Goal: Task Accomplishment & Management: Use online tool/utility

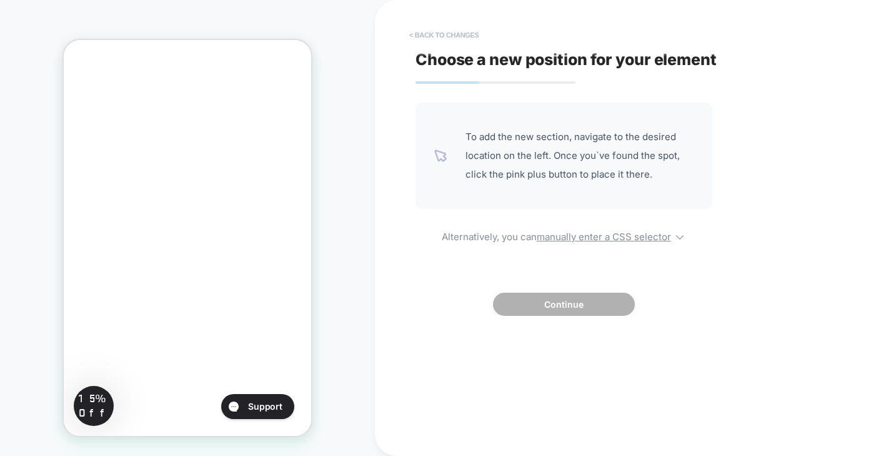
click at [441, 32] on button "< Back to changes" at bounding box center [444, 35] width 83 height 20
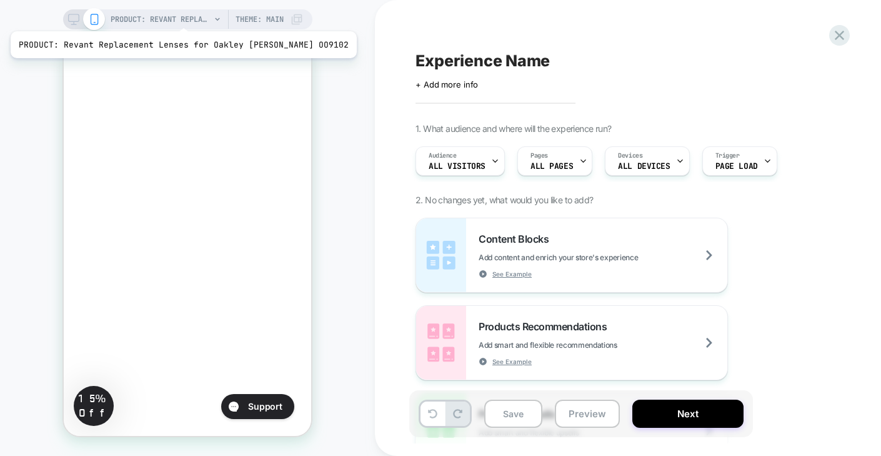
click at [168, 16] on span "PRODUCT: Revant Replacement Lenses for Oakley [PERSON_NAME] OO9102" at bounding box center [161, 19] width 100 height 20
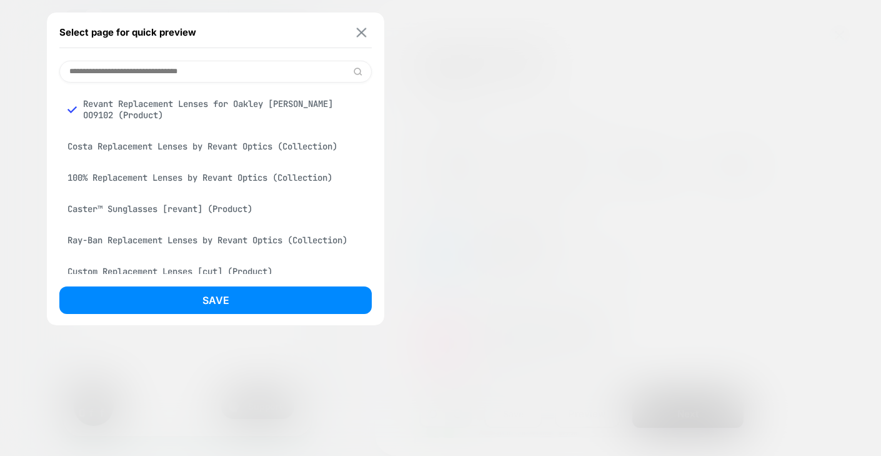
click at [361, 31] on img at bounding box center [362, 32] width 10 height 9
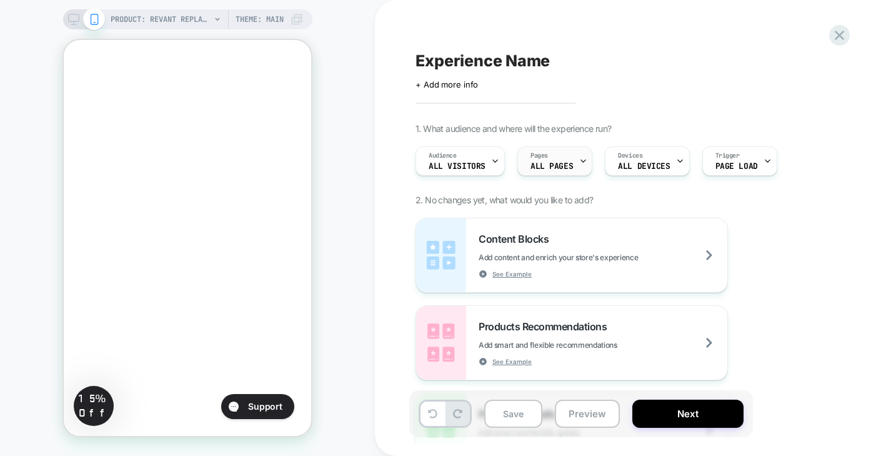
click at [566, 164] on span "ALL PAGES" at bounding box center [552, 166] width 43 height 9
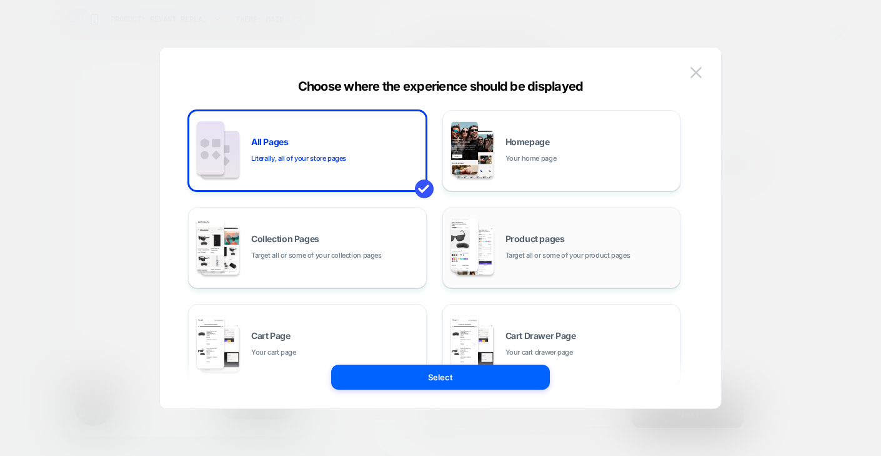
click at [535, 249] on span "Target all or some of your product pages" at bounding box center [568, 255] width 125 height 12
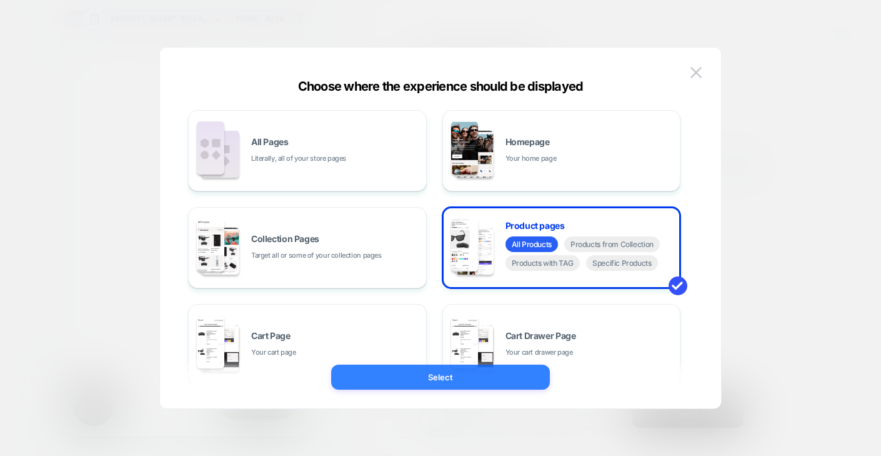
click at [485, 375] on button "Select" at bounding box center [440, 376] width 219 height 25
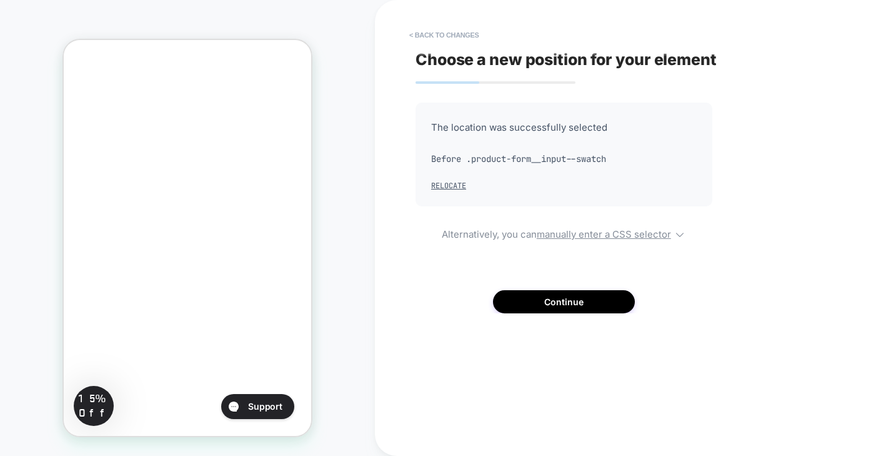
click at [444, 361] on div "Choose a new position for your element The location was successfully selected B…" at bounding box center [643, 228] width 469 height 431
click at [578, 302] on button "Continue" at bounding box center [564, 301] width 142 height 23
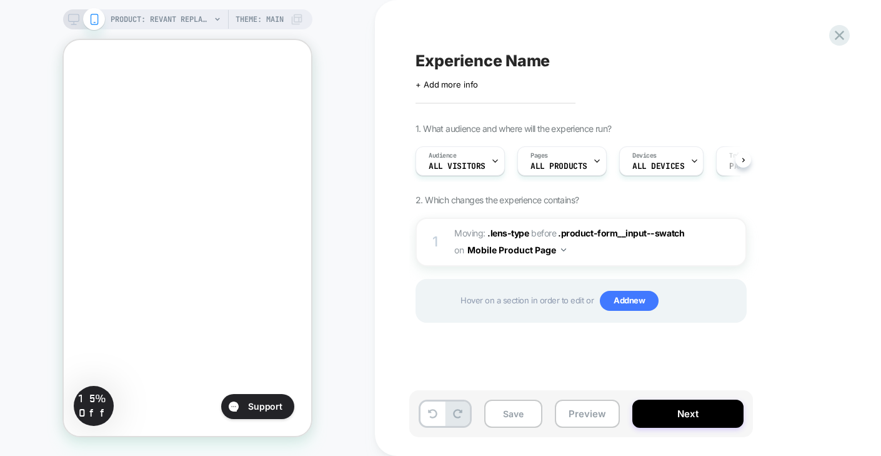
scroll to position [0, 1]
click at [736, 249] on div "1 Moving: .lens-type .lens-type before .product-form__input--swatch .product-fo…" at bounding box center [581, 242] width 331 height 49
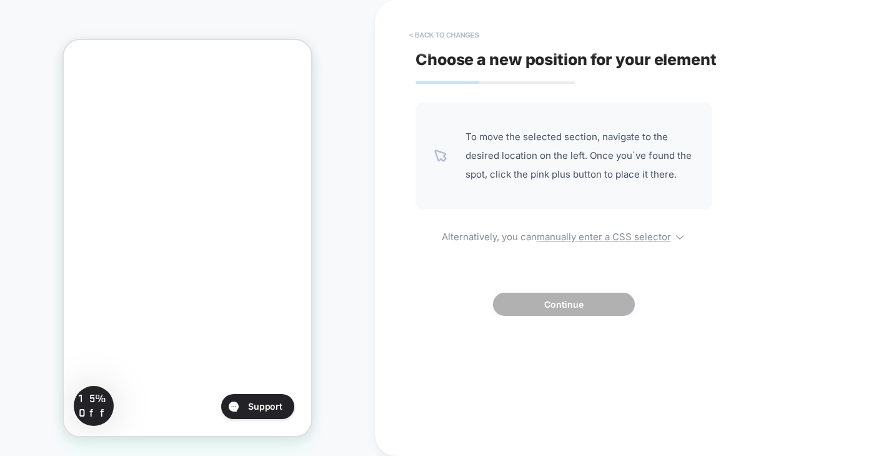
click at [423, 34] on button "< Back to changes" at bounding box center [444, 35] width 83 height 20
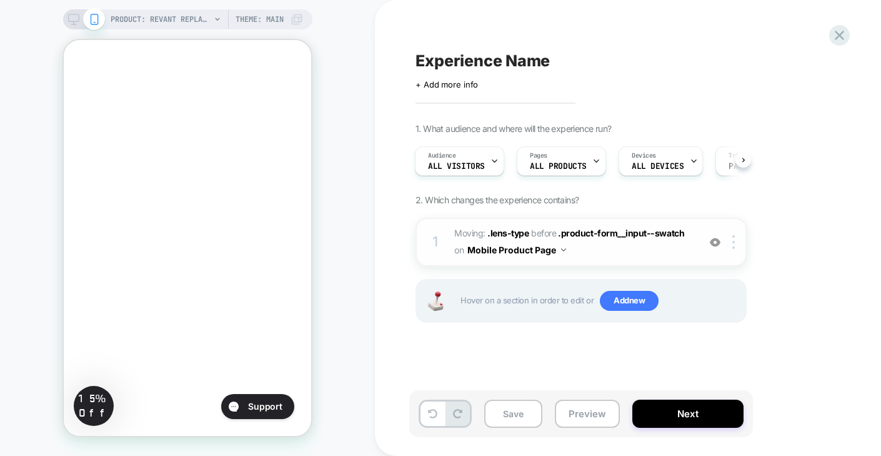
click at [734, 249] on div "1 Moving: .lens-type .lens-type before .product-form__input--swatch .product-fo…" at bounding box center [581, 242] width 331 height 49
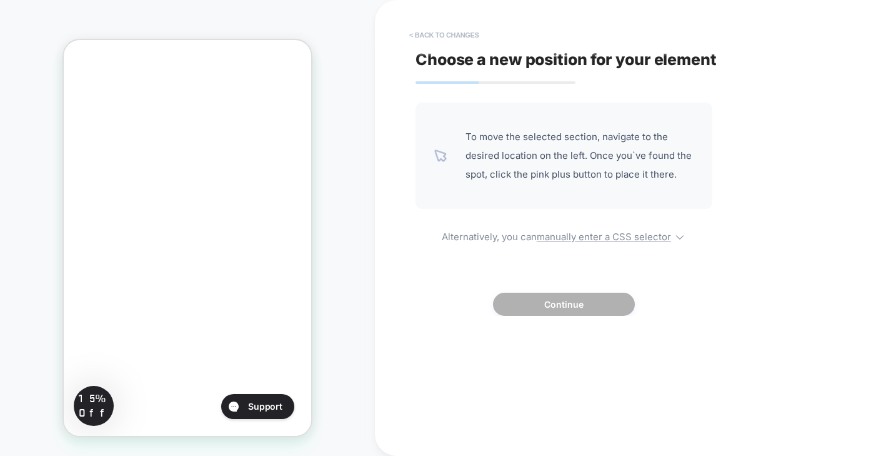
click at [466, 38] on button "< Back to changes" at bounding box center [444, 35] width 83 height 20
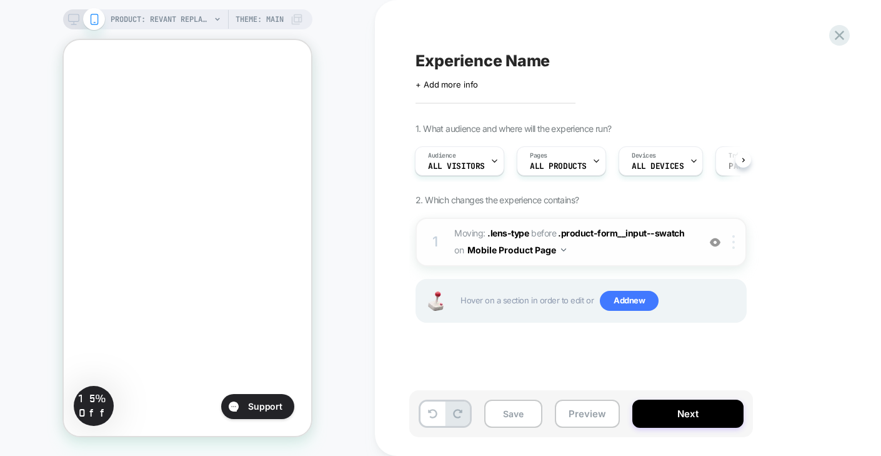
click at [736, 247] on div at bounding box center [736, 242] width 21 height 14
click at [791, 224] on div "1. What audience and where will the experience run? Audience All Visitors Pages…" at bounding box center [644, 238] width 456 height 231
click at [561, 249] on img at bounding box center [563, 249] width 5 height 3
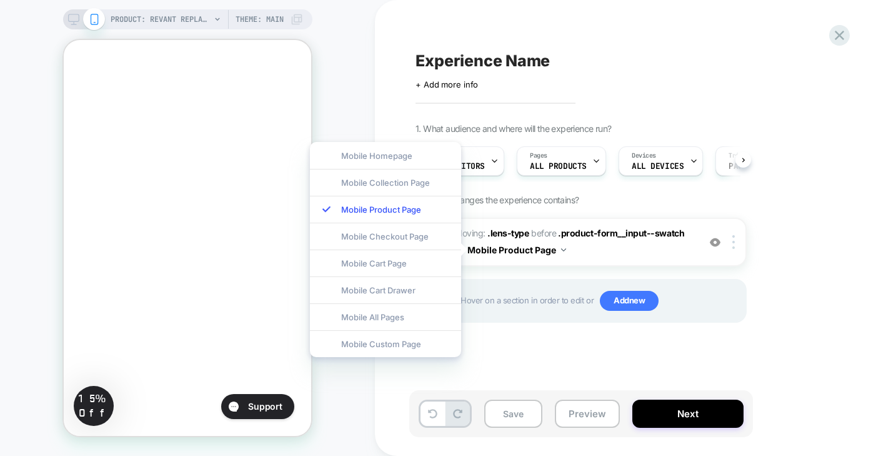
click at [518, 377] on div "Experience Name Click to edit experience details + Add more info 1. What audien…" at bounding box center [643, 228] width 469 height 431
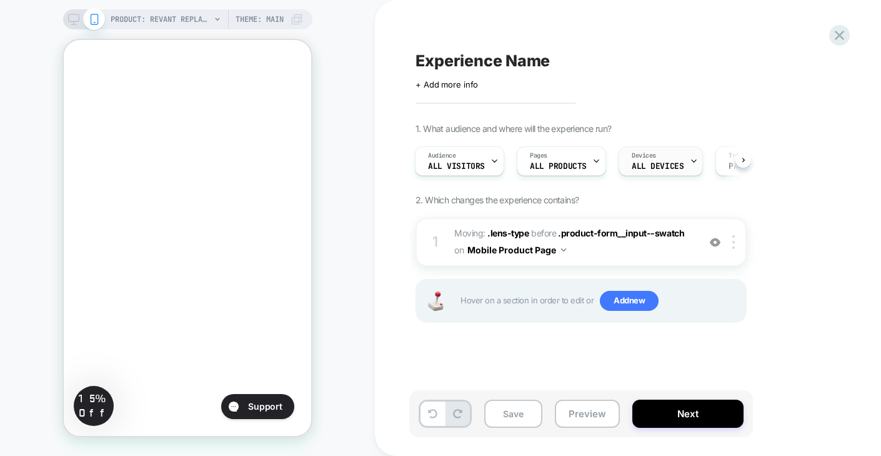
click at [669, 168] on span "ALL DEVICES" at bounding box center [658, 166] width 52 height 9
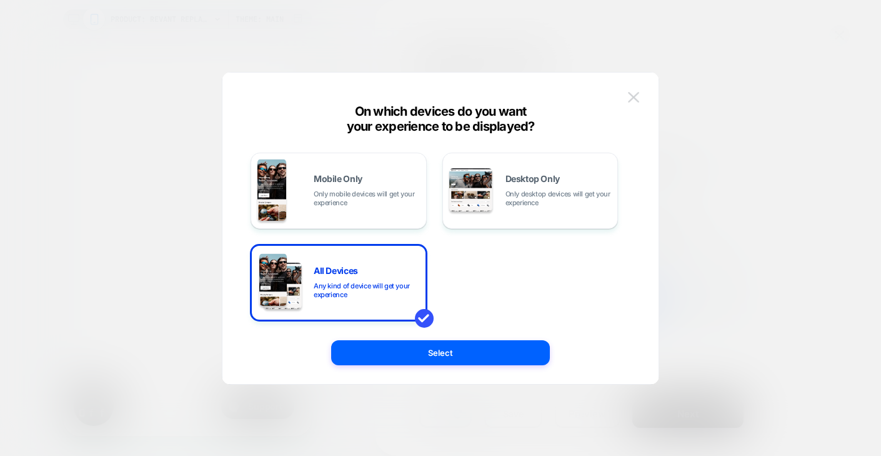
click at [635, 99] on img at bounding box center [633, 97] width 11 height 11
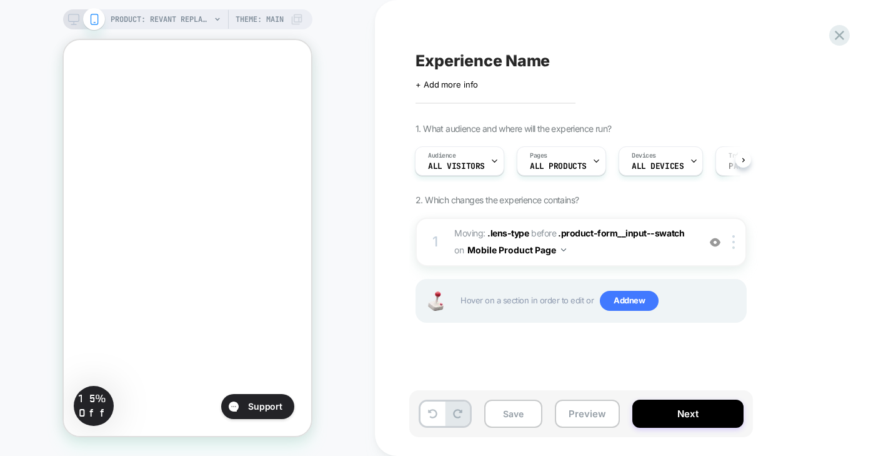
click at [68, 22] on icon at bounding box center [73, 19] width 11 height 11
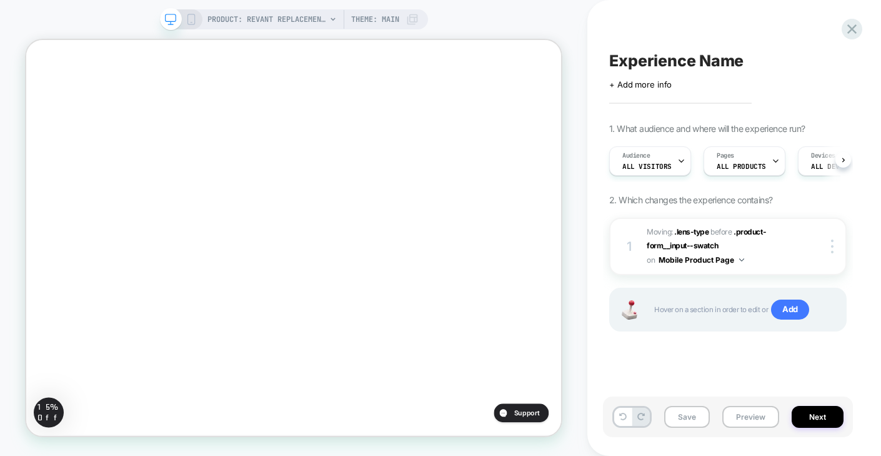
scroll to position [0, 1]
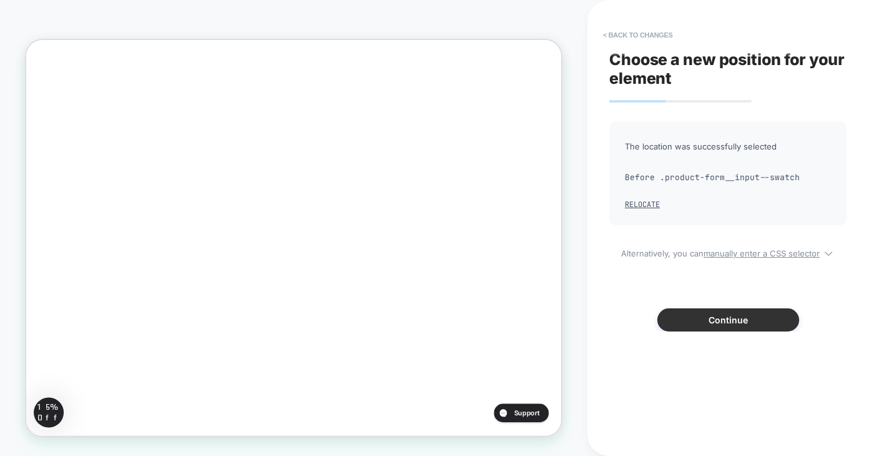
click at [705, 326] on button "Continue" at bounding box center [729, 319] width 142 height 23
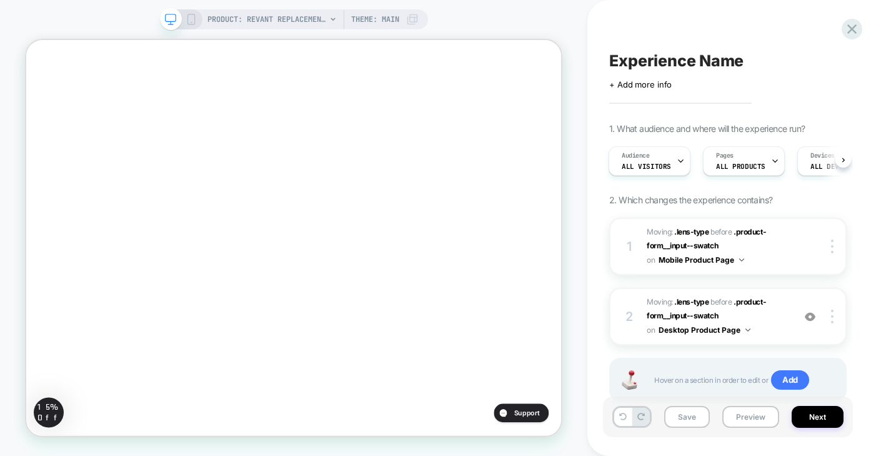
click at [189, 18] on icon at bounding box center [191, 19] width 11 height 11
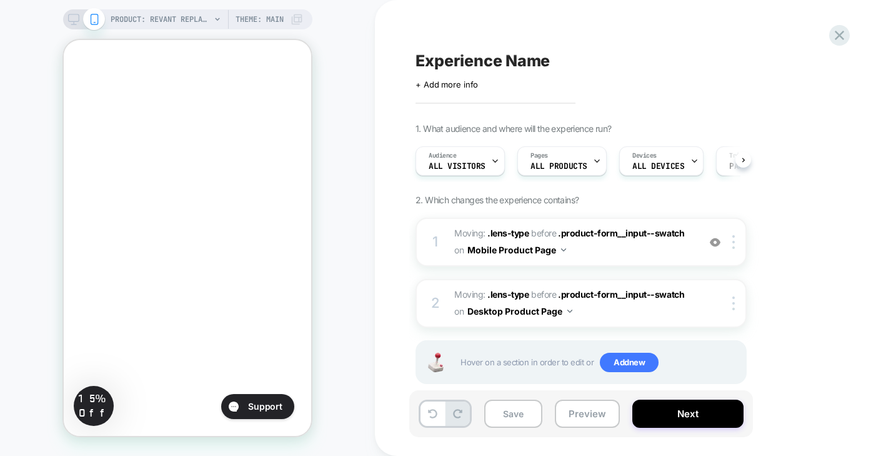
scroll to position [0, 1]
click at [835, 396] on div "Save Preview Next" at bounding box center [650, 419] width 469 height 59
click at [581, 419] on button "Preview" at bounding box center [587, 413] width 65 height 28
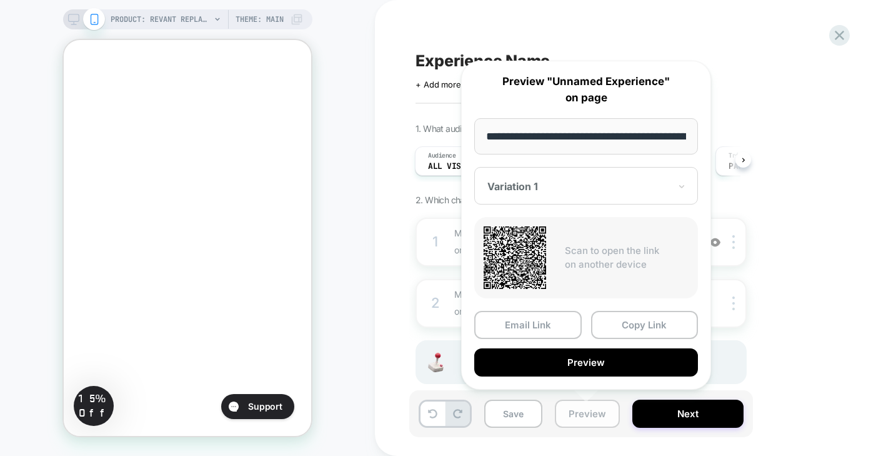
scroll to position [0, 279]
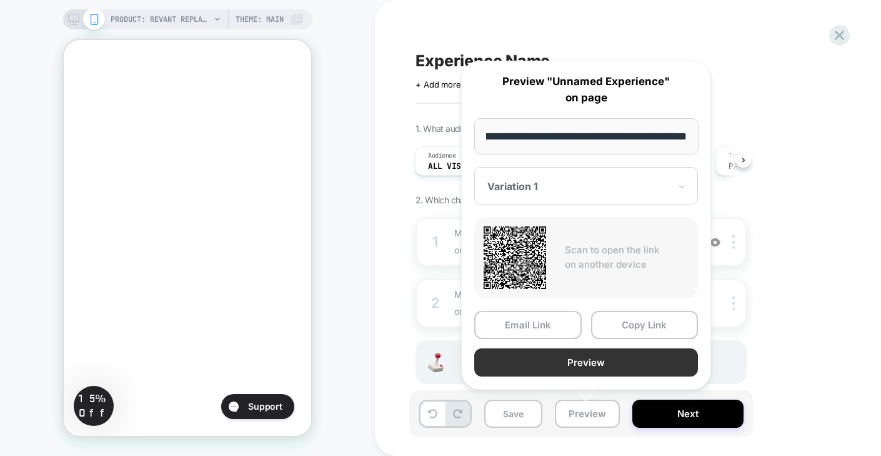
click at [596, 363] on button "Preview" at bounding box center [586, 362] width 224 height 28
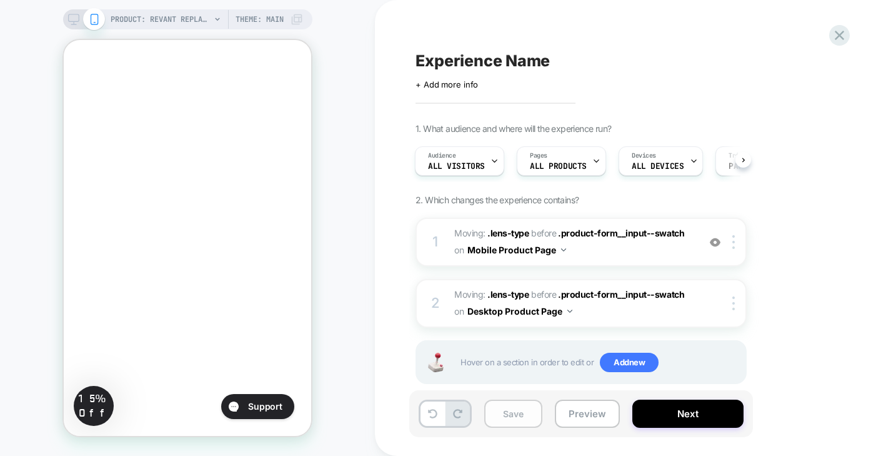
click at [524, 407] on button "Save" at bounding box center [513, 413] width 58 height 28
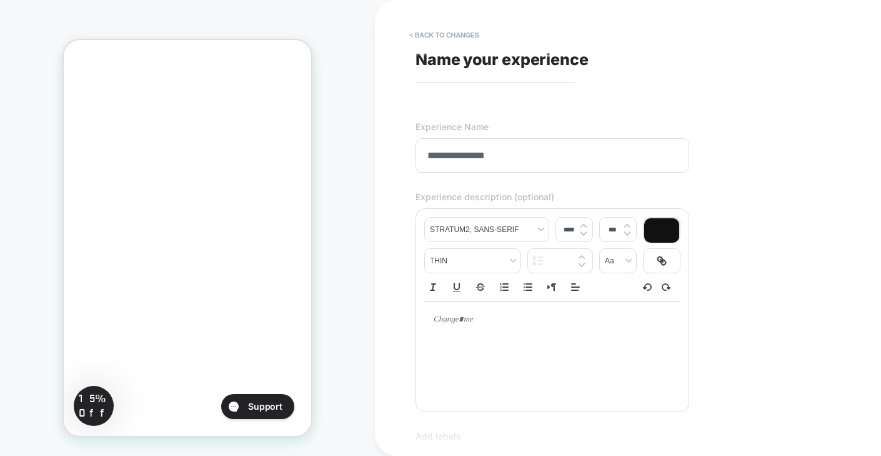
type input "**********"
click at [488, 324] on p at bounding box center [548, 319] width 222 height 11
type input "****"
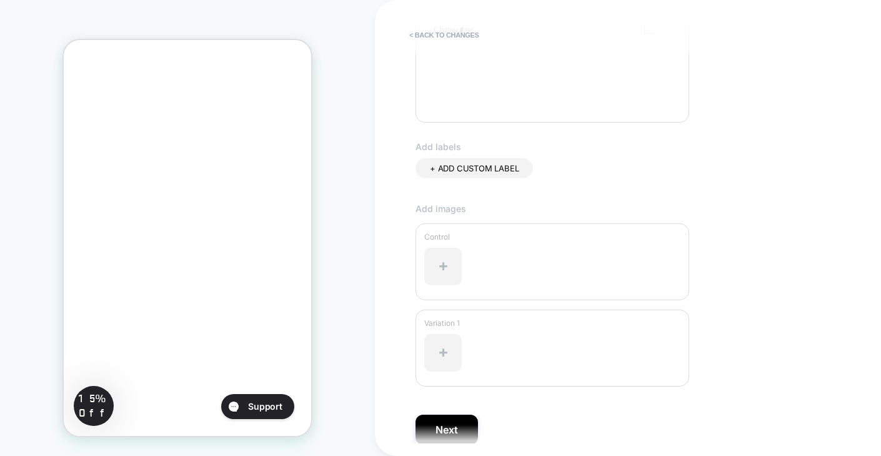
scroll to position [339, 0]
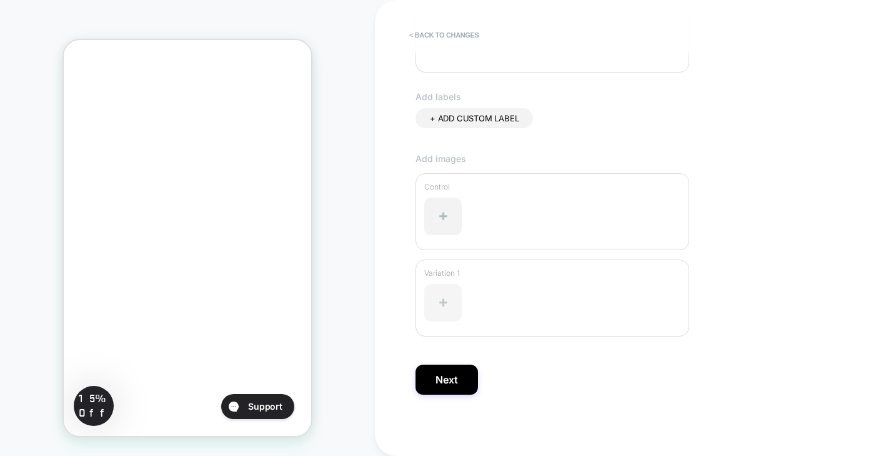
click at [446, 306] on div at bounding box center [443, 303] width 38 height 38
click at [448, 301] on div at bounding box center [443, 303] width 38 height 38
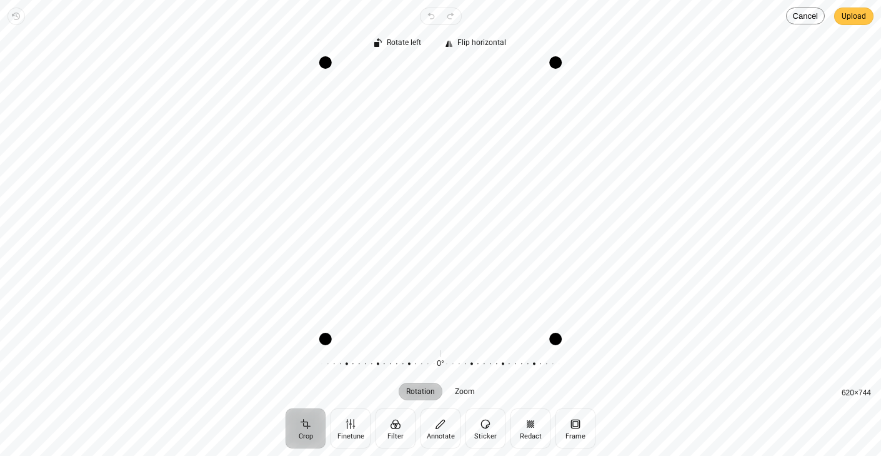
click at [860, 16] on span "Upload" at bounding box center [854, 16] width 24 height 15
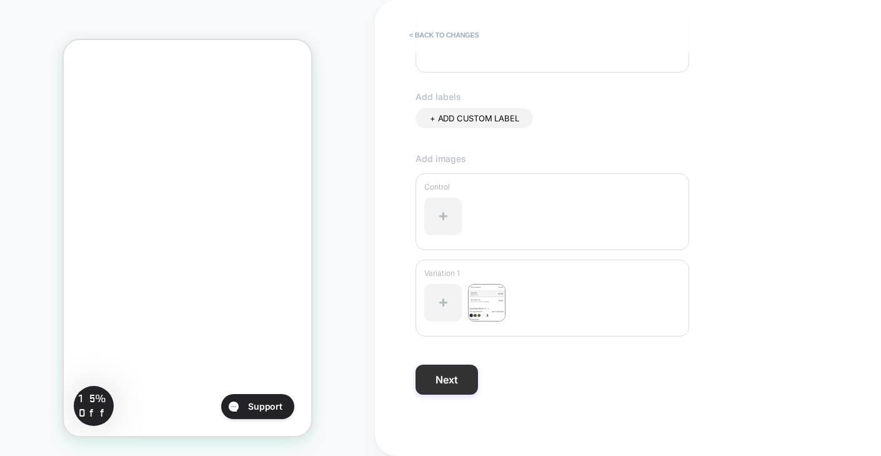
click at [431, 379] on button "Next" at bounding box center [447, 379] width 63 height 30
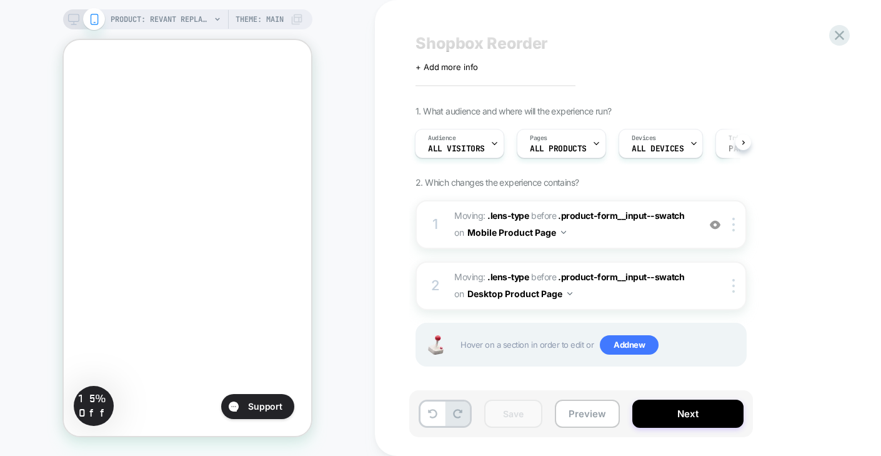
scroll to position [21, 0]
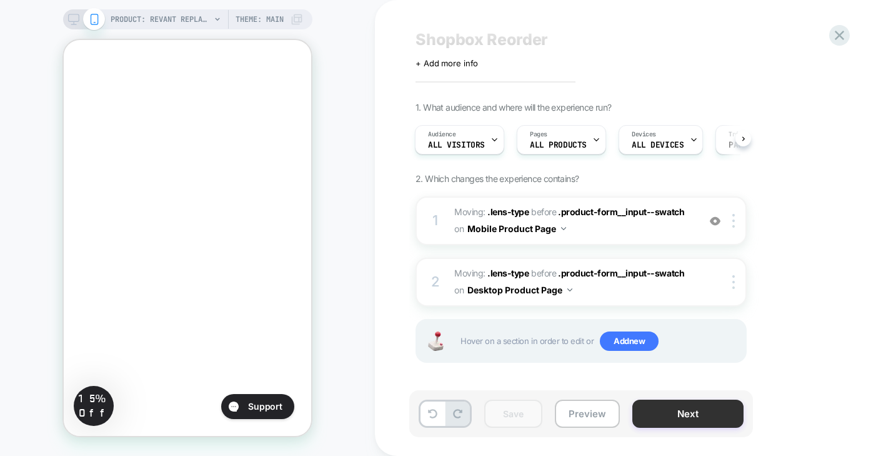
click at [677, 417] on button "Next" at bounding box center [688, 413] width 111 height 28
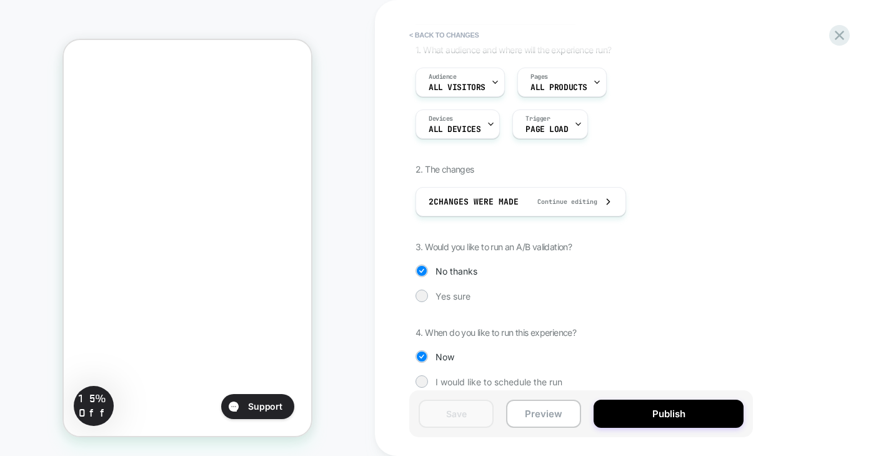
scroll to position [91, 0]
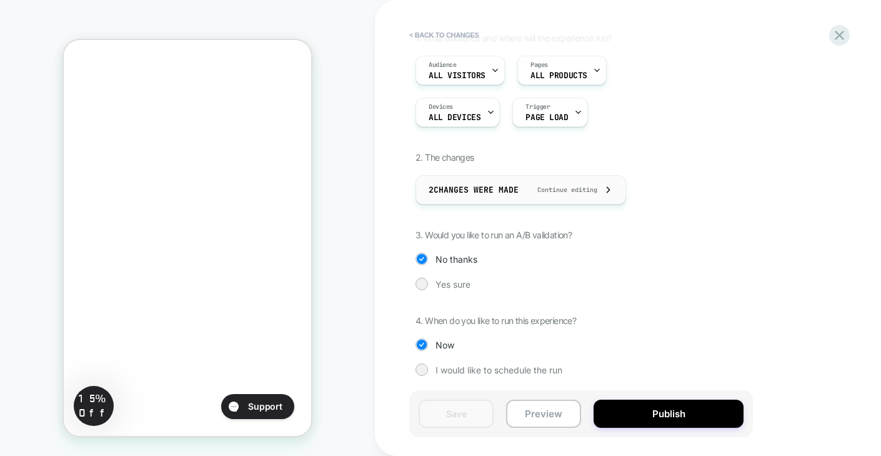
drag, startPoint x: 583, startPoint y: 191, endPoint x: 506, endPoint y: 189, distance: 76.9
click at [506, 189] on span "2 Changes were made" at bounding box center [474, 189] width 90 height 11
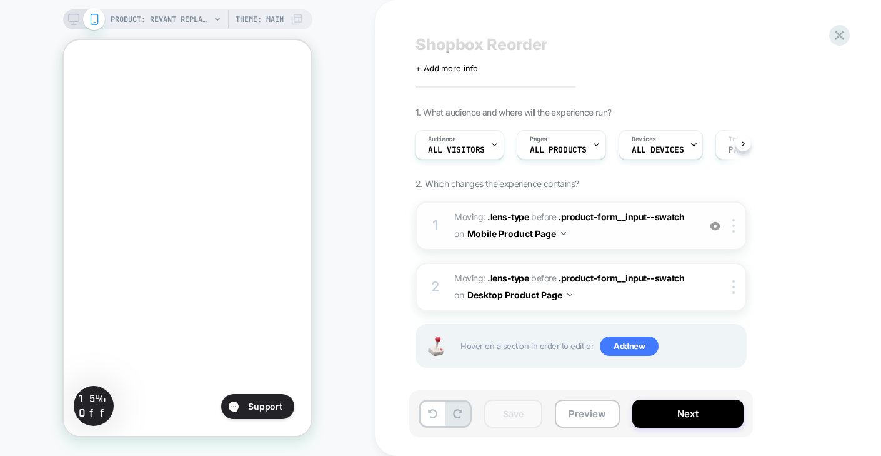
scroll to position [21, 0]
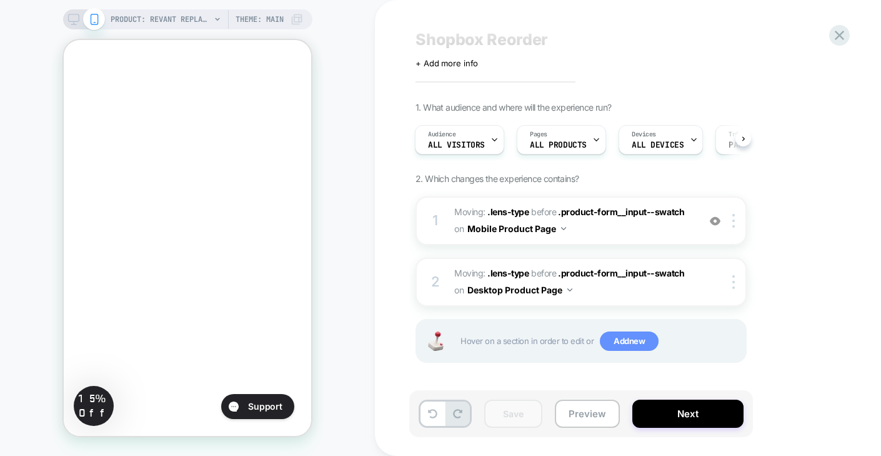
click at [626, 341] on span "Add new" at bounding box center [629, 341] width 59 height 20
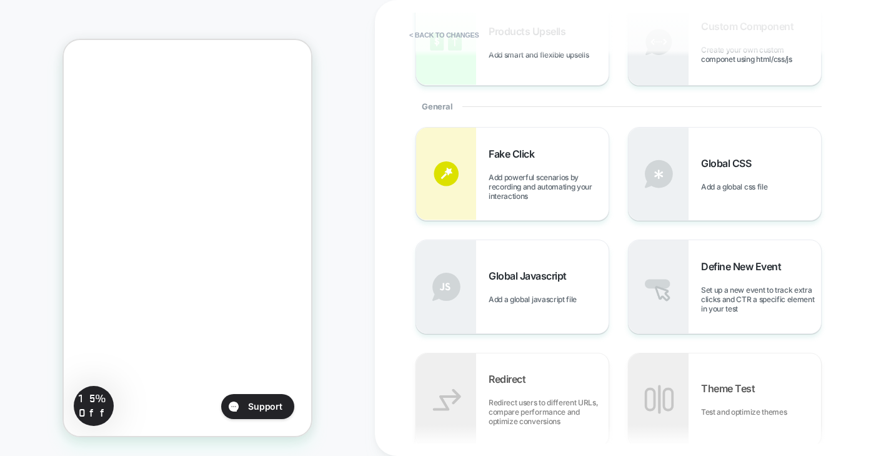
scroll to position [0, 0]
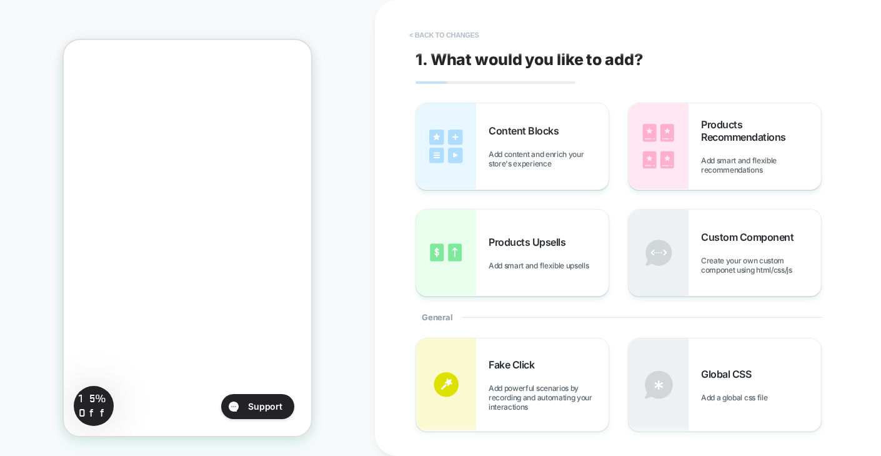
click at [449, 36] on button "< Back to changes" at bounding box center [444, 35] width 83 height 20
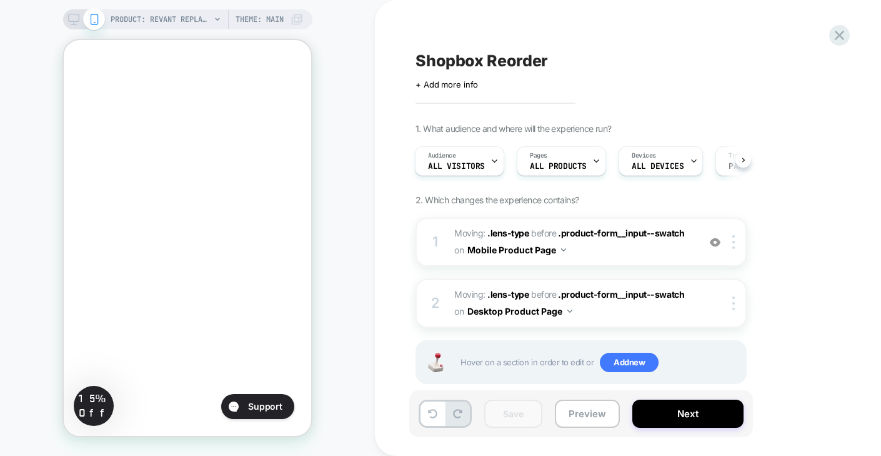
scroll to position [21, 0]
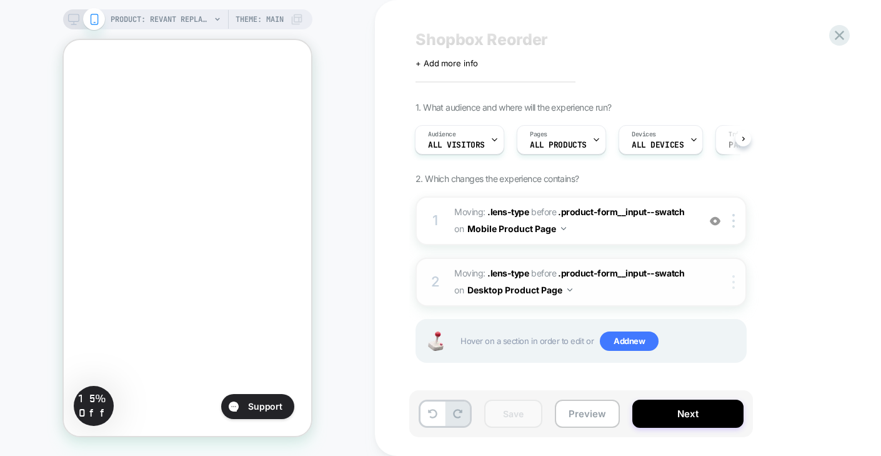
click at [734, 282] on img at bounding box center [734, 282] width 3 height 14
click at [772, 239] on div "1. What audience and where will the experience run? Audience All Visitors Pages…" at bounding box center [644, 248] width 456 height 292
click at [839, 34] on icon at bounding box center [839, 35] width 9 height 9
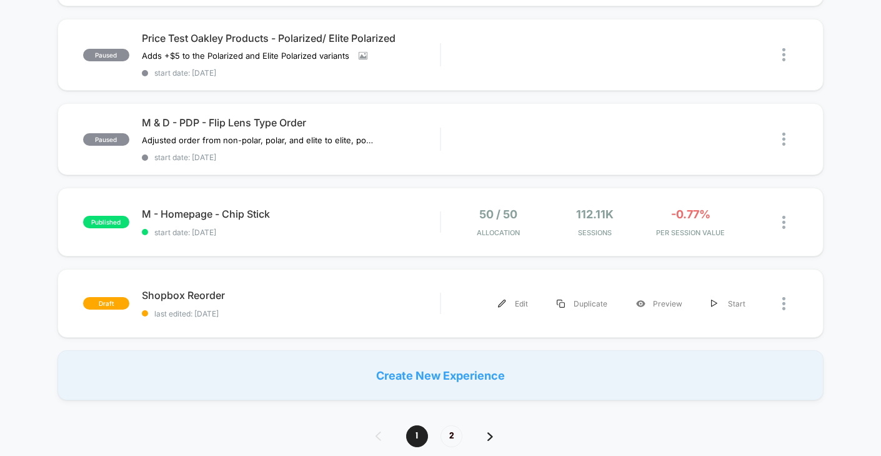
scroll to position [791, 0]
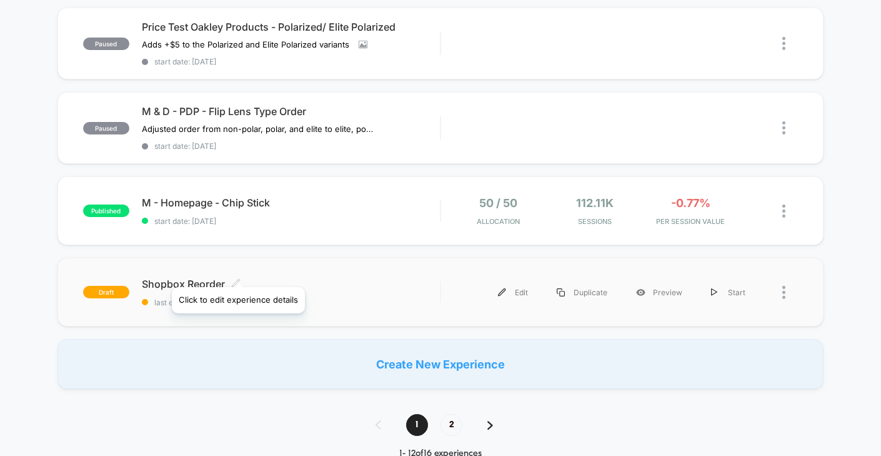
click at [238, 278] on icon at bounding box center [235, 282] width 9 height 9
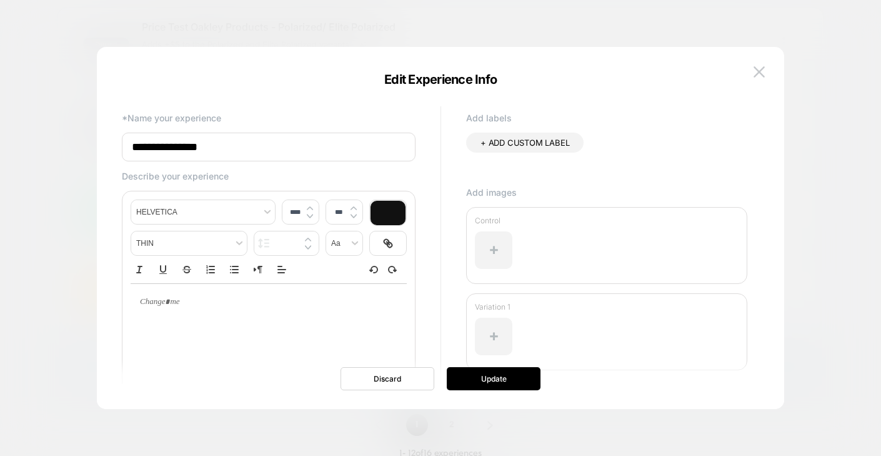
click at [133, 148] on input "**********" at bounding box center [269, 147] width 294 height 29
click at [280, 153] on input "**********" at bounding box center [269, 147] width 294 height 29
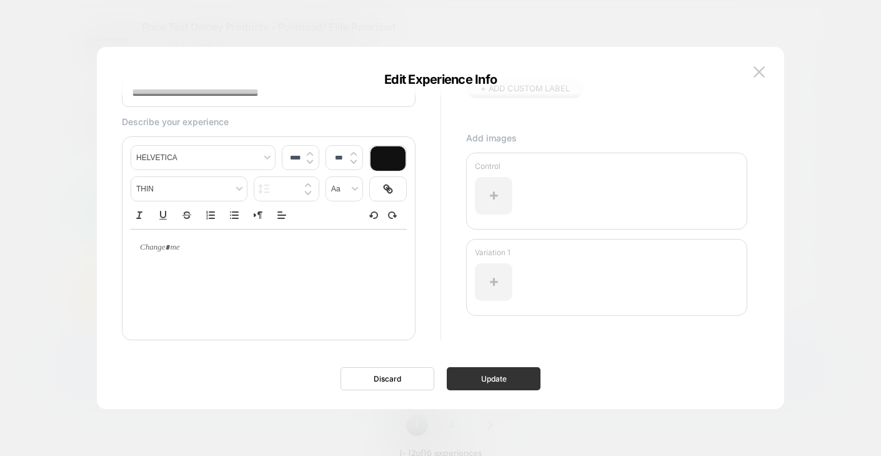
type input "**********"
click at [508, 379] on button "Update" at bounding box center [494, 378] width 94 height 23
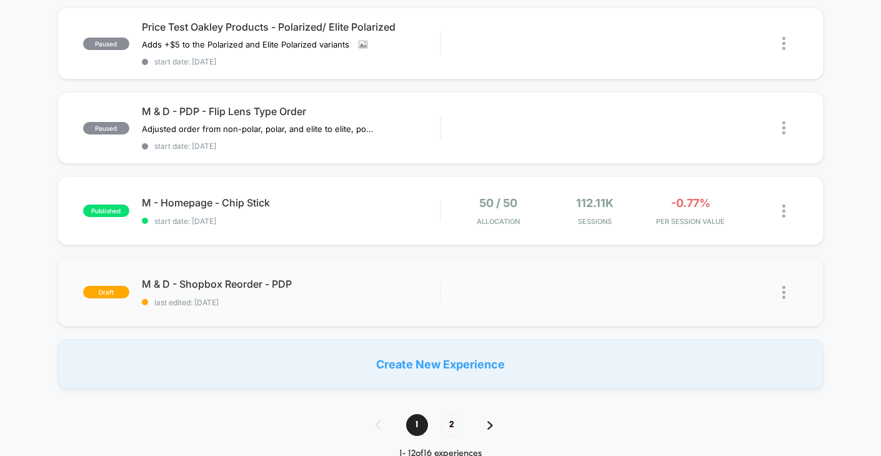
click at [783, 286] on img at bounding box center [784, 292] width 3 height 13
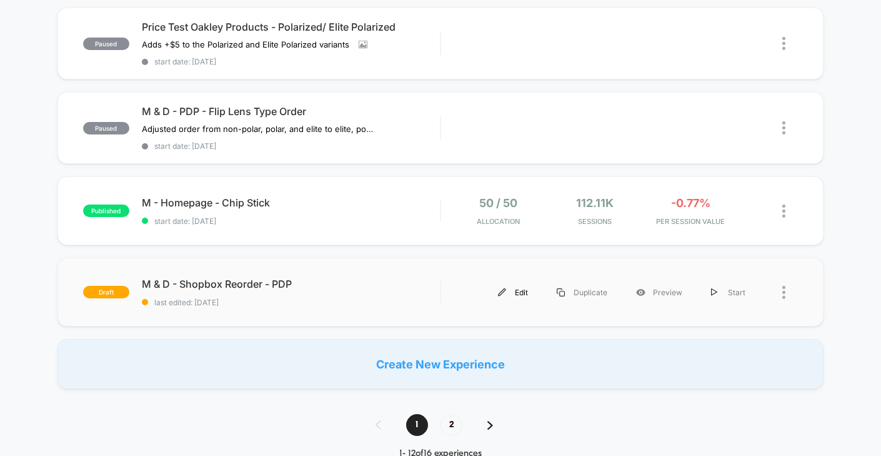
click at [515, 289] on div "Edit" at bounding box center [513, 292] width 59 height 28
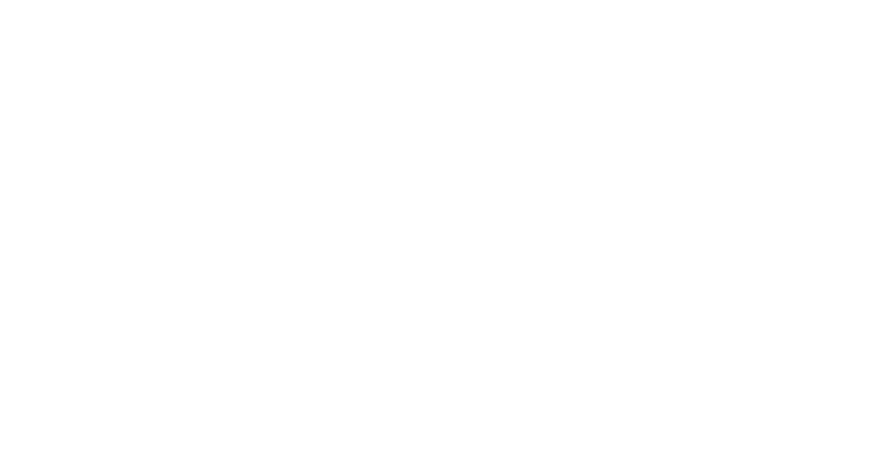
click at [787, 5] on html "2 *" at bounding box center [440, 2] width 881 height 5
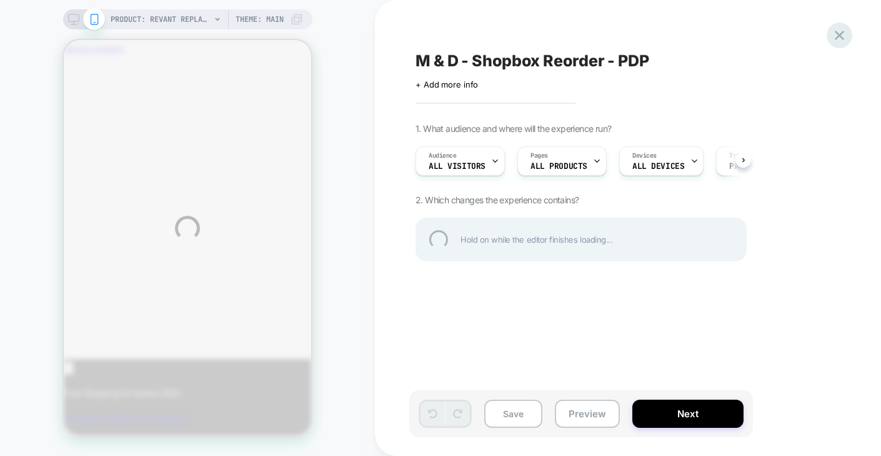
click at [841, 38] on div at bounding box center [840, 36] width 26 height 26
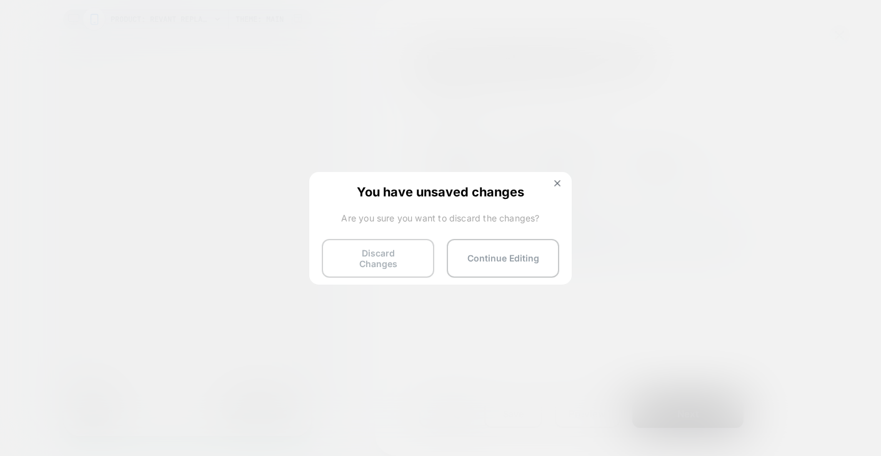
click at [381, 266] on button "Discard Changes" at bounding box center [378, 258] width 113 height 39
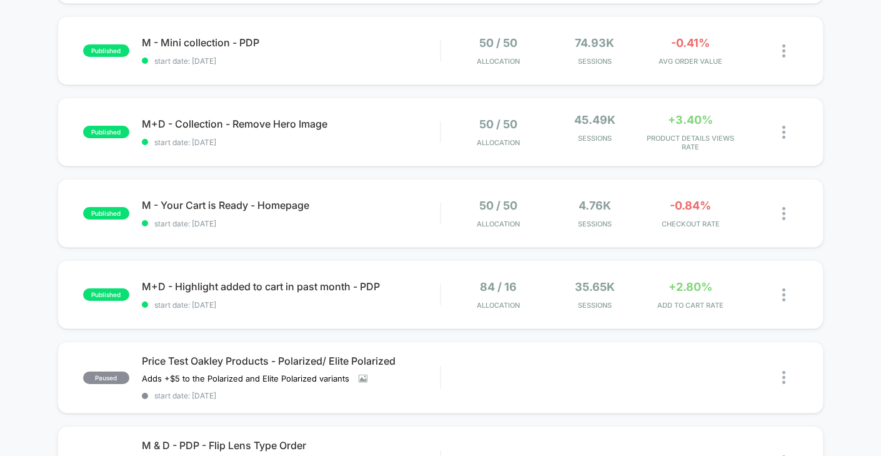
scroll to position [458, 0]
click at [401, 288] on div "M+D - Highlight added to cart in past month - PDP Click to edit experience deta…" at bounding box center [291, 293] width 299 height 29
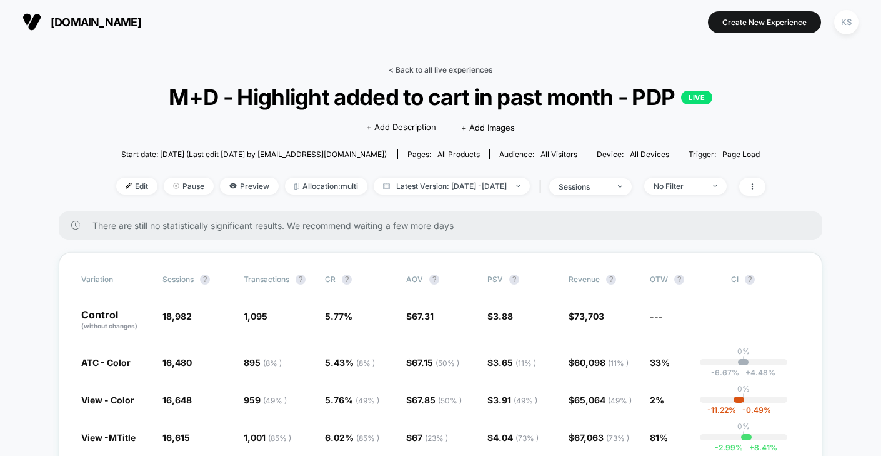
click at [418, 71] on link "< Back to all live experiences" at bounding box center [441, 69] width 104 height 9
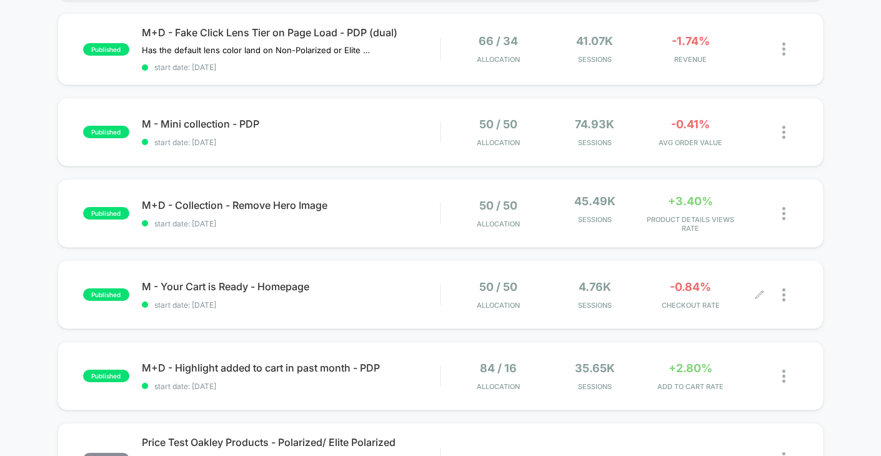
scroll to position [379, 0]
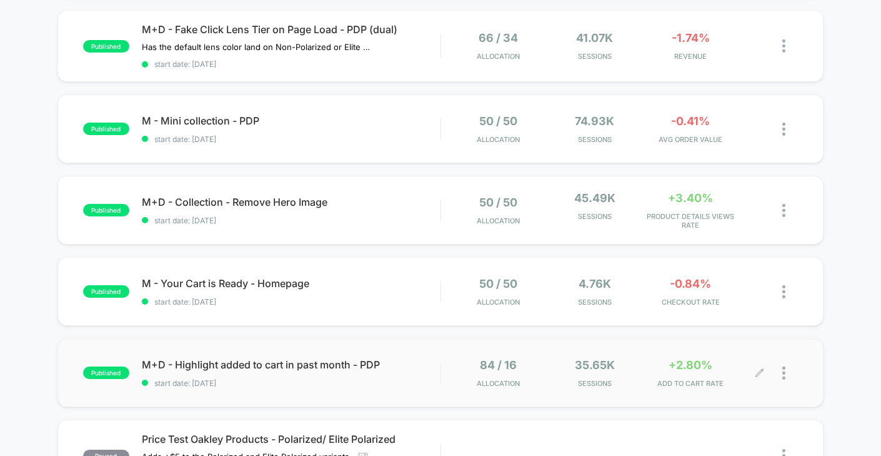
click at [784, 360] on div at bounding box center [791, 372] width 16 height 29
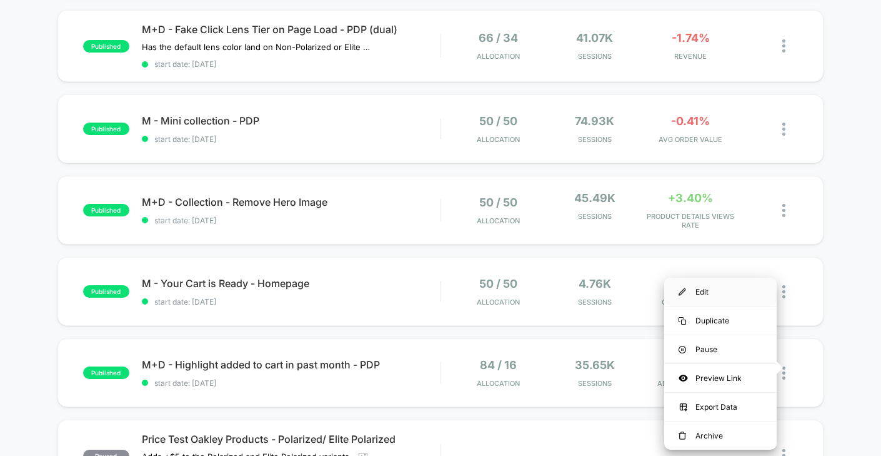
click at [721, 291] on div "Edit" at bounding box center [720, 292] width 113 height 28
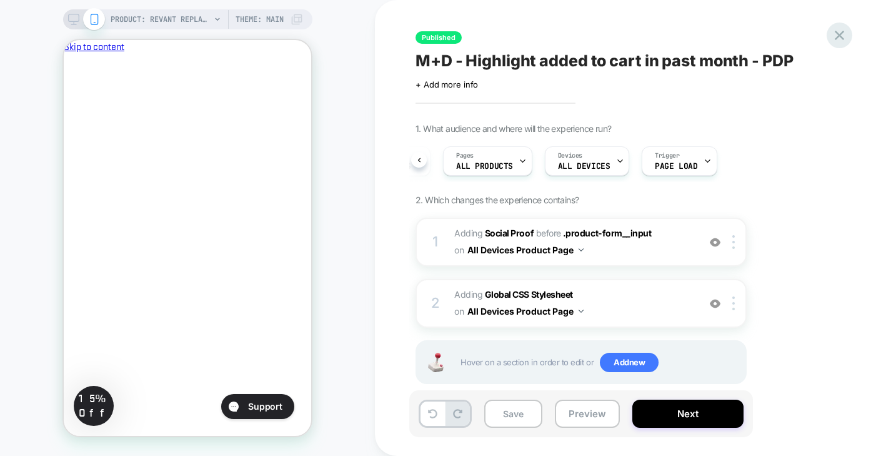
click at [838, 36] on icon at bounding box center [839, 35] width 17 height 17
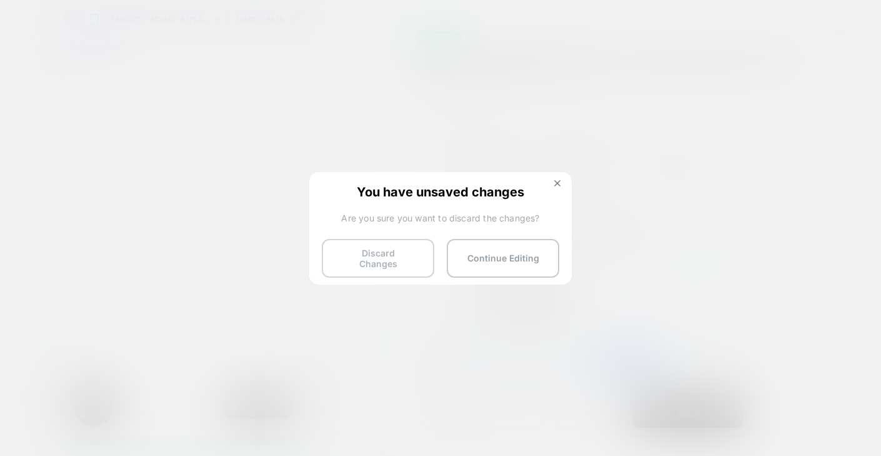
click at [394, 261] on button "Discard Changes" at bounding box center [378, 258] width 113 height 39
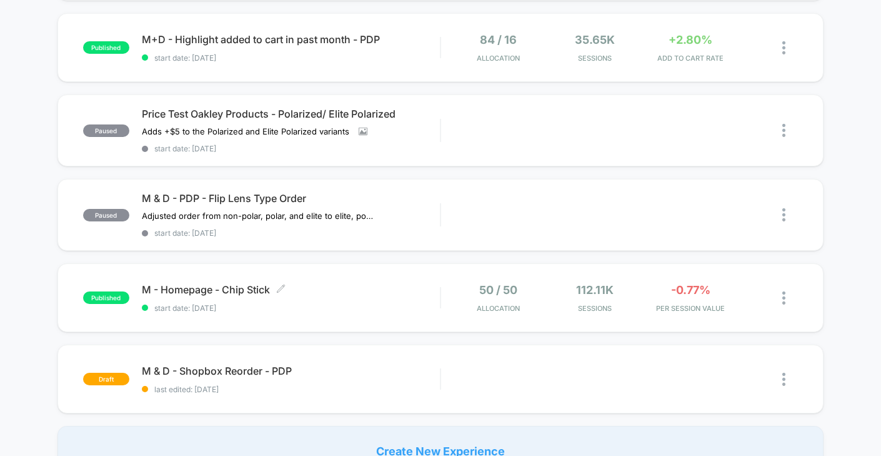
scroll to position [759, 0]
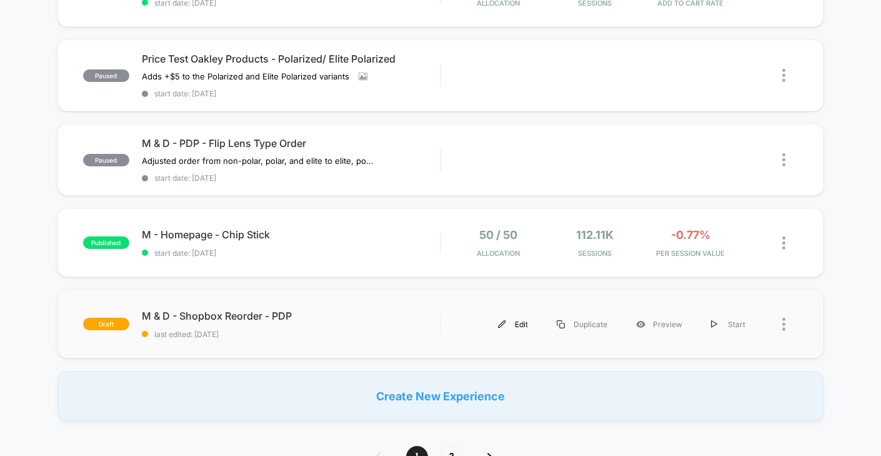
click at [506, 320] on img at bounding box center [502, 324] width 8 height 8
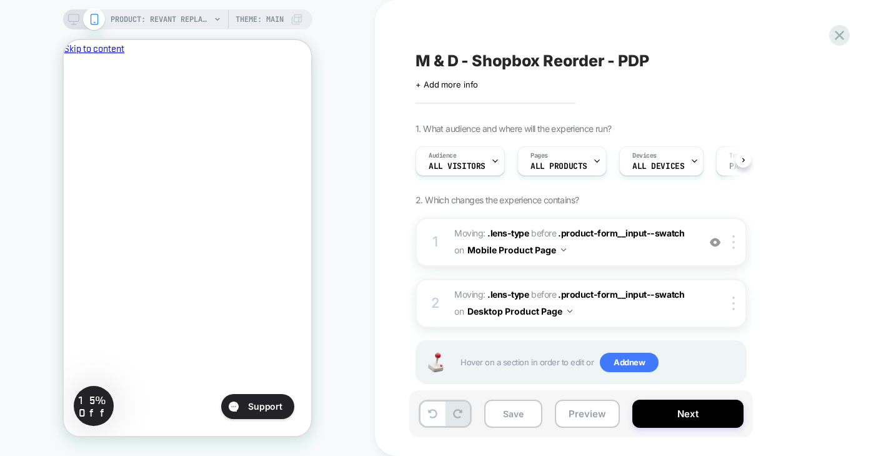
scroll to position [0, 1]
click at [494, 159] on icon at bounding box center [495, 161] width 8 height 8
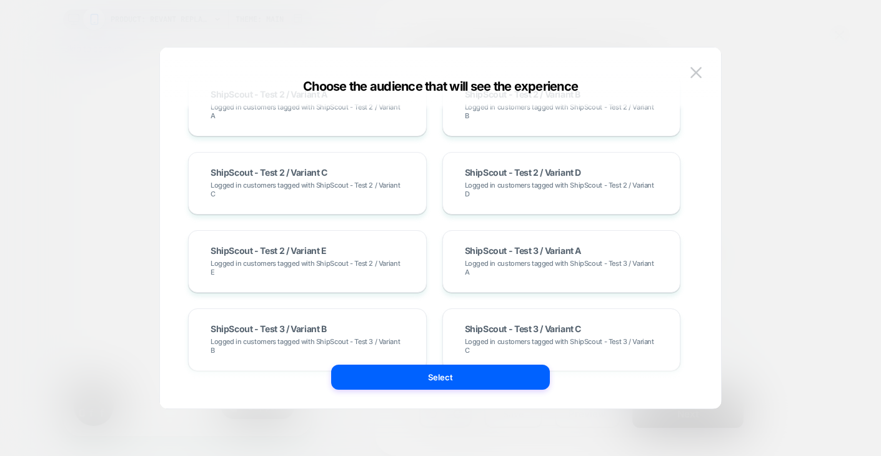
scroll to position [960, 0]
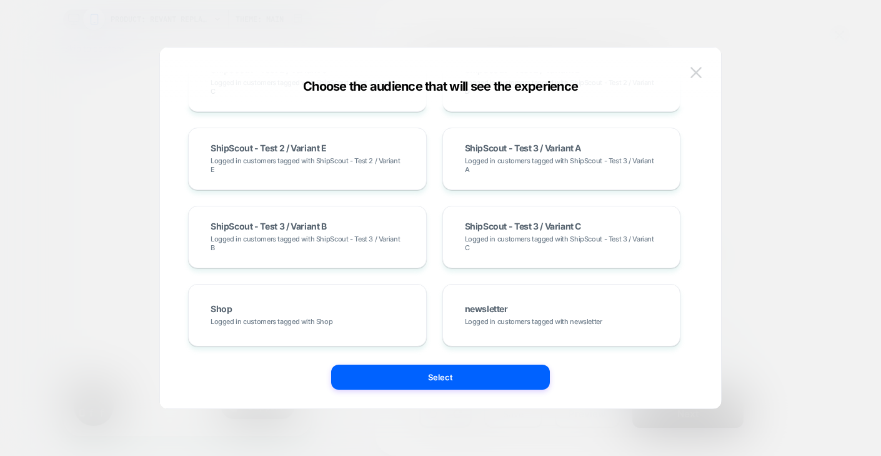
click at [696, 72] on img at bounding box center [696, 72] width 11 height 11
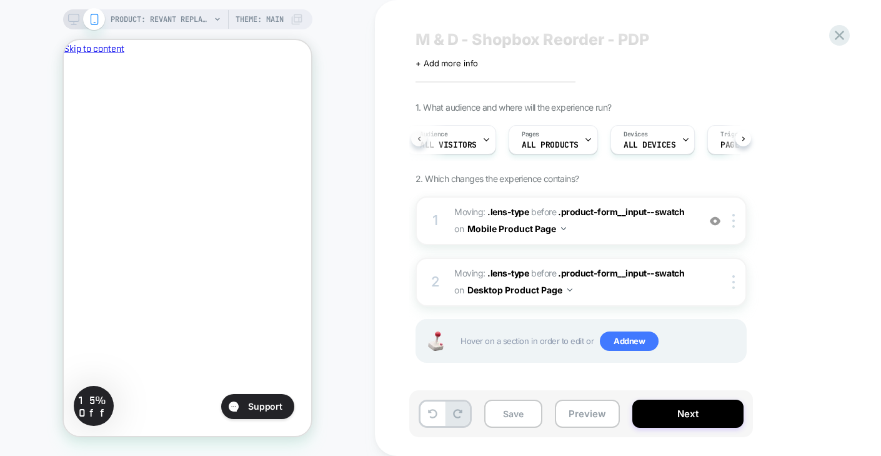
scroll to position [0, 3]
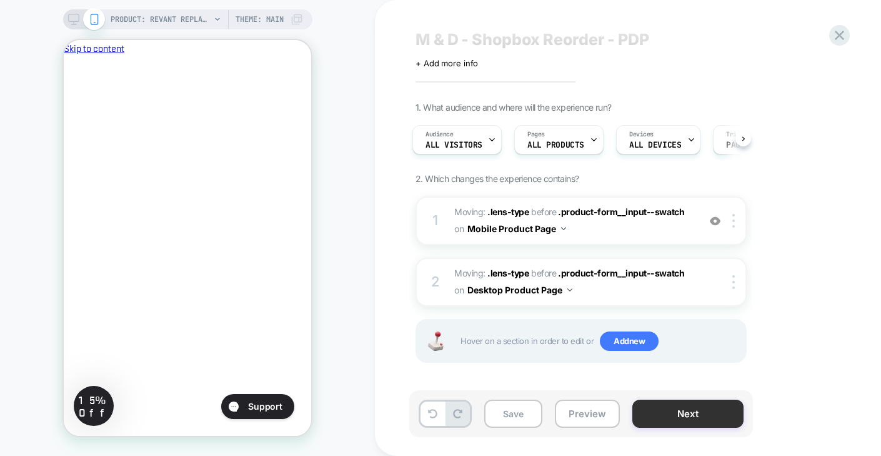
click at [663, 409] on button "Next" at bounding box center [688, 413] width 111 height 28
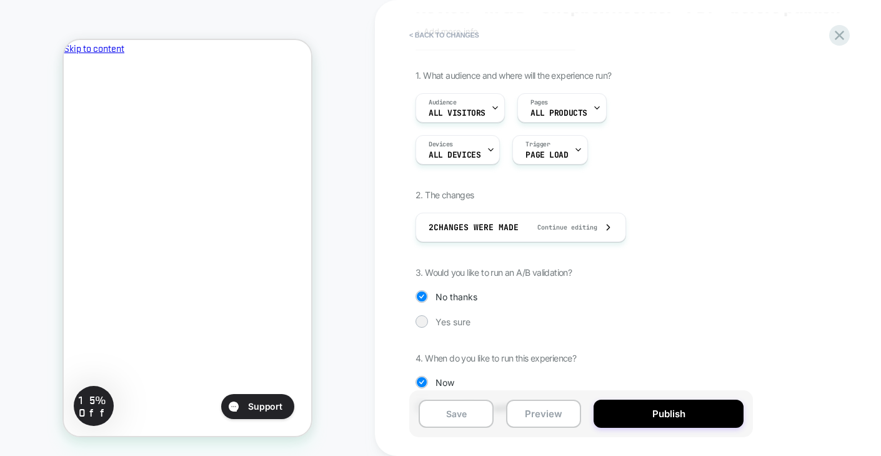
scroll to position [91, 0]
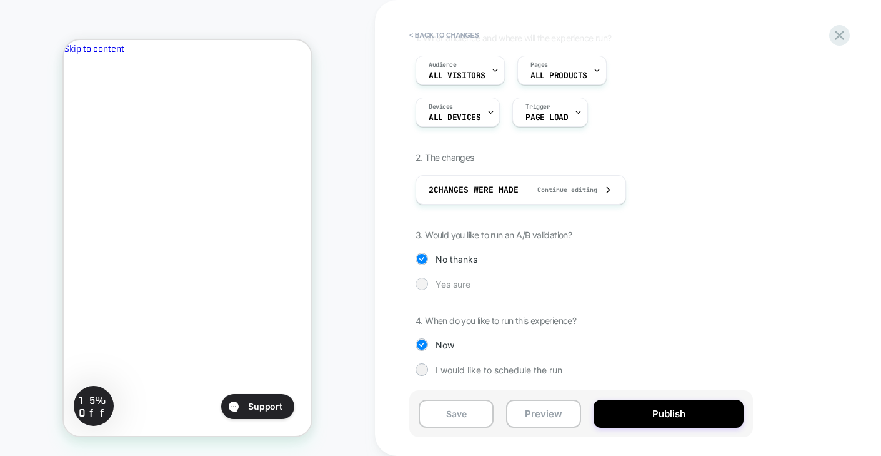
click at [423, 284] on div at bounding box center [421, 283] width 9 height 9
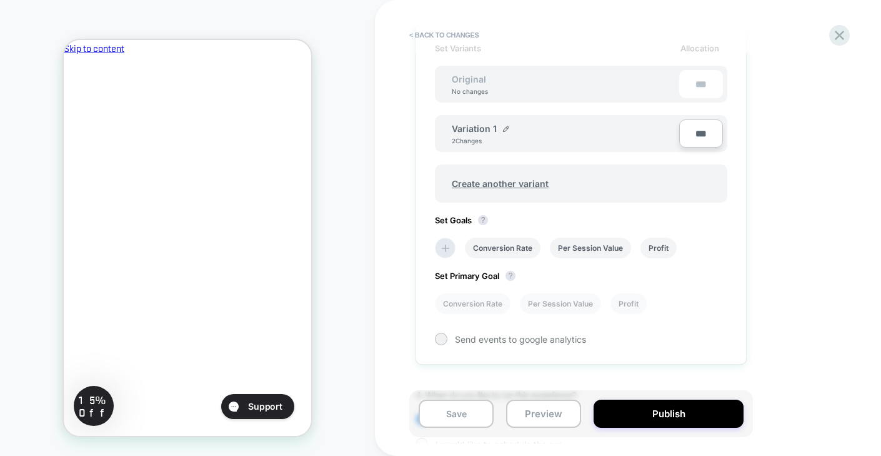
scroll to position [352, 0]
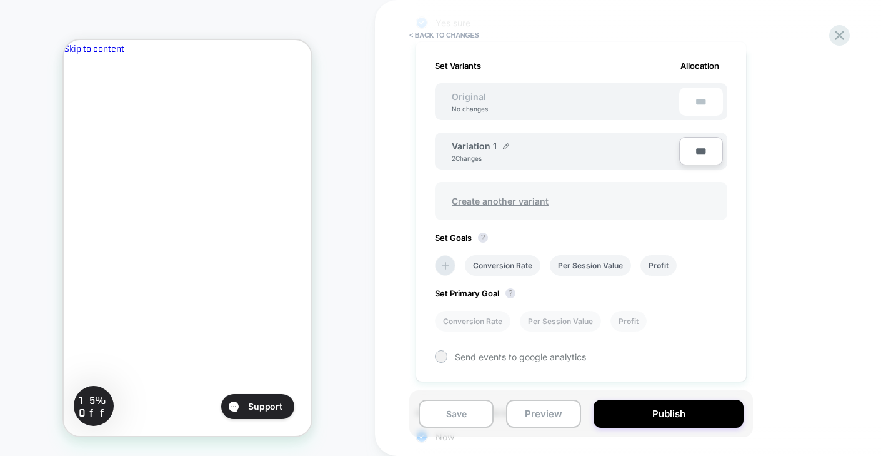
click at [475, 199] on span "Create another variant" at bounding box center [500, 200] width 122 height 29
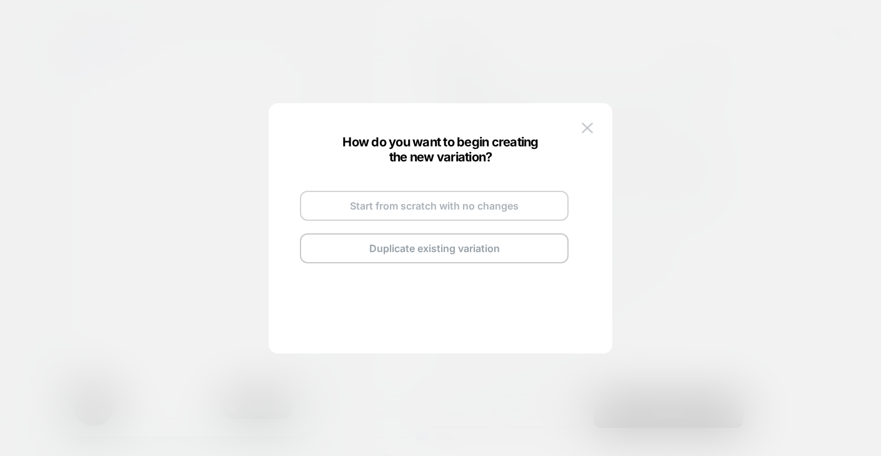
click at [460, 206] on button "Start from scratch with no changes" at bounding box center [434, 206] width 269 height 30
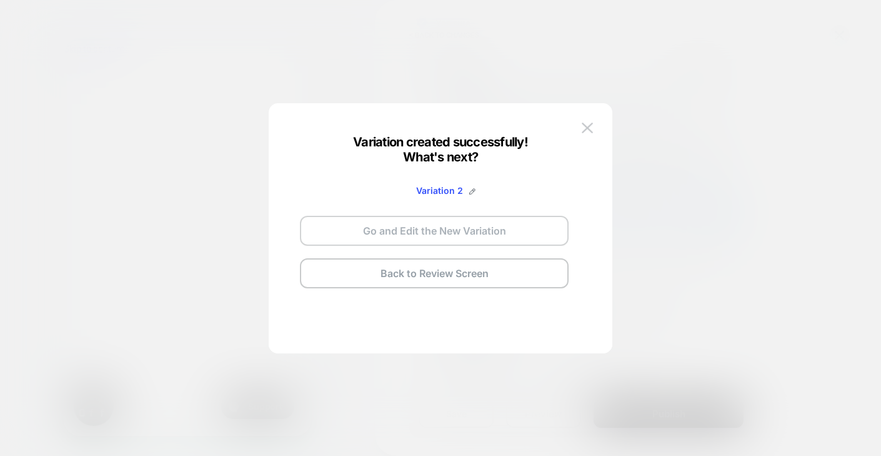
click at [449, 235] on button "Go and Edit the New Variation" at bounding box center [434, 231] width 269 height 30
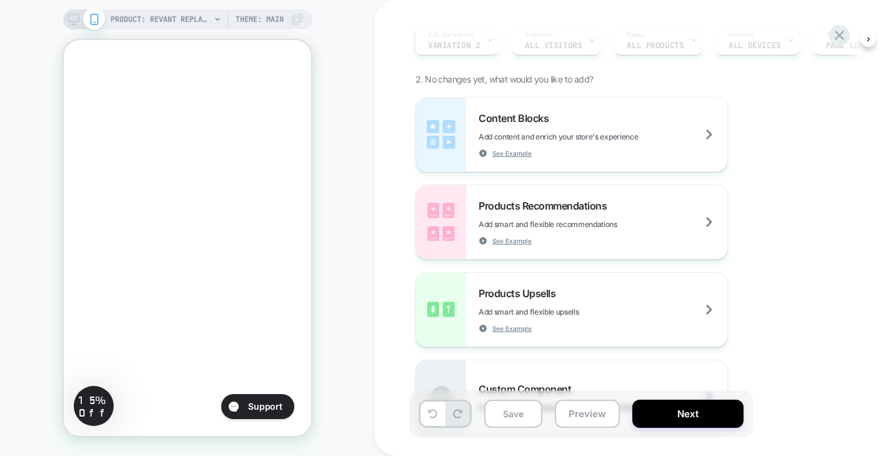
scroll to position [0, 0]
click at [431, 416] on icon at bounding box center [432, 413] width 9 height 9
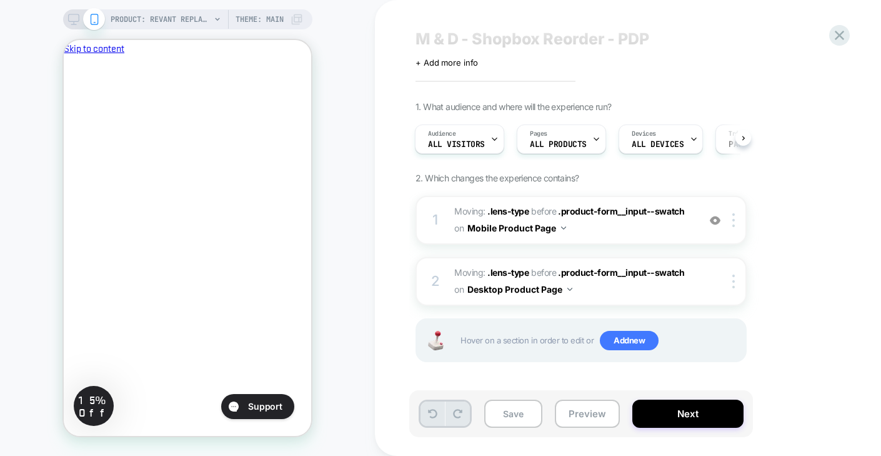
scroll to position [21, 0]
click at [674, 416] on button "Next" at bounding box center [688, 413] width 111 height 28
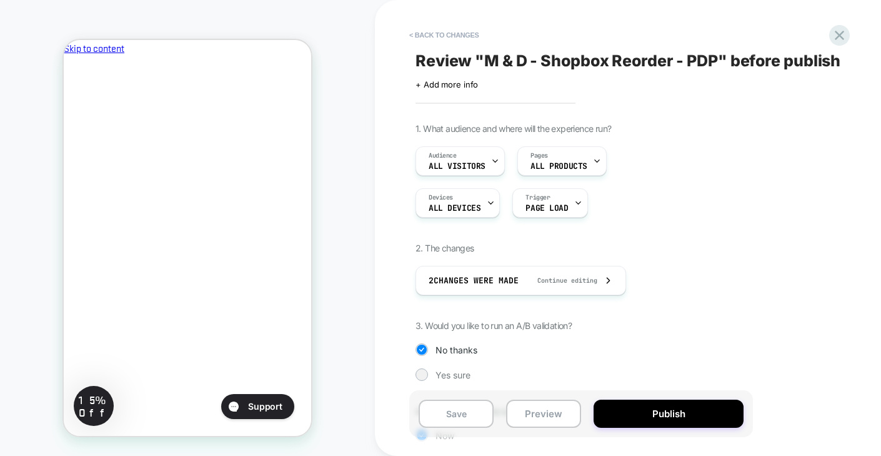
scroll to position [91, 0]
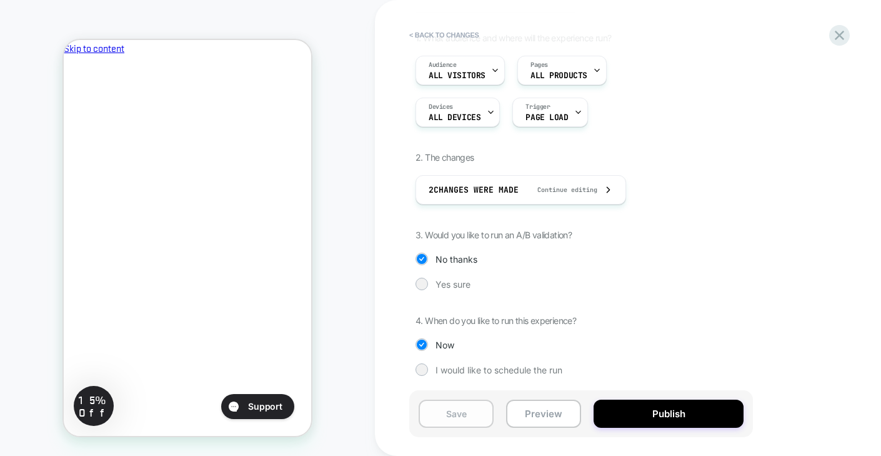
click at [453, 413] on button "Save" at bounding box center [456, 413] width 75 height 28
click at [839, 35] on icon at bounding box center [839, 35] width 9 height 9
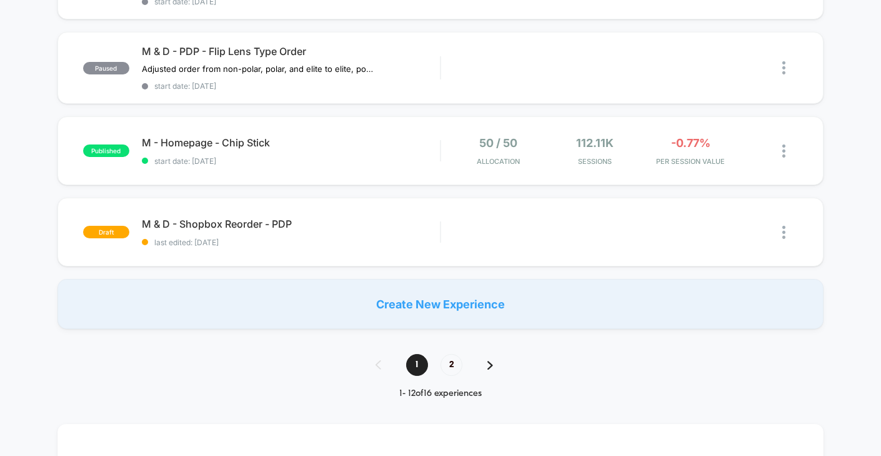
scroll to position [834, 0]
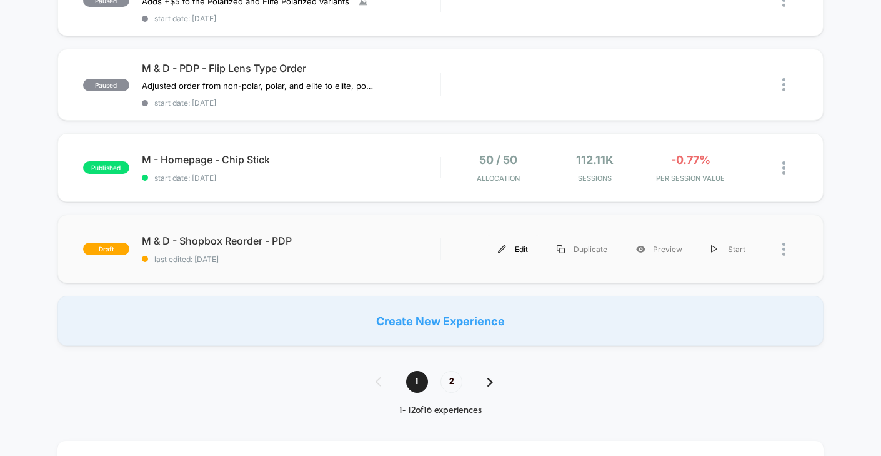
click at [527, 239] on div "Edit" at bounding box center [513, 249] width 59 height 28
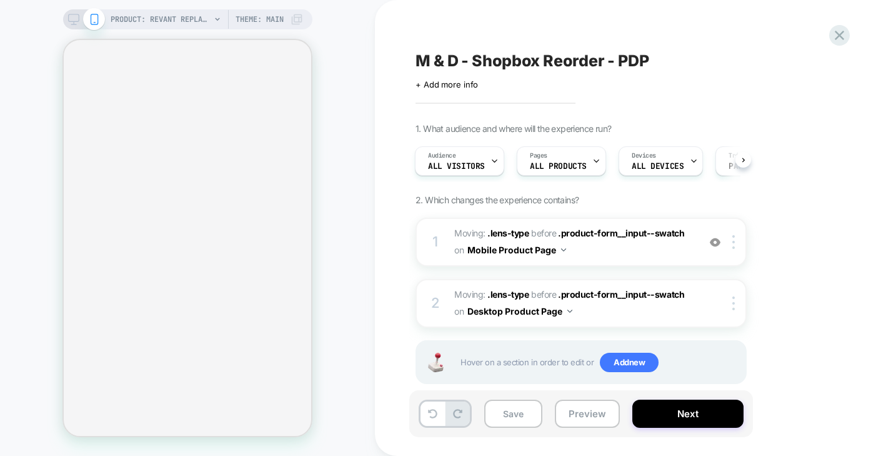
scroll to position [21, 0]
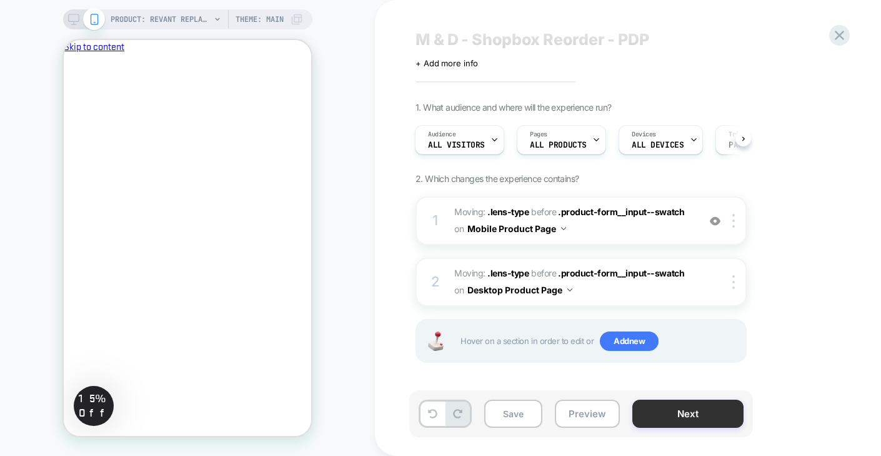
click at [666, 406] on button "Next" at bounding box center [688, 413] width 111 height 28
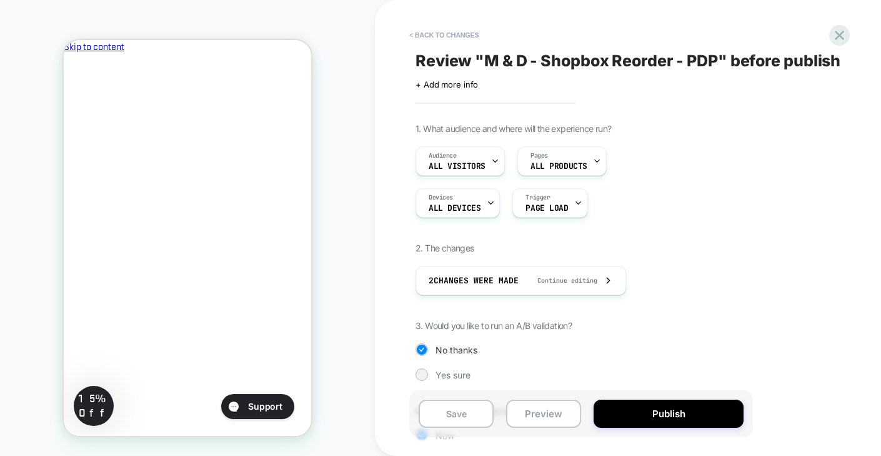
scroll to position [91, 0]
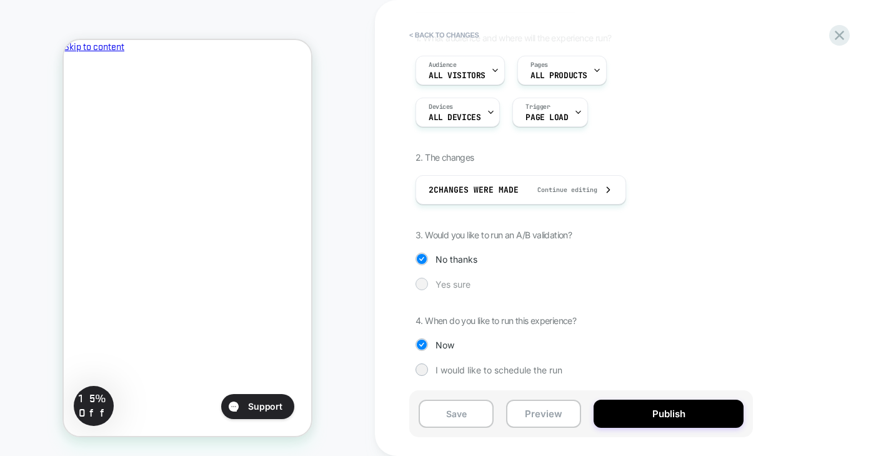
click at [423, 284] on div at bounding box center [421, 283] width 9 height 9
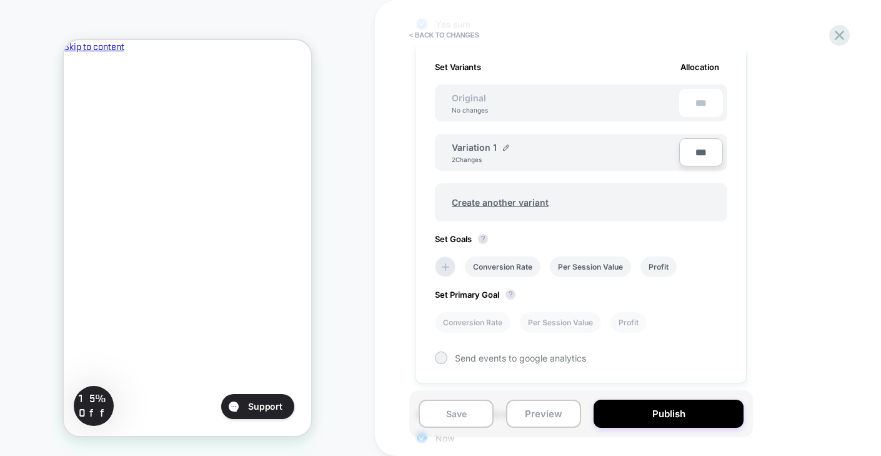
scroll to position [350, 0]
click at [511, 204] on span "Create another variant" at bounding box center [500, 202] width 122 height 29
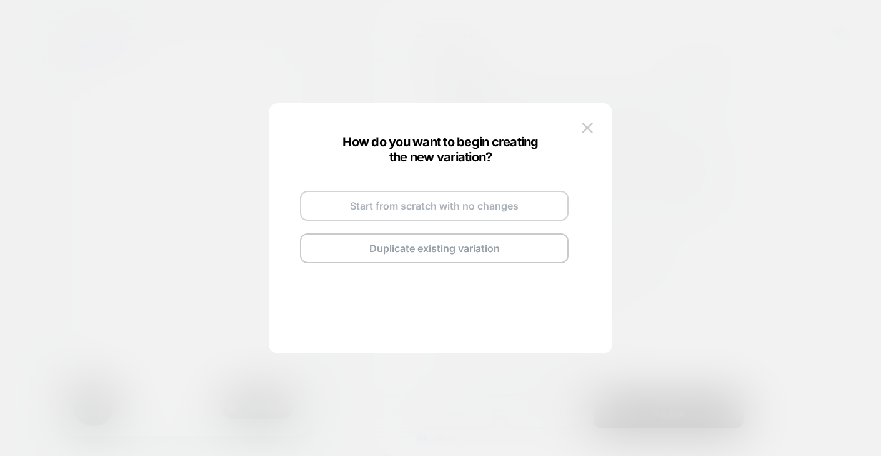
click at [468, 210] on button "Start from scratch with no changes" at bounding box center [434, 206] width 269 height 30
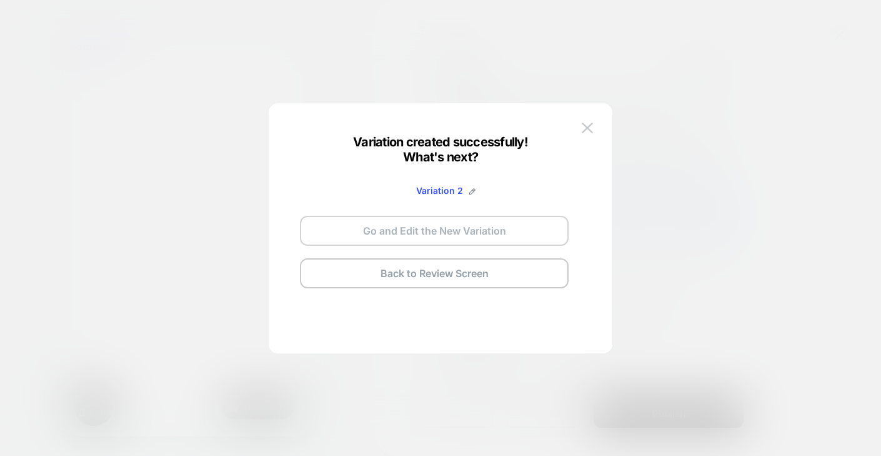
click at [459, 230] on button "Go and Edit the New Variation" at bounding box center [434, 231] width 269 height 30
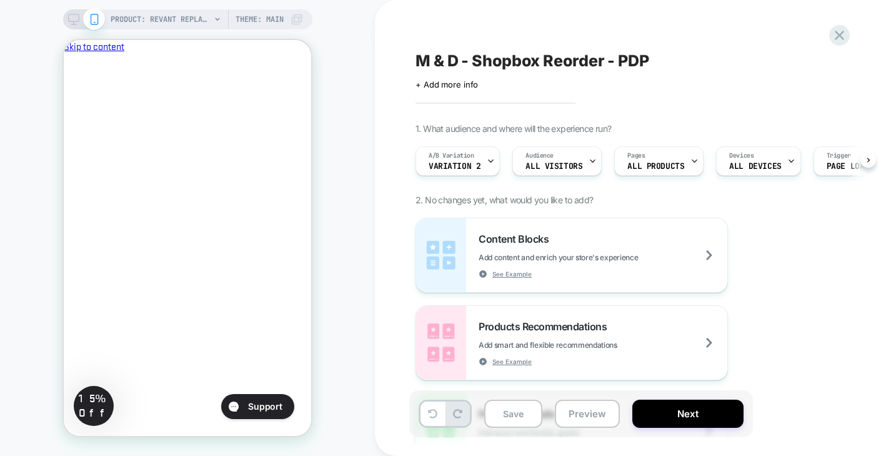
scroll to position [0, 1]
click at [459, 164] on span "Variation 2" at bounding box center [454, 166] width 52 height 9
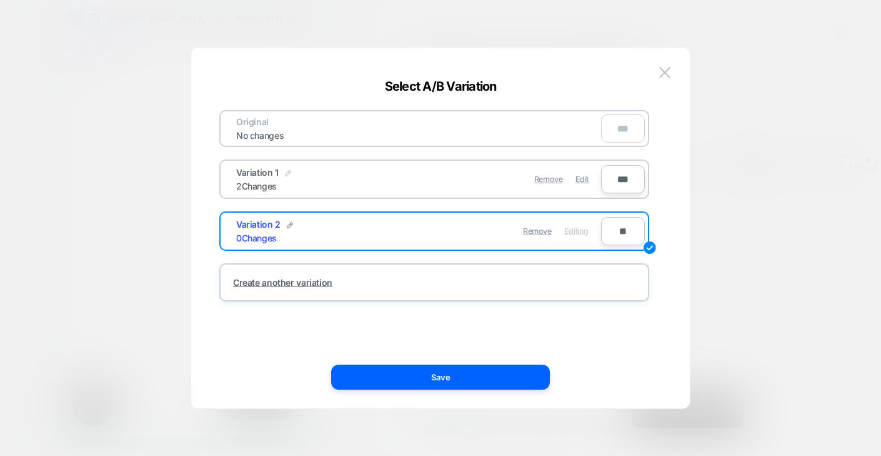
click at [286, 171] on img at bounding box center [288, 173] width 6 height 6
click at [298, 178] on input "**********" at bounding box center [281, 179] width 91 height 24
type input "*"
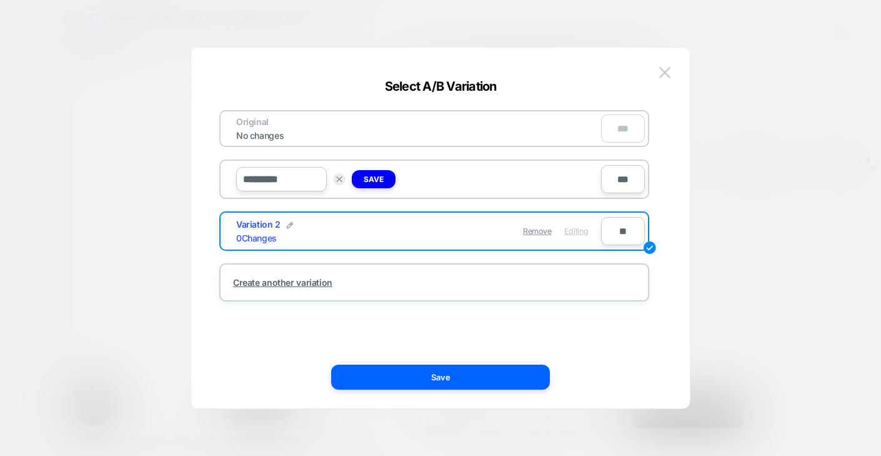
click at [262, 179] on input "*********" at bounding box center [281, 179] width 91 height 24
click at [268, 178] on input "******" at bounding box center [281, 179] width 91 height 24
click at [276, 182] on input "****" at bounding box center [281, 179] width 91 height 24
type input "*****"
click at [287, 226] on img at bounding box center [290, 225] width 6 height 6
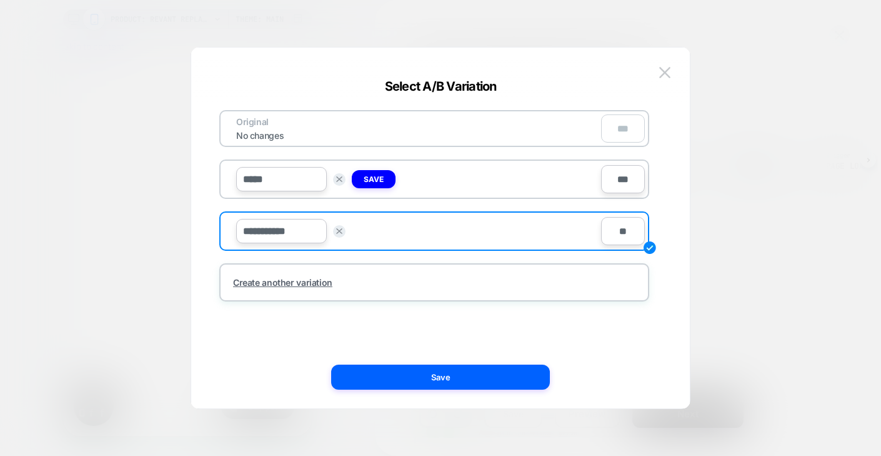
click at [287, 226] on input "**********" at bounding box center [281, 231] width 91 height 24
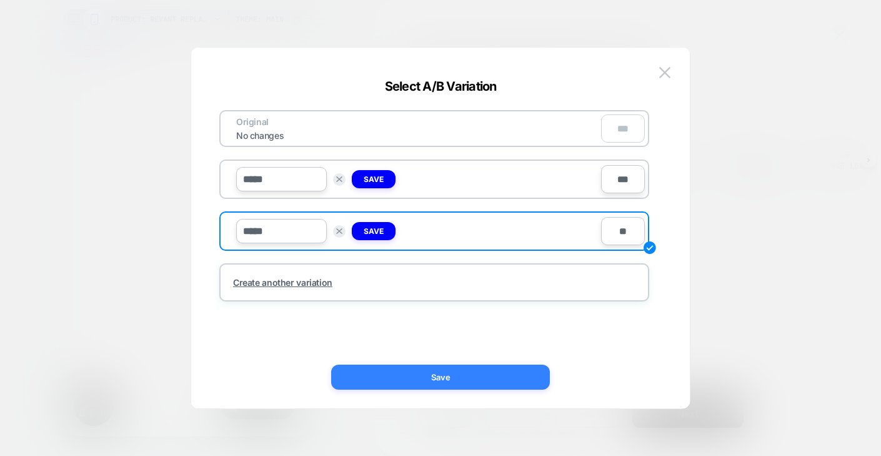
type input "*****"
click at [468, 372] on button "Save" at bounding box center [440, 376] width 219 height 25
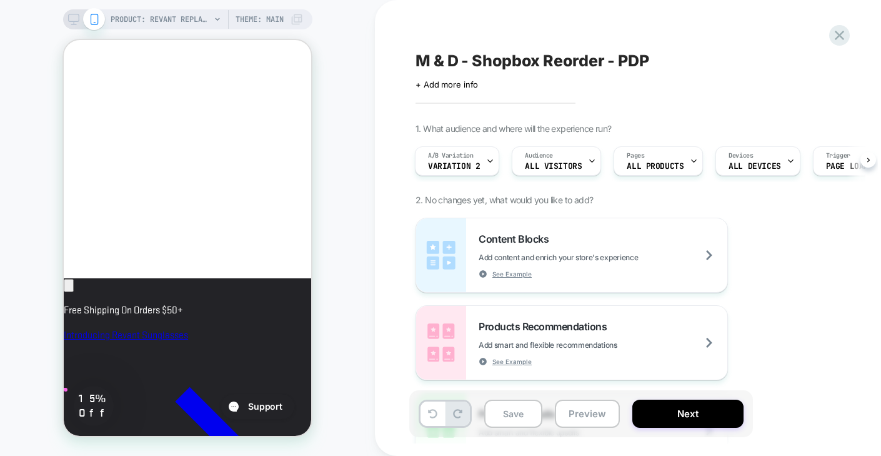
scroll to position [655, 0]
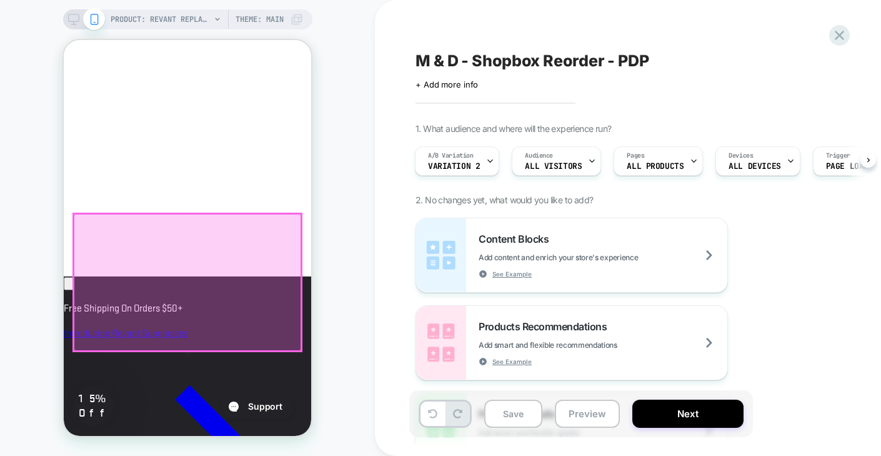
click at [243, 330] on div at bounding box center [188, 282] width 228 height 137
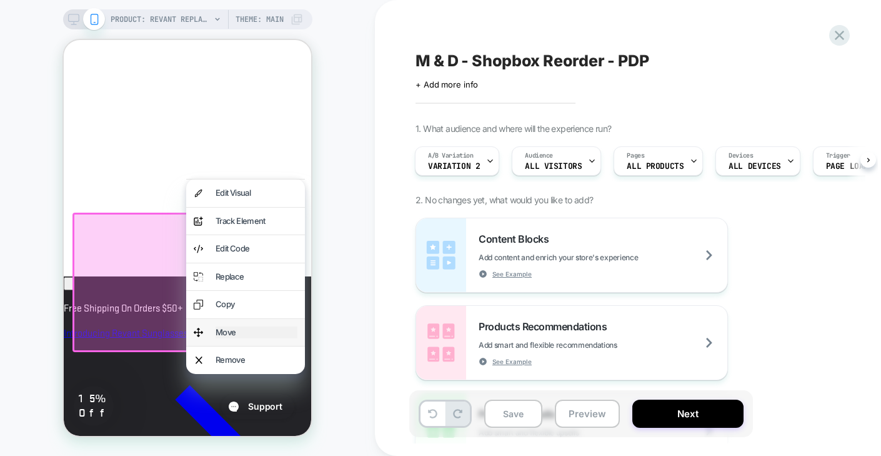
click at [243, 333] on div "Move" at bounding box center [257, 332] width 82 height 13
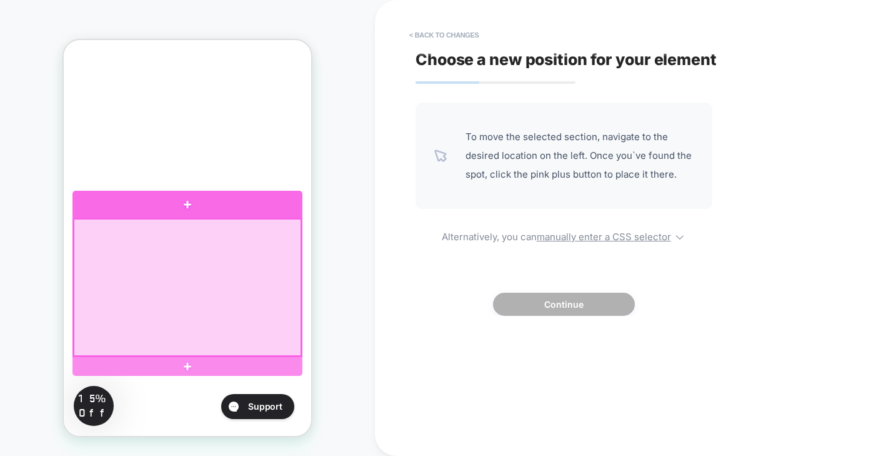
scroll to position [273, 0]
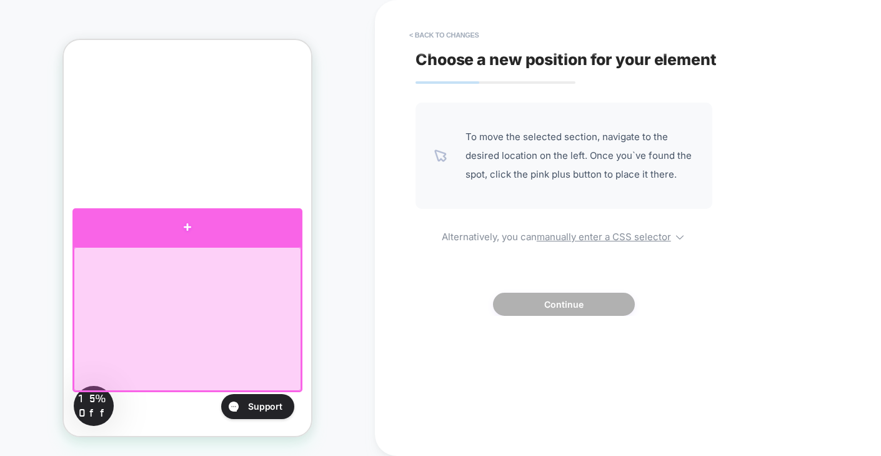
click at [219, 229] on div at bounding box center [188, 227] width 230 height 38
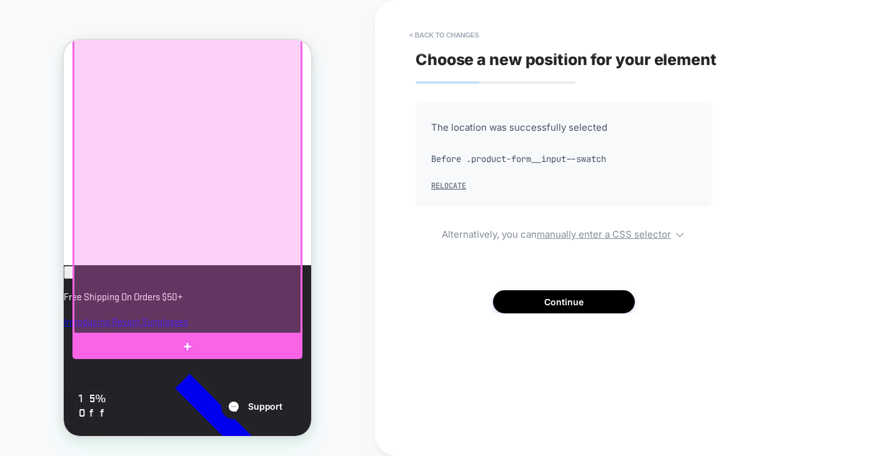
scroll to position [669, 0]
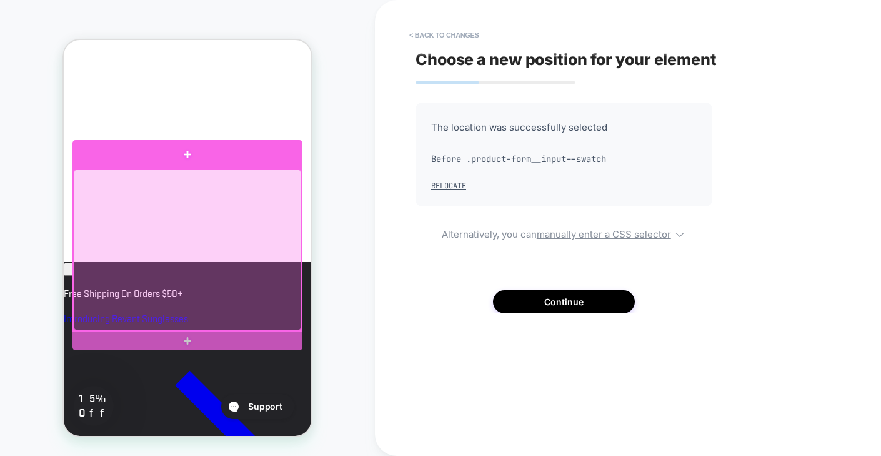
click at [184, 216] on div at bounding box center [188, 249] width 228 height 161
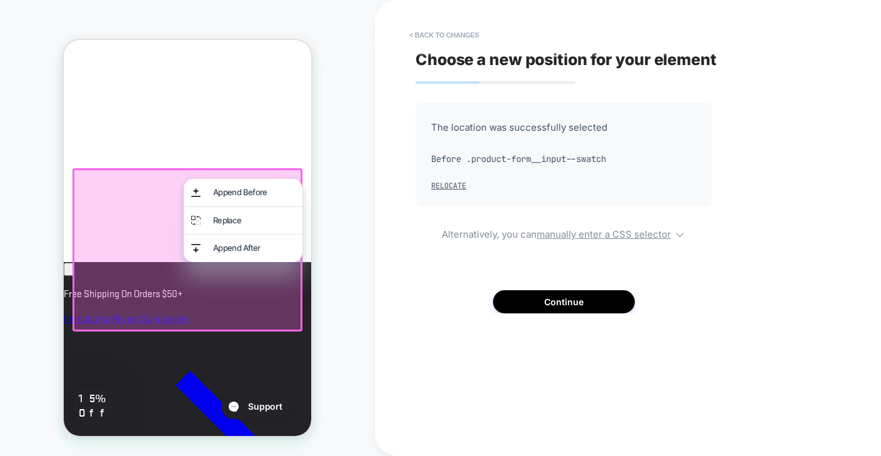
click at [340, 241] on div "PRODUCT: Revant Replacement Lenses for Oakley Holbrook OO9102 PRODUCT: Revant R…" at bounding box center [187, 228] width 375 height 431
click at [527, 303] on button "Continue" at bounding box center [564, 301] width 142 height 23
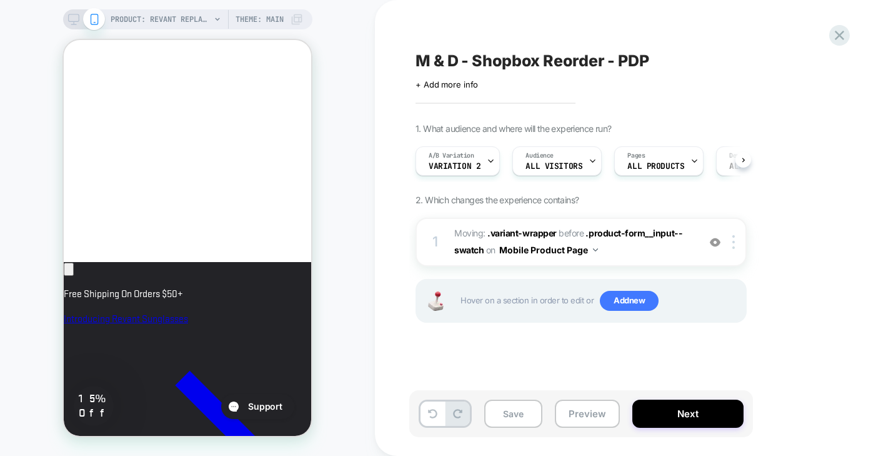
scroll to position [0, 1]
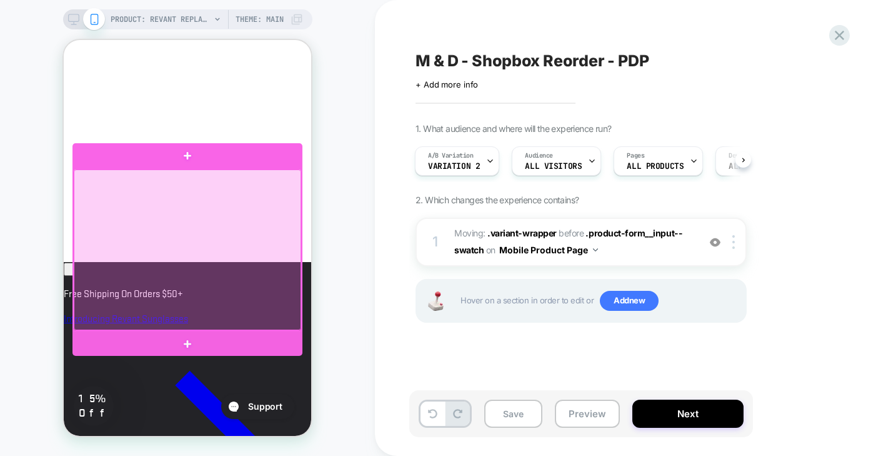
click at [186, 191] on div at bounding box center [188, 249] width 228 height 161
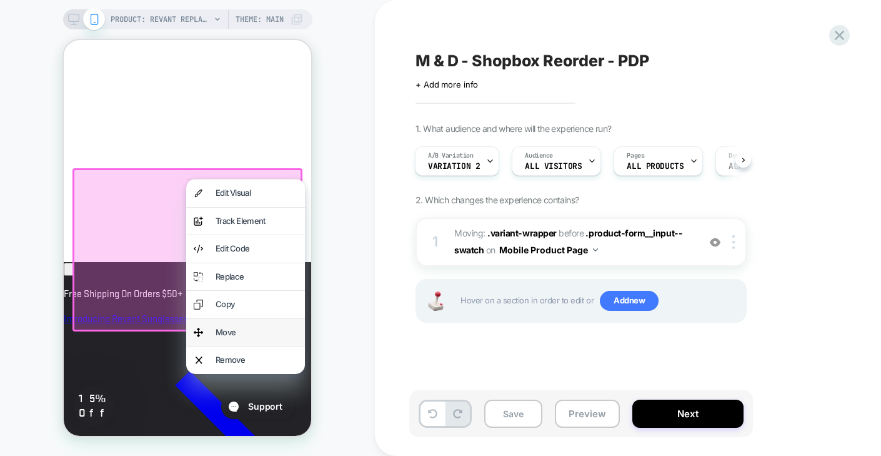
click at [238, 324] on div "Move" at bounding box center [245, 333] width 119 height 28
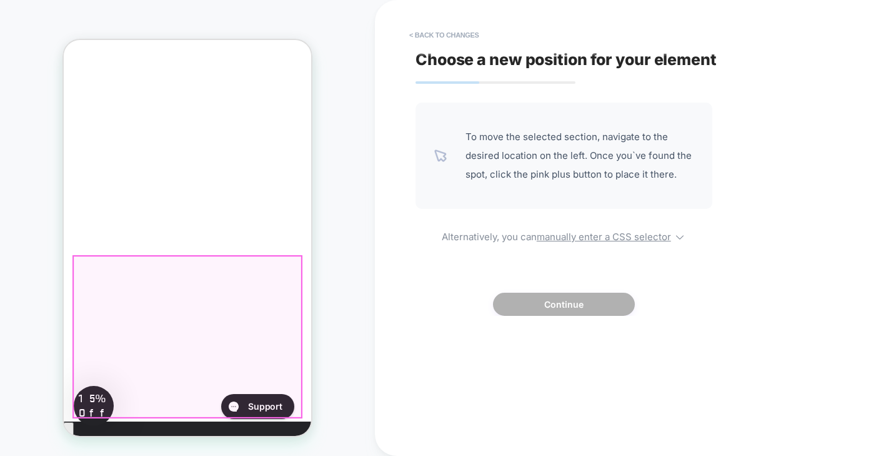
scroll to position [509, 0]
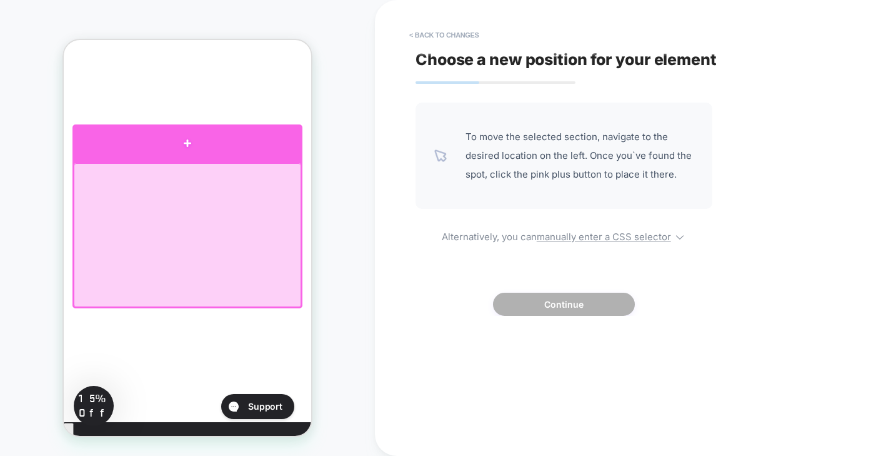
click at [222, 151] on div at bounding box center [188, 143] width 230 height 38
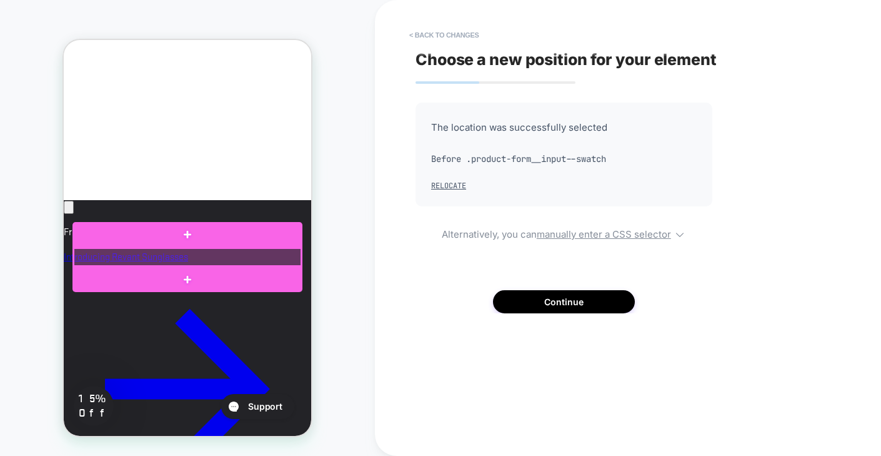
scroll to position [732, 0]
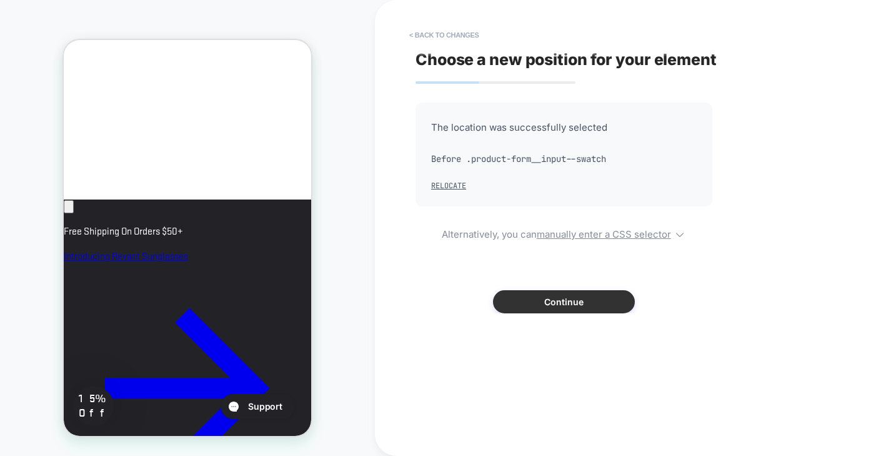
click at [560, 311] on button "Continue" at bounding box center [564, 301] width 142 height 23
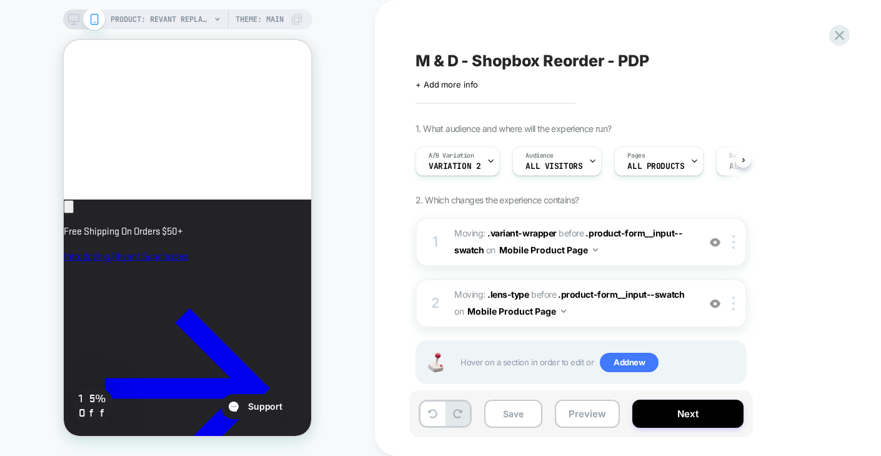
scroll to position [0, 1]
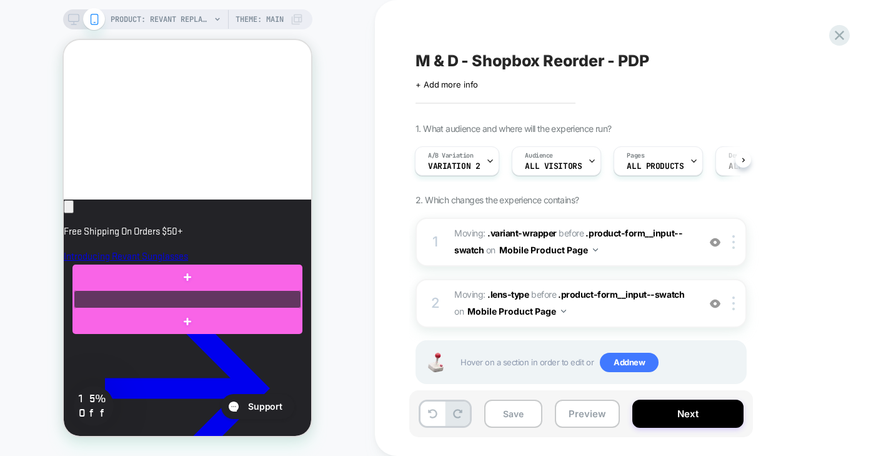
click at [228, 303] on div at bounding box center [188, 299] width 228 height 18
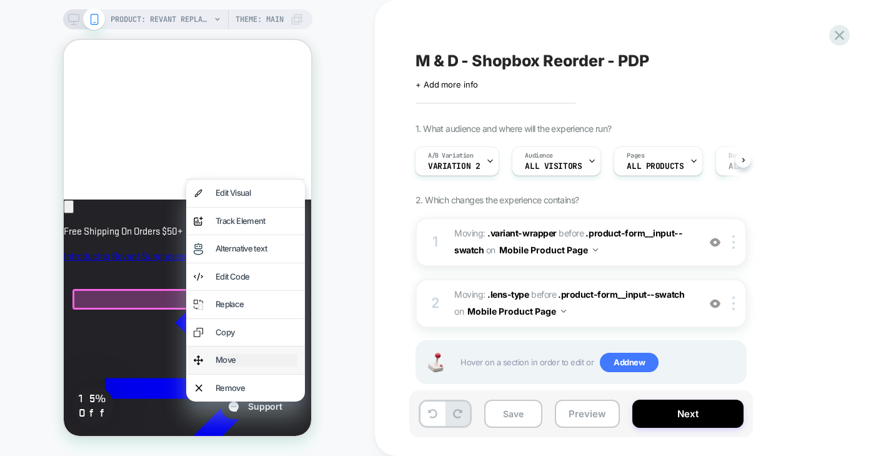
click at [232, 358] on div "Move" at bounding box center [257, 360] width 82 height 13
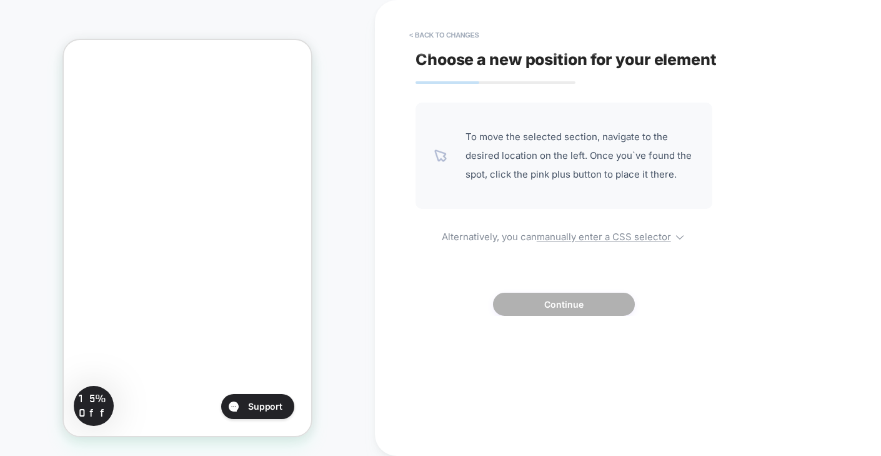
scroll to position [399, 0]
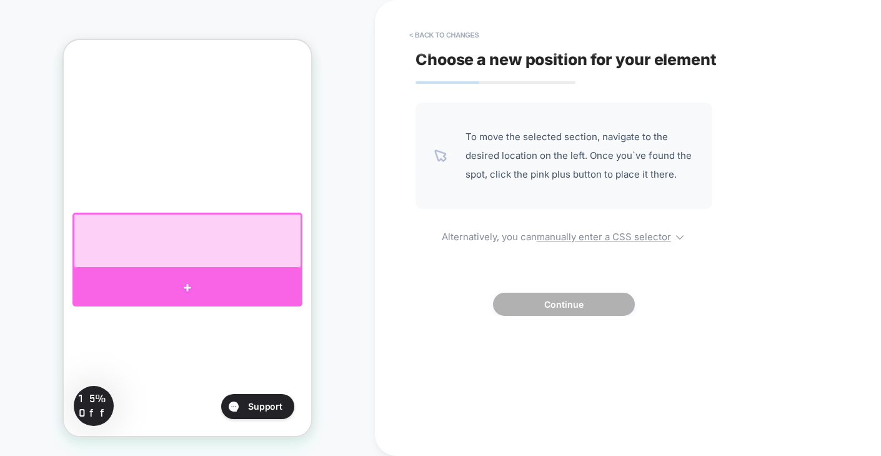
click at [193, 280] on div at bounding box center [188, 288] width 230 height 38
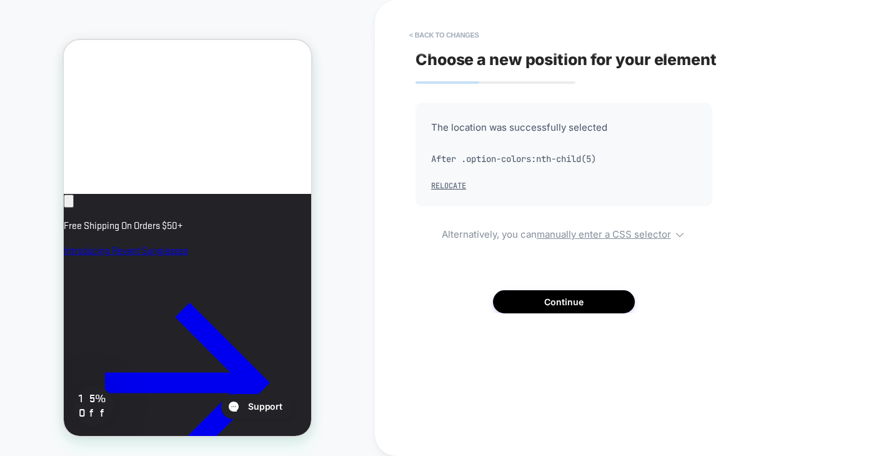
scroll to position [736, 0]
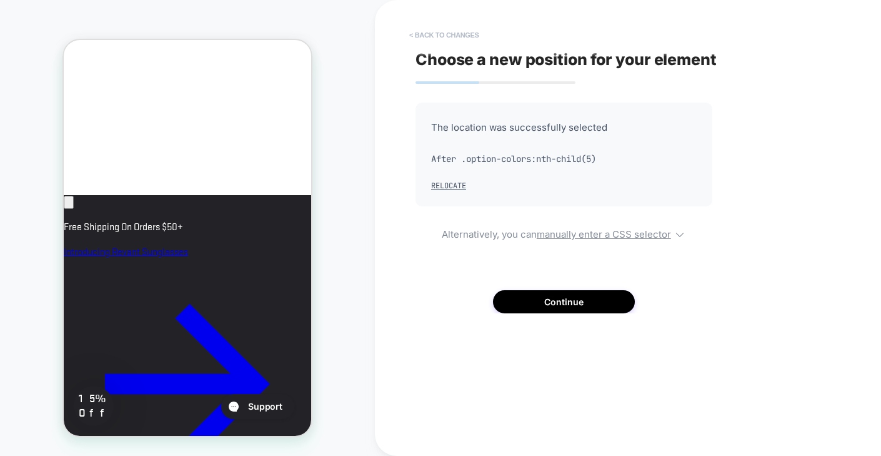
click at [444, 34] on button "< Back to changes" at bounding box center [444, 35] width 83 height 20
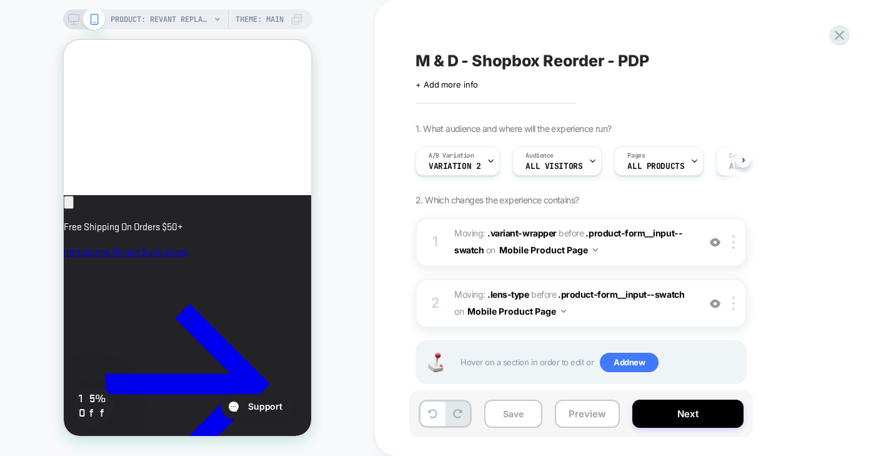
scroll to position [0, 1]
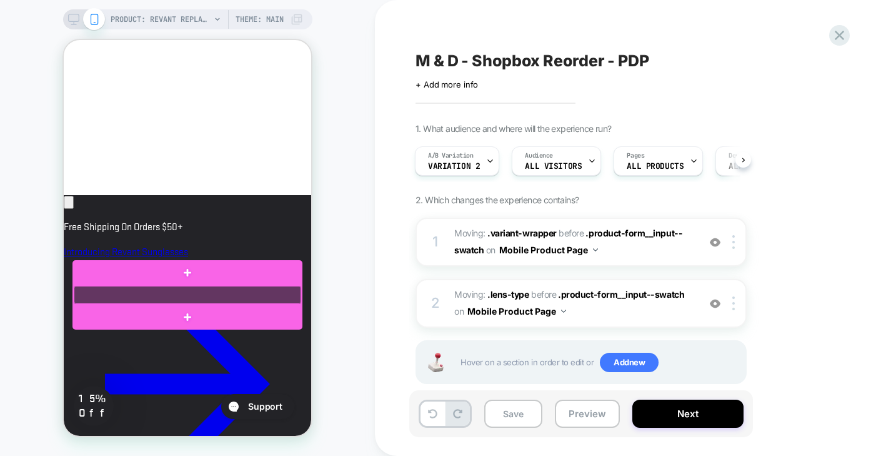
click at [224, 296] on div at bounding box center [188, 295] width 228 height 18
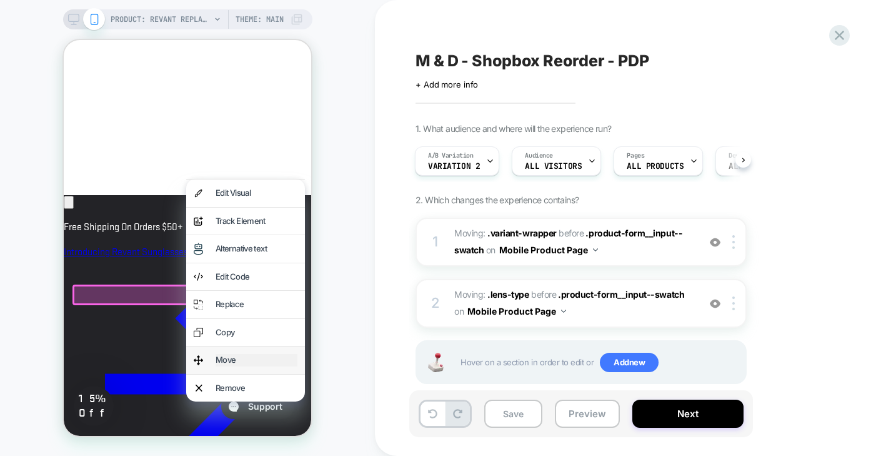
click at [239, 358] on div "Move" at bounding box center [257, 360] width 82 height 13
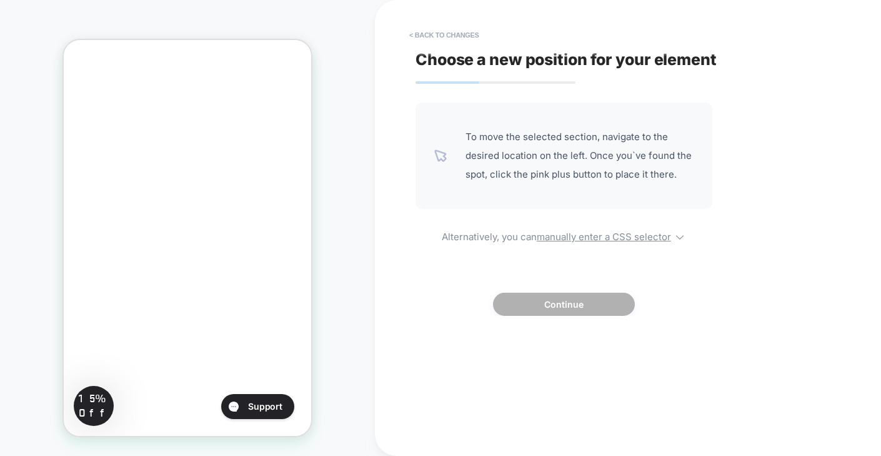
scroll to position [376, 0]
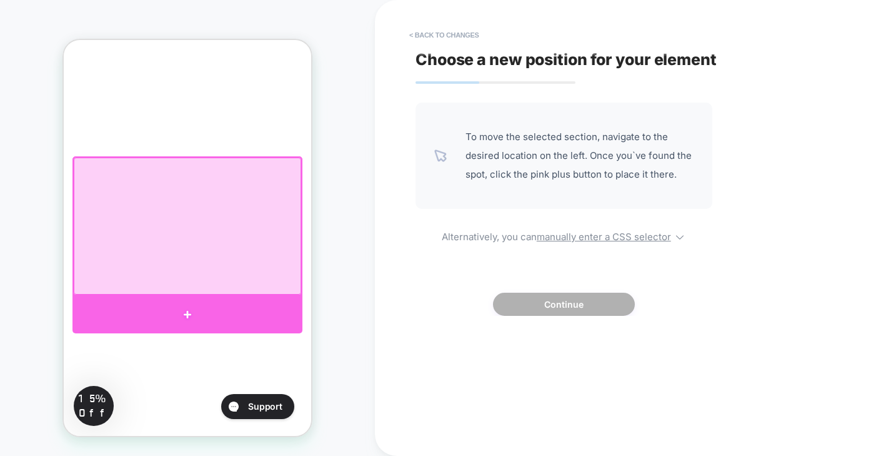
click at [199, 308] on div at bounding box center [188, 315] width 230 height 38
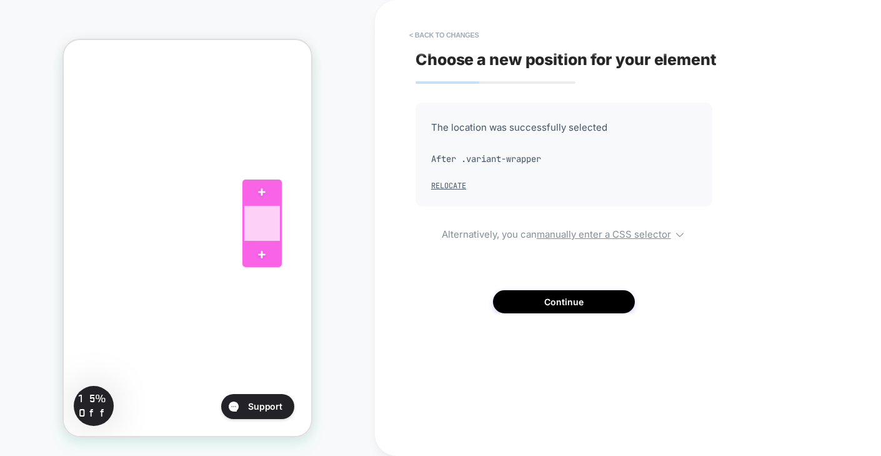
scroll to position [469, 0]
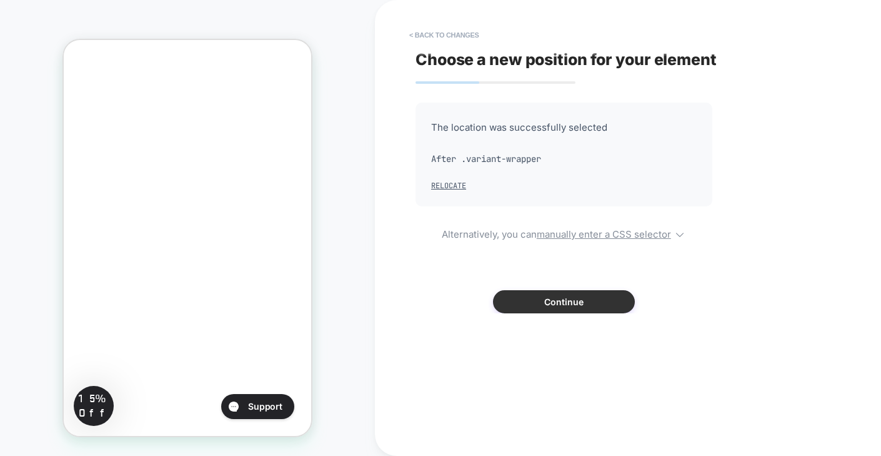
click at [525, 306] on button "Continue" at bounding box center [564, 301] width 142 height 23
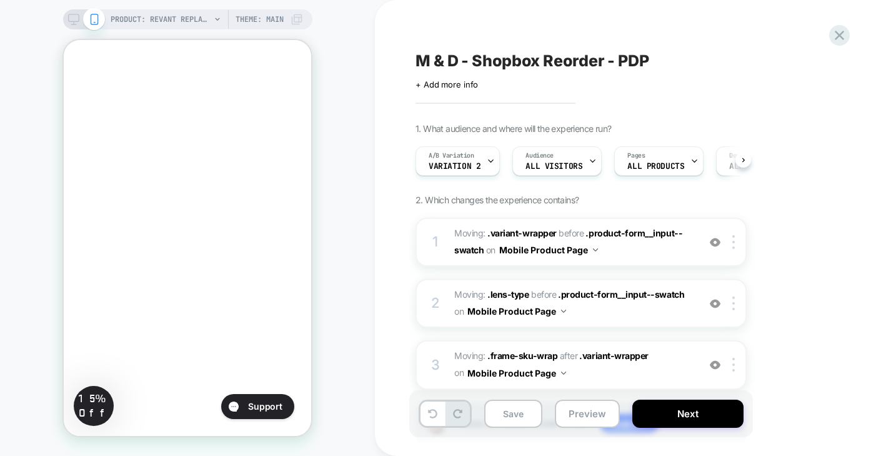
scroll to position [0, 1]
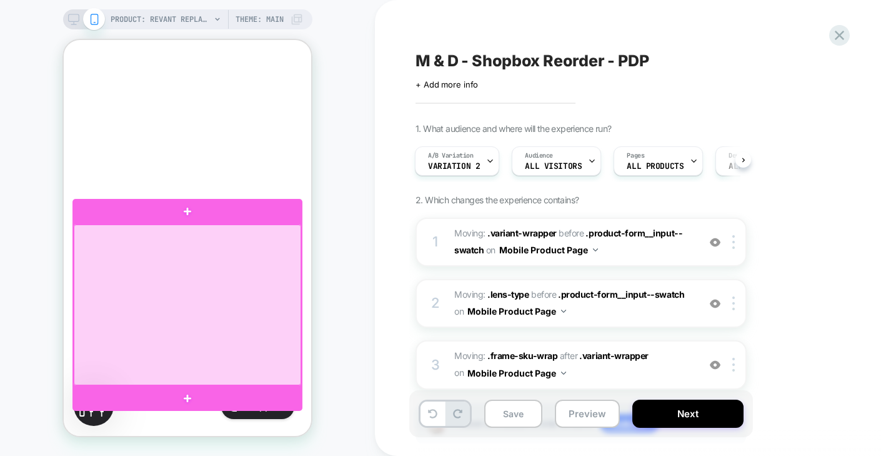
click at [295, 226] on div at bounding box center [188, 304] width 228 height 161
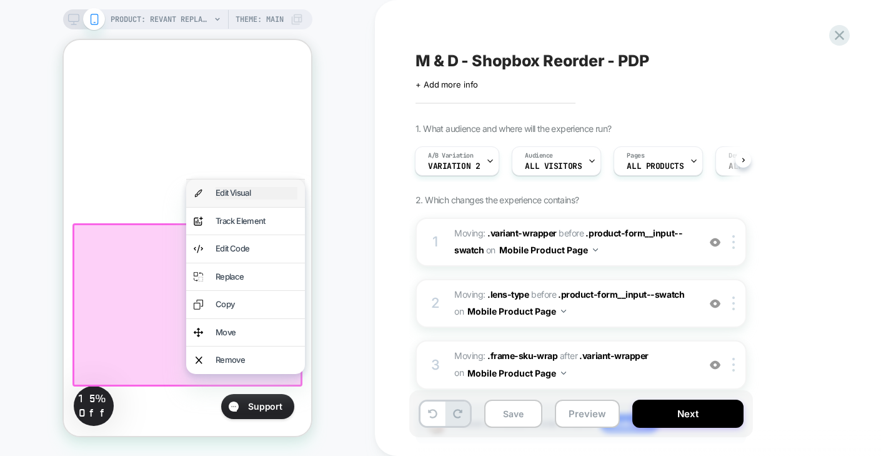
click at [271, 198] on div "Edit Visual" at bounding box center [257, 193] width 82 height 13
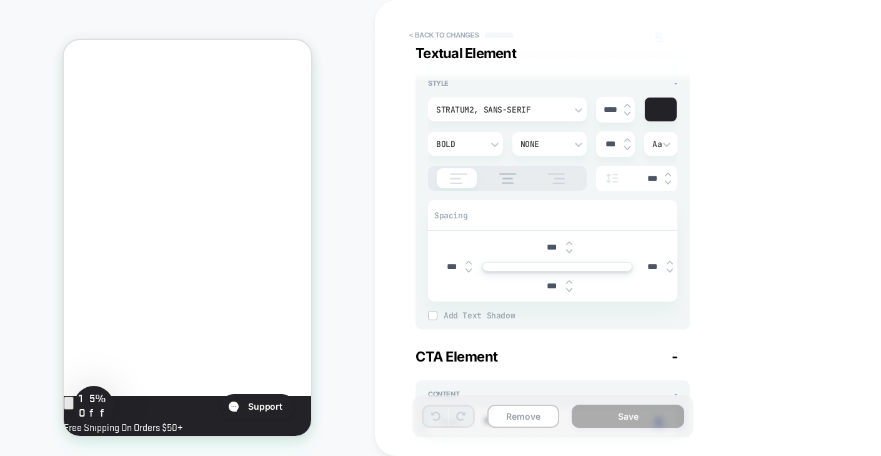
scroll to position [178, 0]
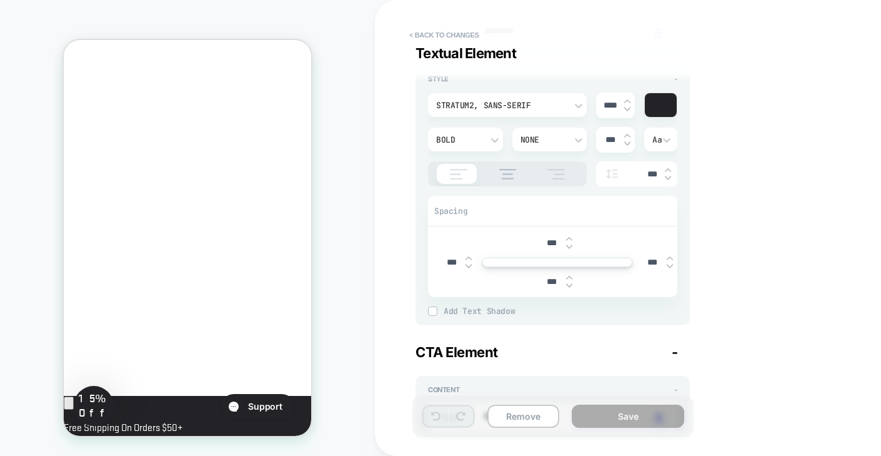
click at [569, 236] on img at bounding box center [569, 238] width 6 height 5
type textarea "*"
type input "***"
click at [569, 236] on img at bounding box center [569, 238] width 6 height 5
type textarea "*"
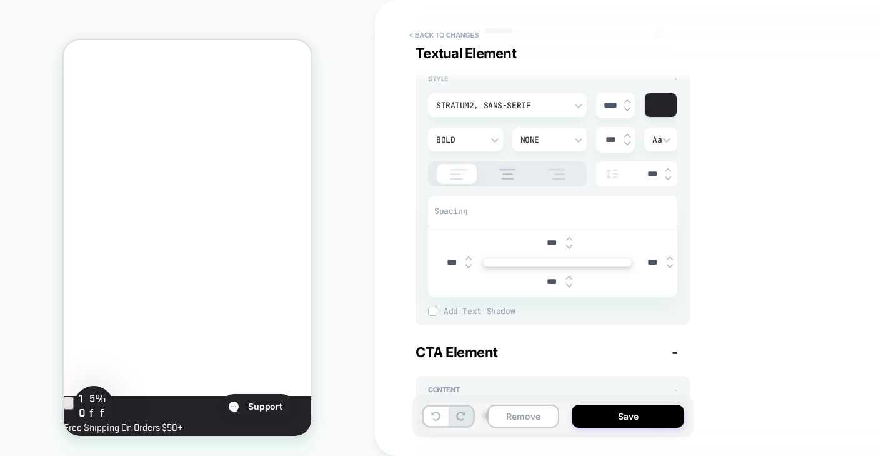
type input "***"
click at [569, 236] on img at bounding box center [569, 238] width 6 height 5
type textarea "*"
type input "***"
click at [569, 236] on img at bounding box center [569, 238] width 6 height 5
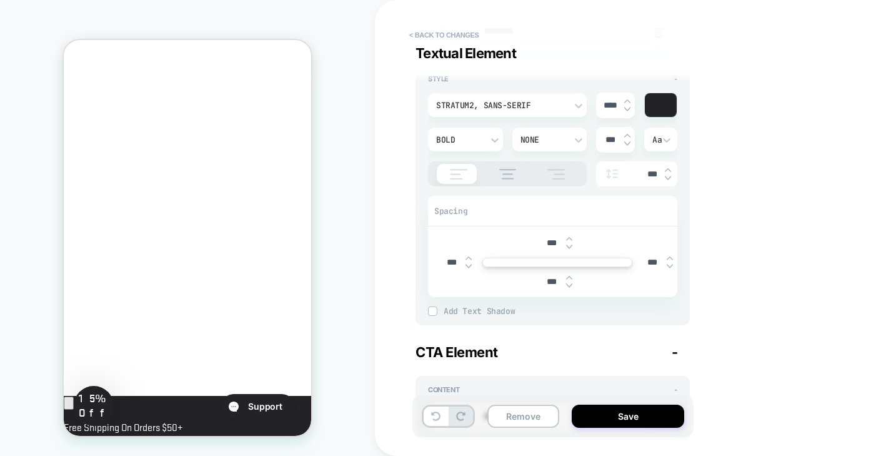
type textarea "*"
type input "***"
click at [569, 236] on img at bounding box center [569, 238] width 6 height 5
type textarea "*"
type input "***"
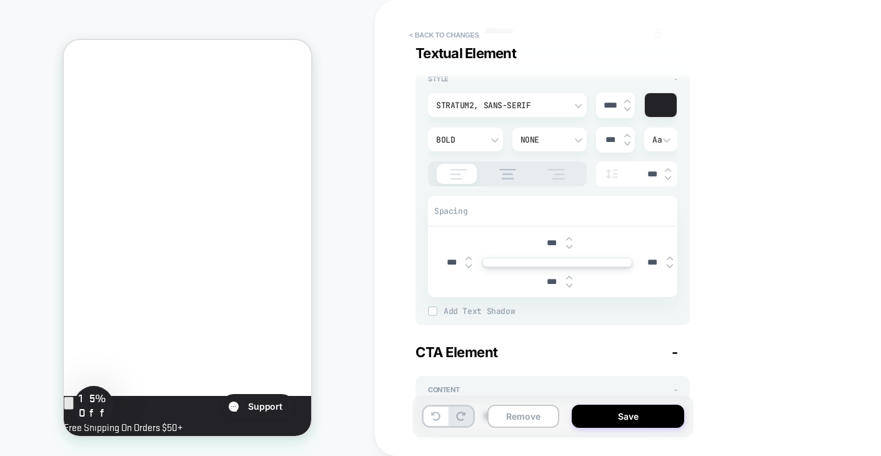
type textarea "*"
type input "***"
click at [569, 236] on img at bounding box center [569, 238] width 6 height 5
type textarea "*"
type input "***"
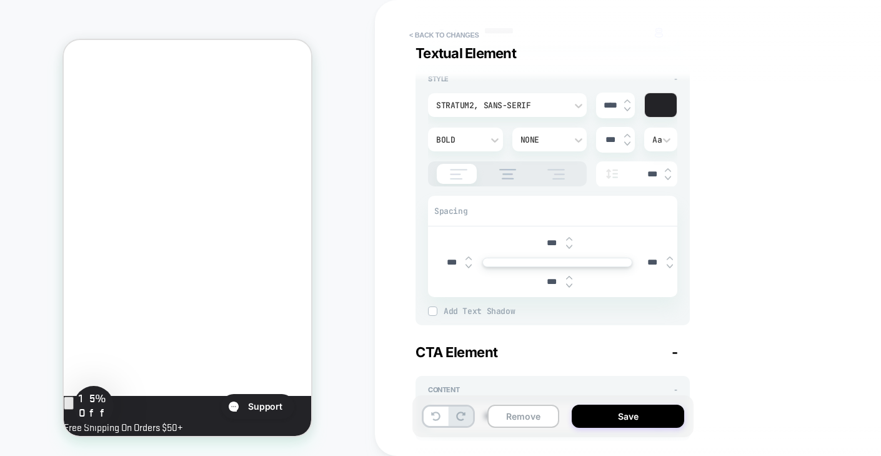
click at [569, 236] on img at bounding box center [569, 238] width 6 height 5
type textarea "*"
type input "***"
click at [569, 236] on img at bounding box center [569, 238] width 6 height 5
type textarea "*"
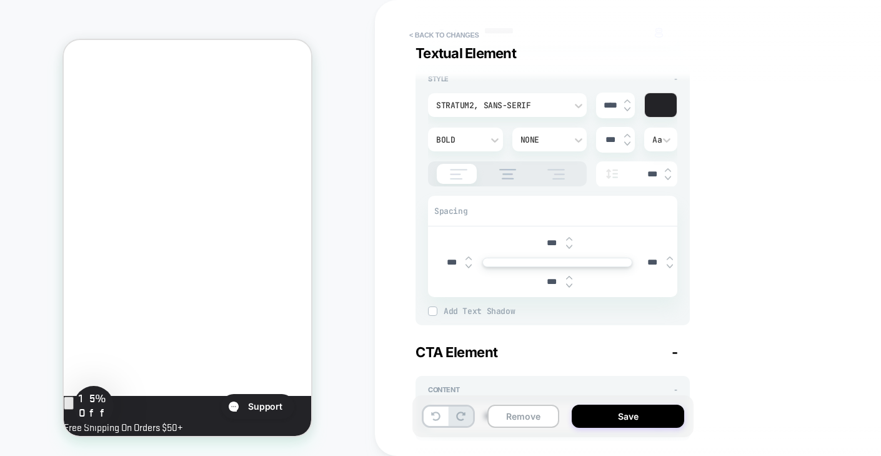
type input "***"
click at [569, 236] on img at bounding box center [569, 238] width 6 height 5
type textarea "*"
type input "****"
click at [569, 236] on img at bounding box center [569, 238] width 6 height 5
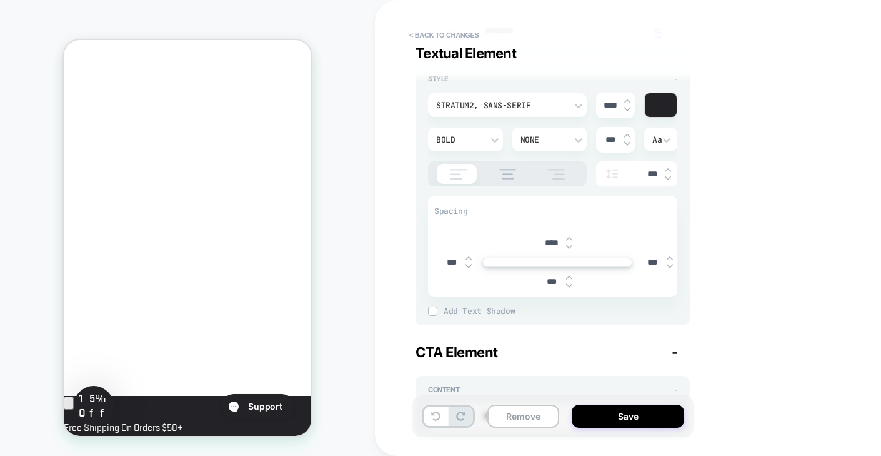
type textarea "*"
type input "****"
click at [569, 236] on img at bounding box center [569, 238] width 6 height 5
type textarea "*"
type input "****"
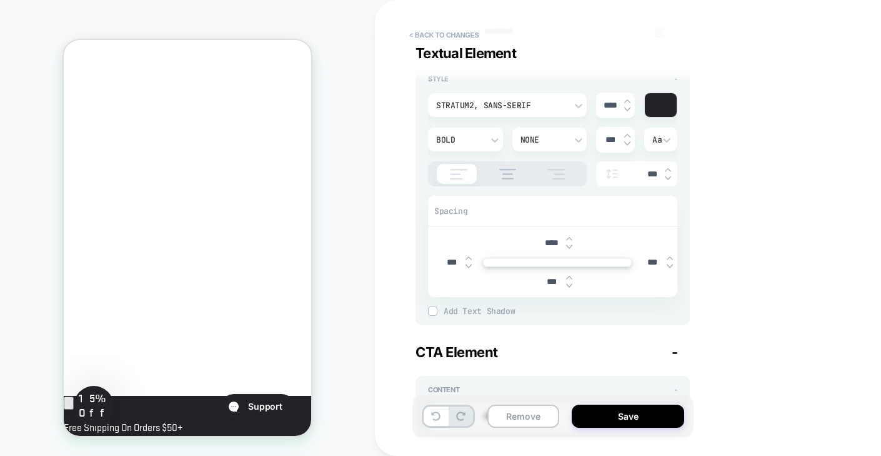
click at [569, 236] on img at bounding box center [569, 238] width 6 height 5
type textarea "*"
type input "****"
click at [632, 414] on button "Save" at bounding box center [628, 415] width 113 height 23
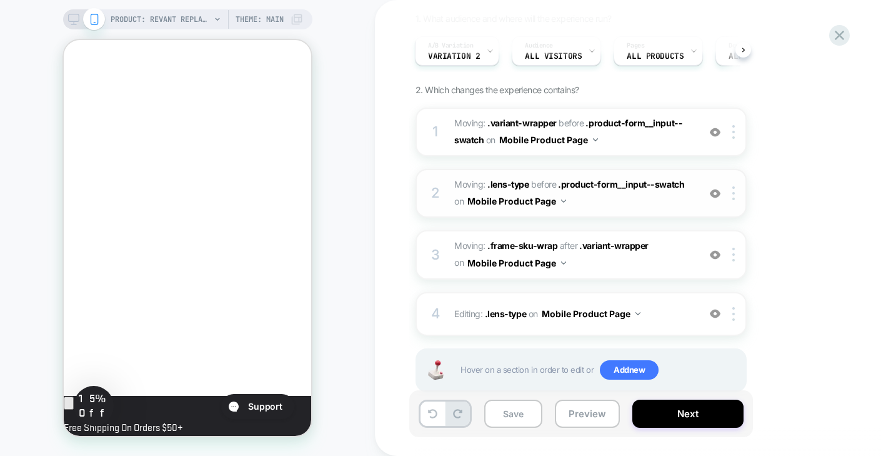
scroll to position [138, 0]
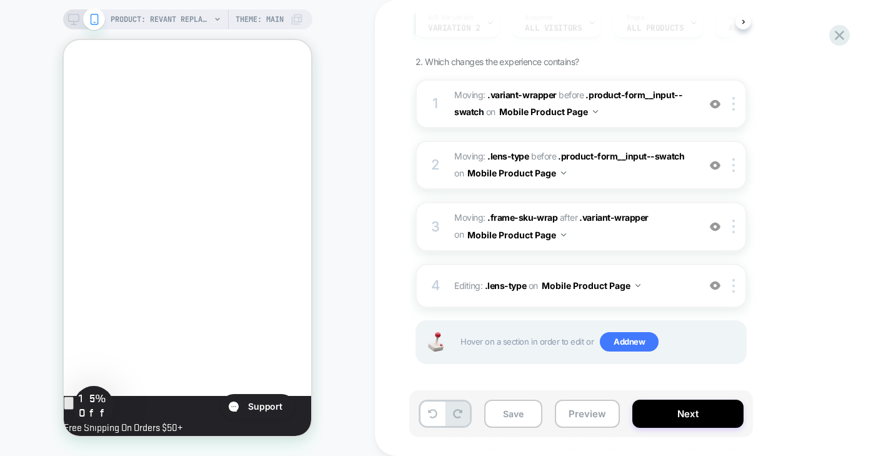
click at [74, 21] on rect at bounding box center [73, 17] width 11 height 7
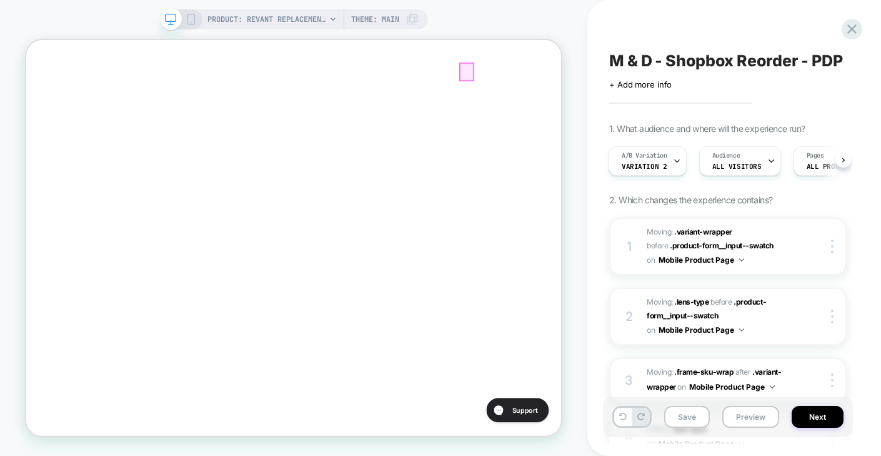
scroll to position [296, 0]
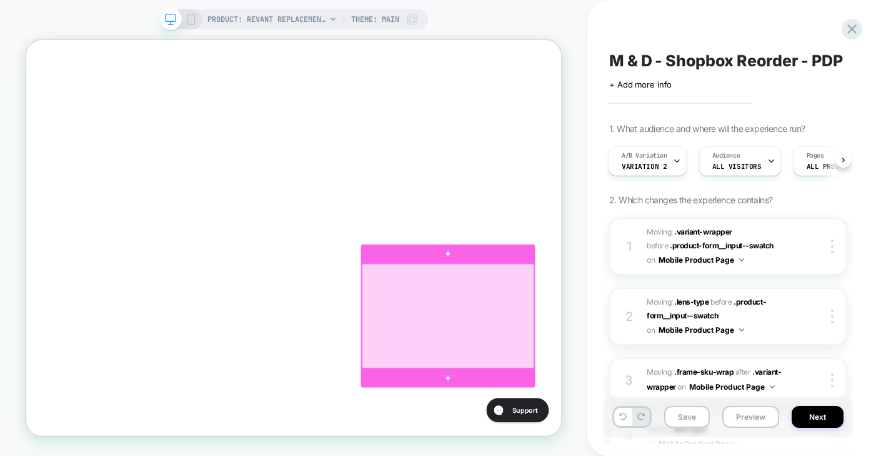
click at [676, 386] on div at bounding box center [589, 407] width 230 height 139
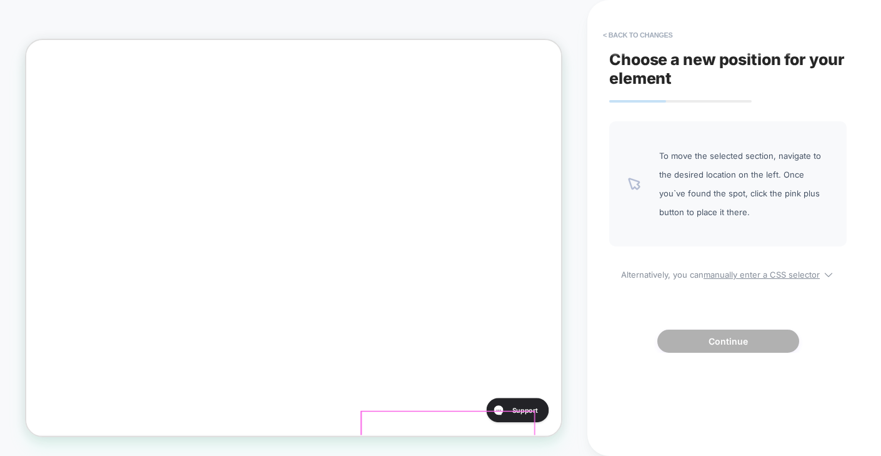
scroll to position [54, 0]
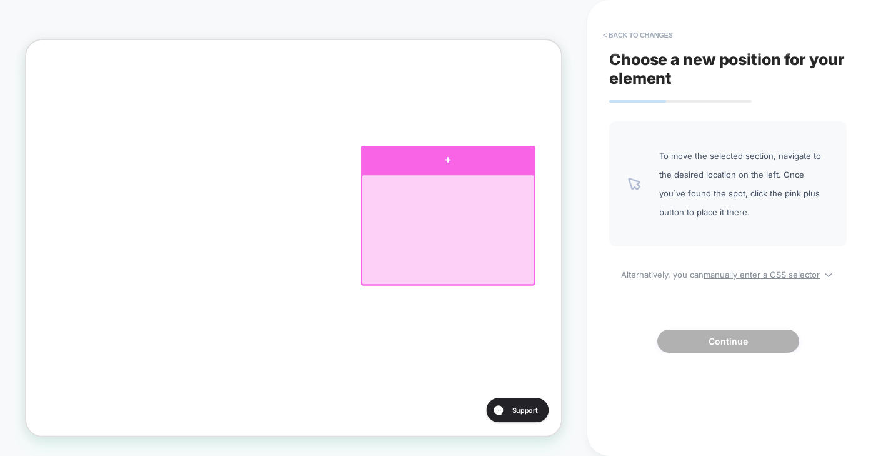
click at [654, 196] on div at bounding box center [589, 200] width 233 height 38
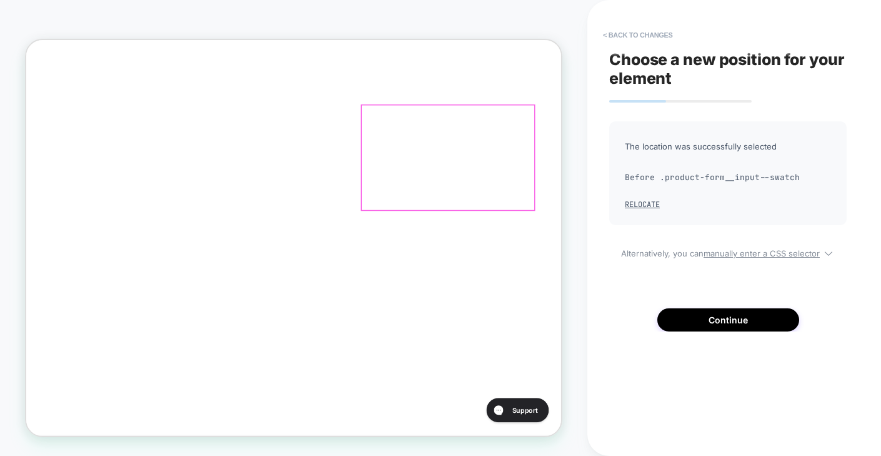
scroll to position [149, 0]
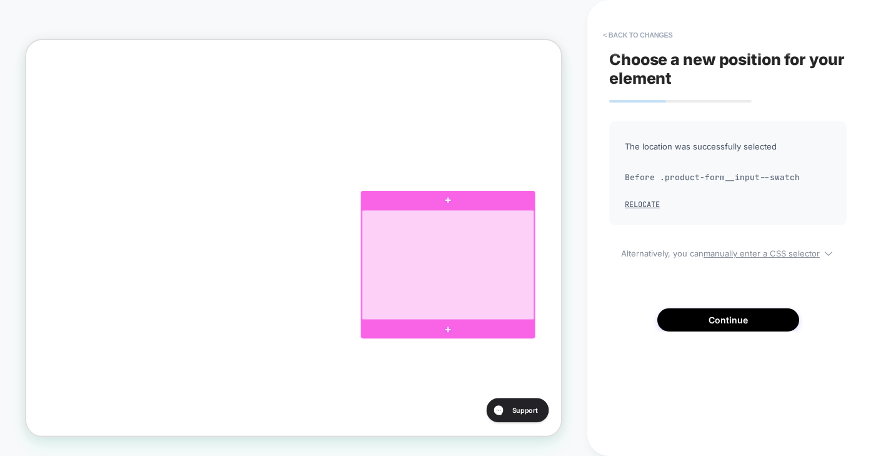
click at [673, 273] on div at bounding box center [589, 340] width 230 height 146
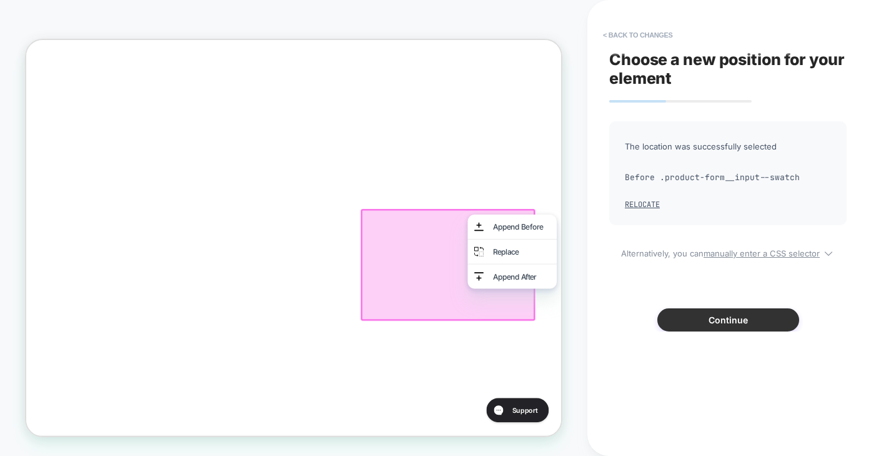
click at [679, 319] on button "Continue" at bounding box center [729, 319] width 142 height 23
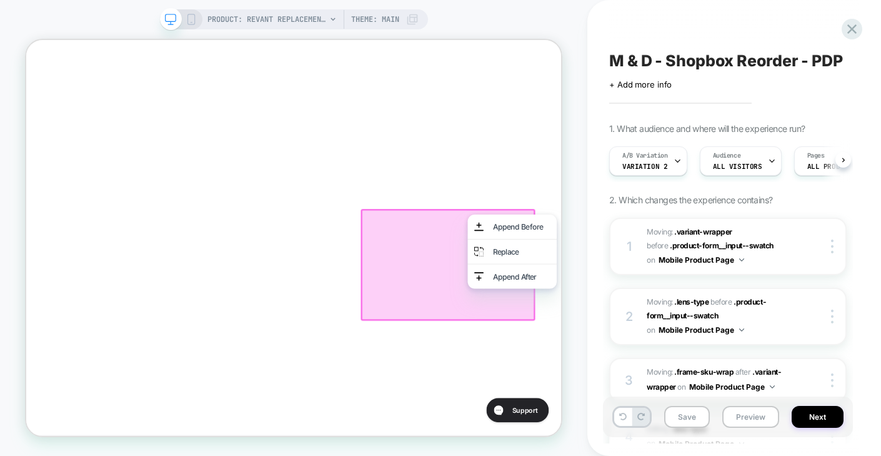
scroll to position [0, 1]
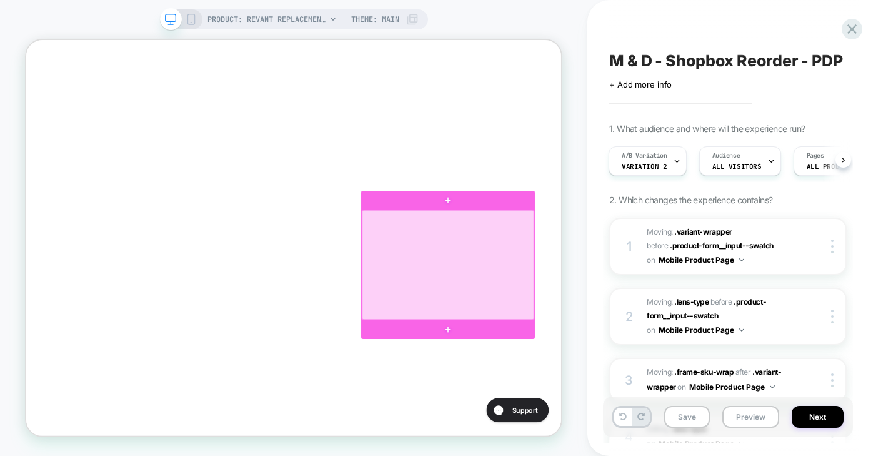
click at [698, 279] on div at bounding box center [589, 340] width 230 height 146
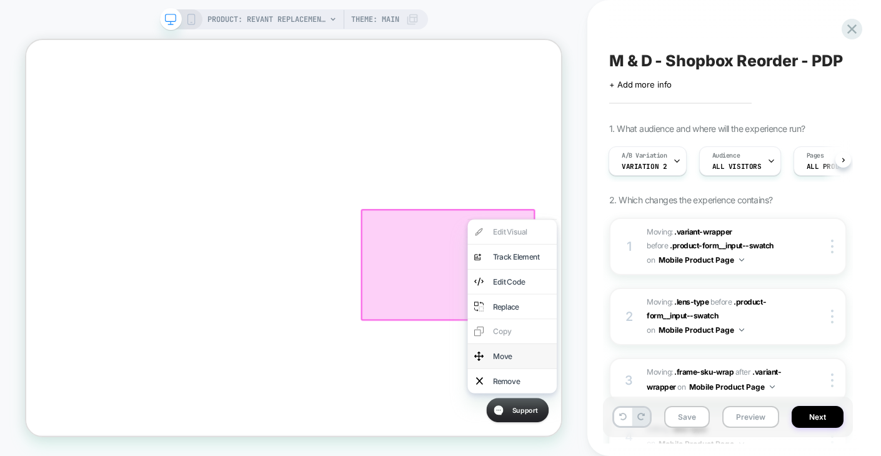
click at [667, 455] on div "Move" at bounding box center [674, 461] width 119 height 33
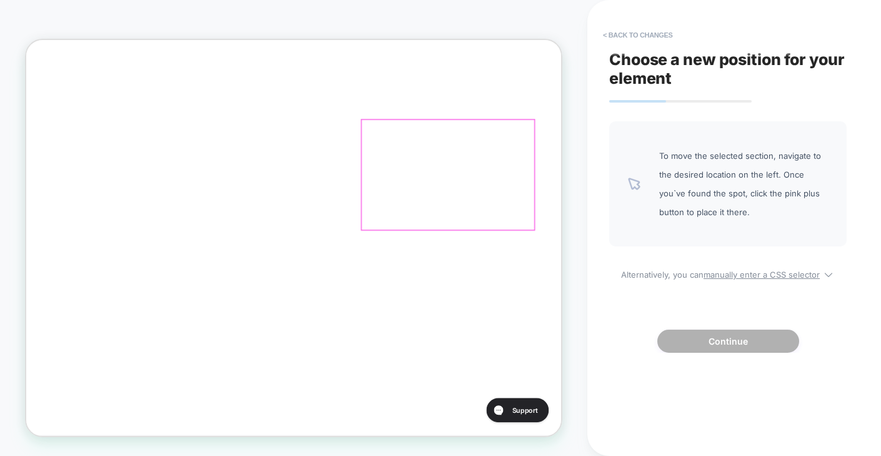
scroll to position [292, 0]
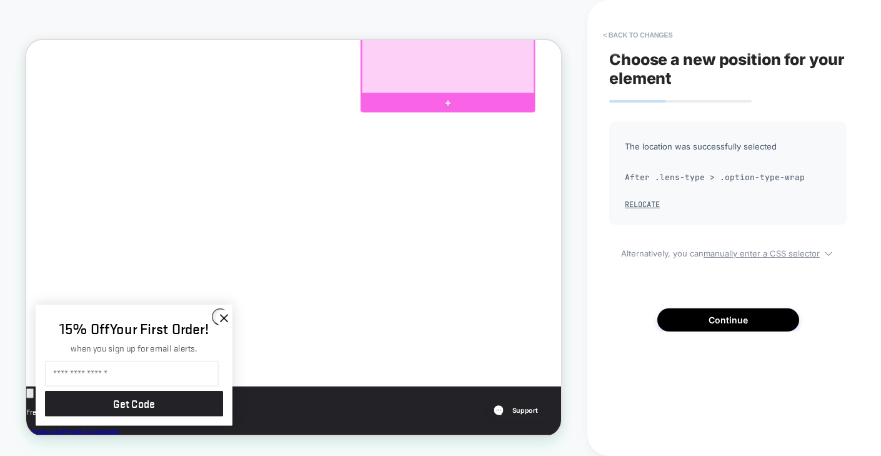
scroll to position [505, 0]
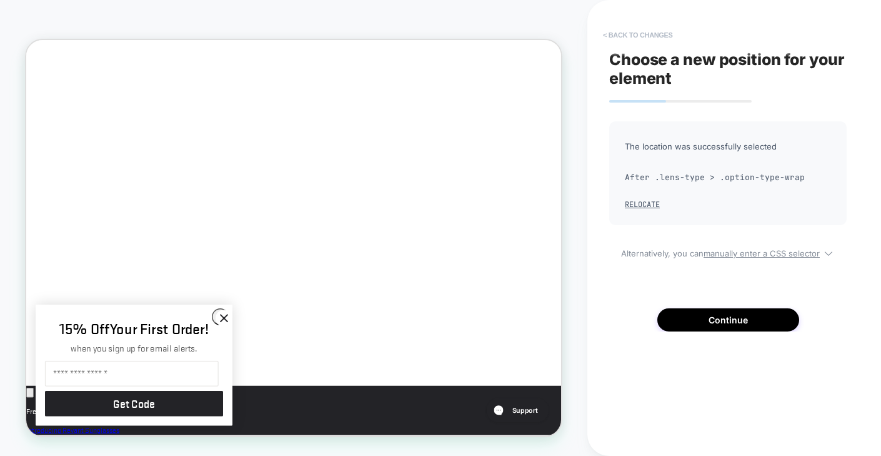
click at [653, 33] on button "< Back to changes" at bounding box center [638, 35] width 83 height 20
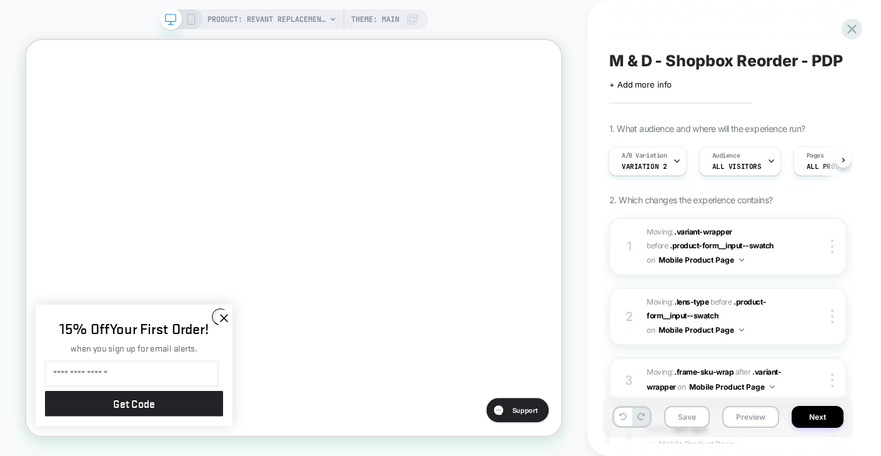
scroll to position [118, 0]
click at [289, 409] on circle "Close dialog" at bounding box center [289, 410] width 21 height 21
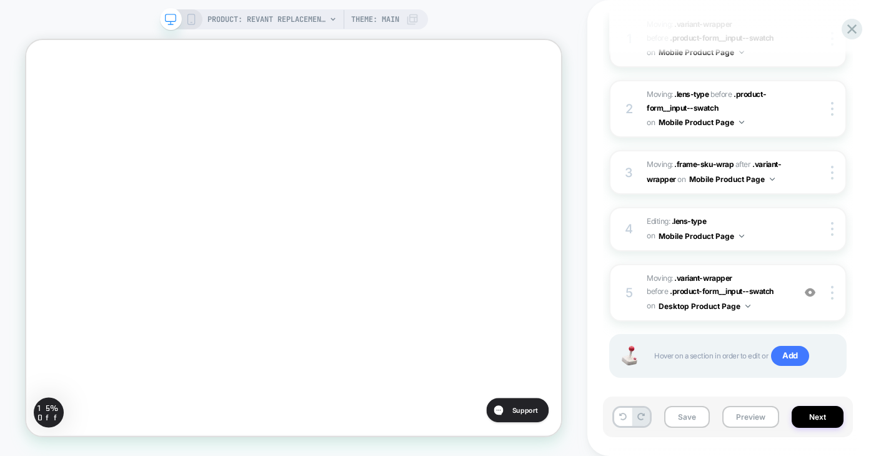
scroll to position [222, 0]
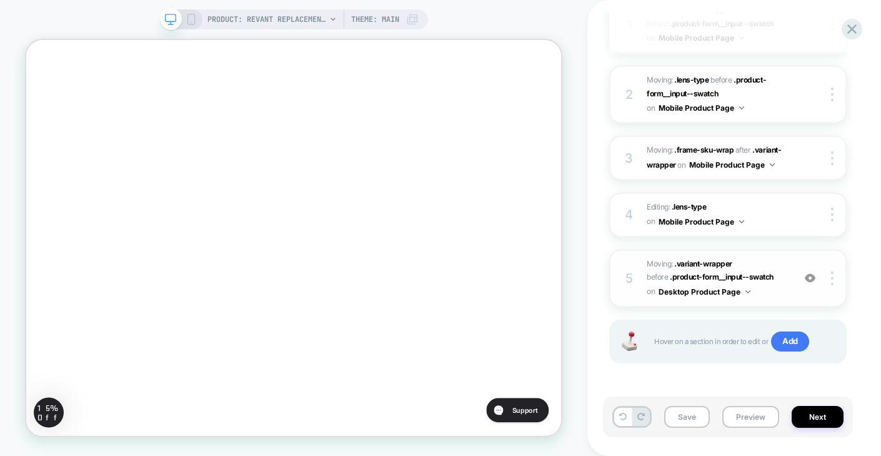
click at [811, 280] on img at bounding box center [810, 278] width 11 height 11
click at [833, 280] on img at bounding box center [832, 278] width 3 height 14
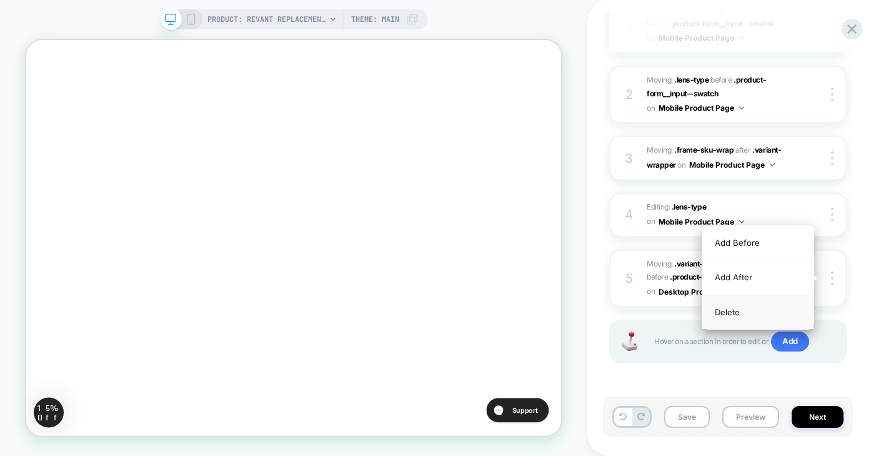
click at [781, 314] on div "Delete" at bounding box center [758, 312] width 111 height 34
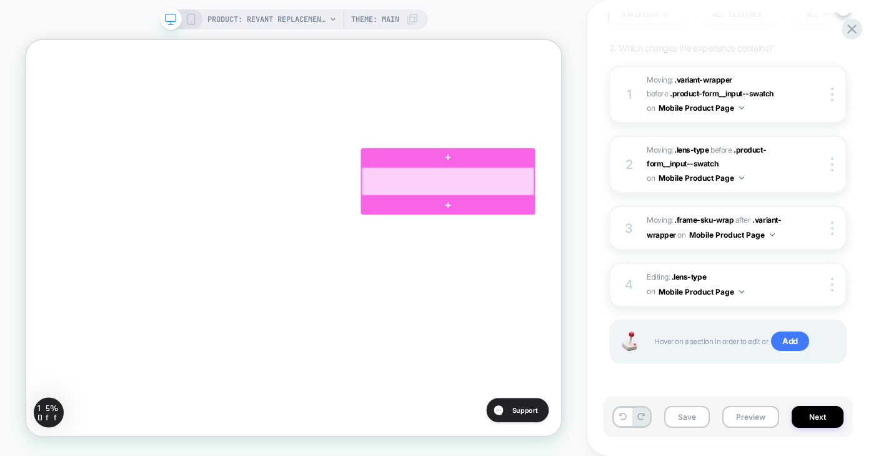
scroll to position [225, 0]
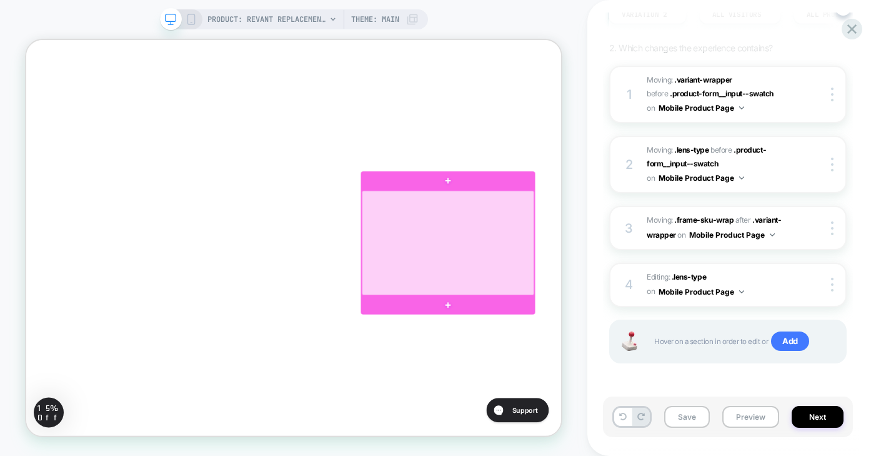
click at [663, 363] on div at bounding box center [589, 310] width 230 height 139
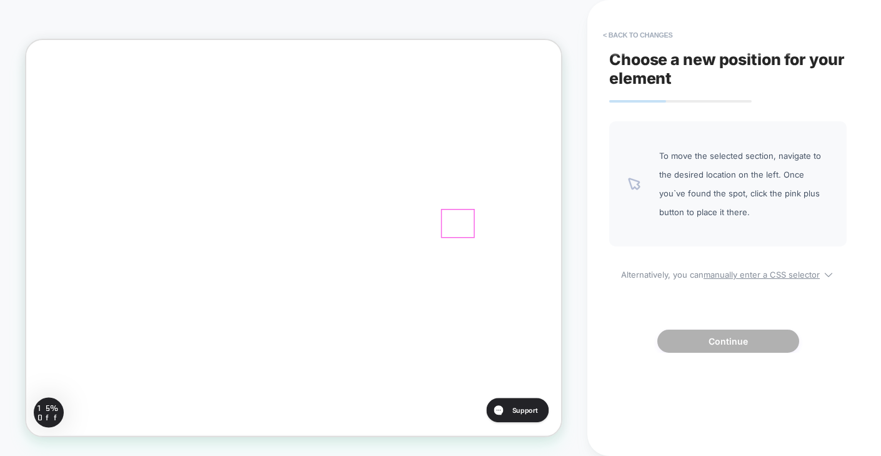
scroll to position [104, 0]
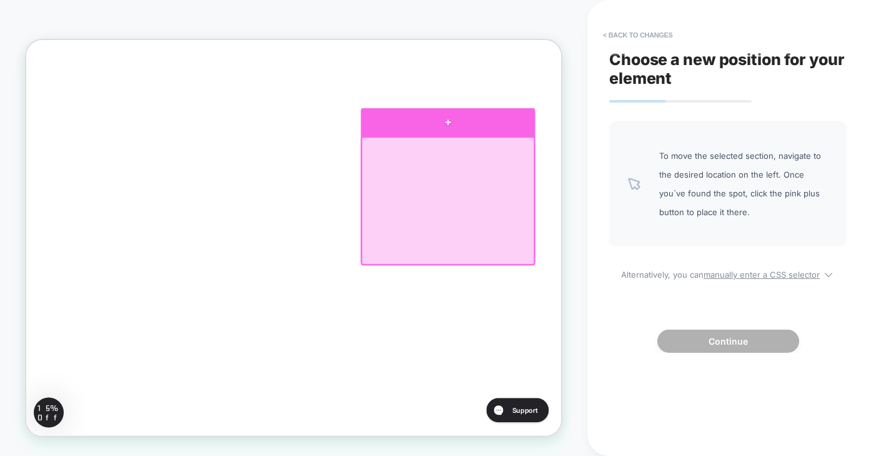
click at [660, 150] on div at bounding box center [589, 150] width 233 height 38
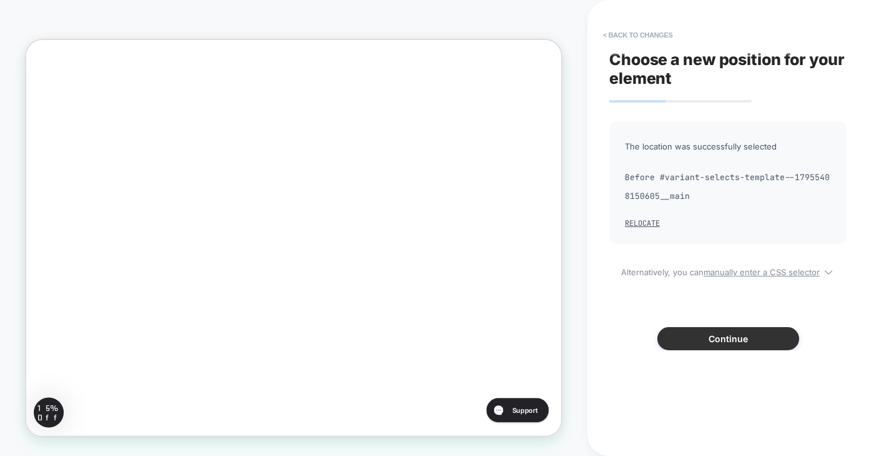
click at [698, 347] on button "Continue" at bounding box center [729, 338] width 142 height 23
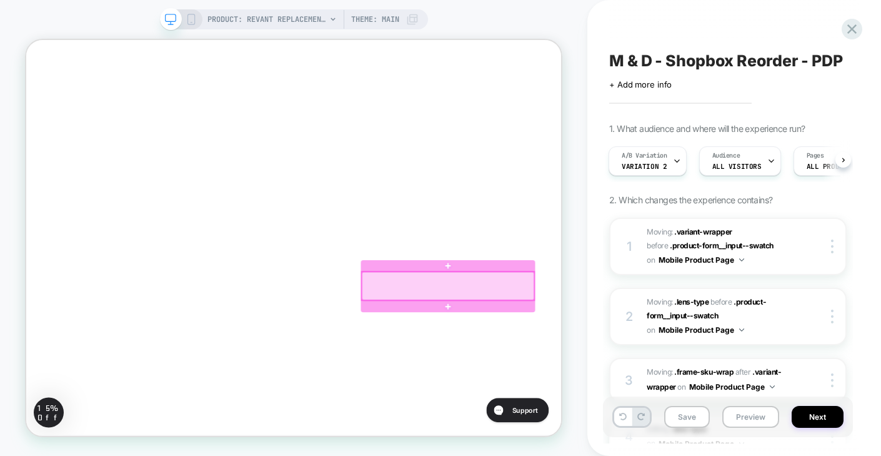
scroll to position [348, 0]
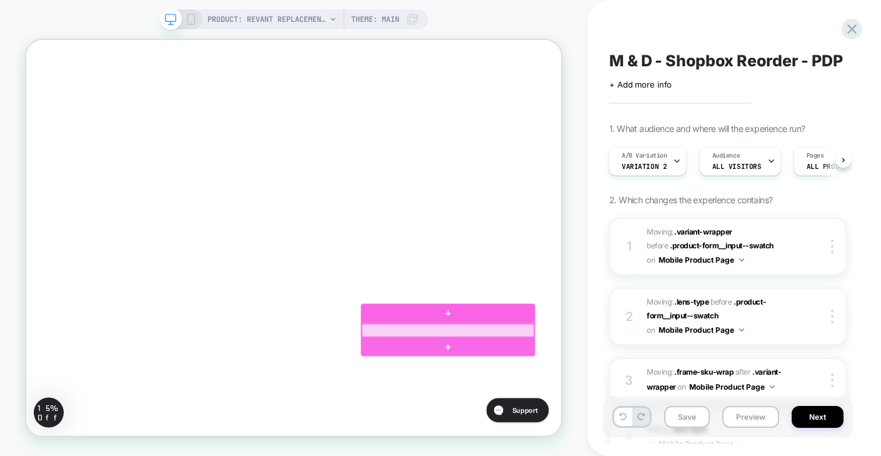
click at [658, 422] on div at bounding box center [589, 427] width 230 height 18
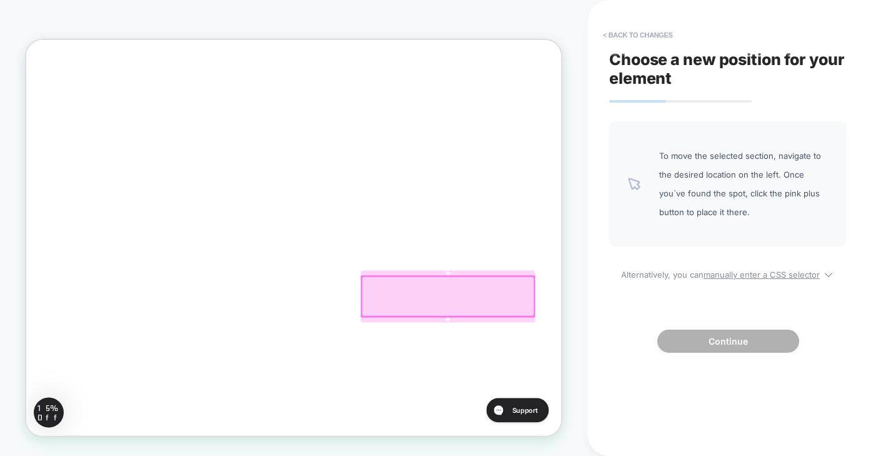
scroll to position [82, 0]
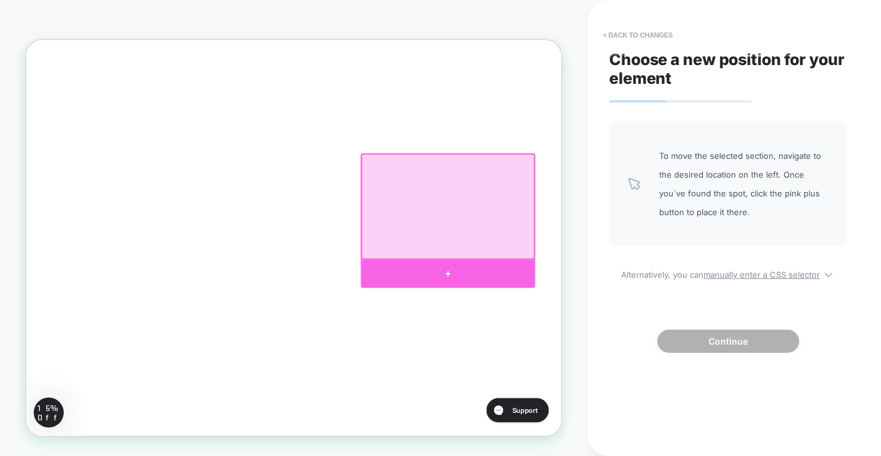
click at [611, 343] on div at bounding box center [589, 352] width 233 height 38
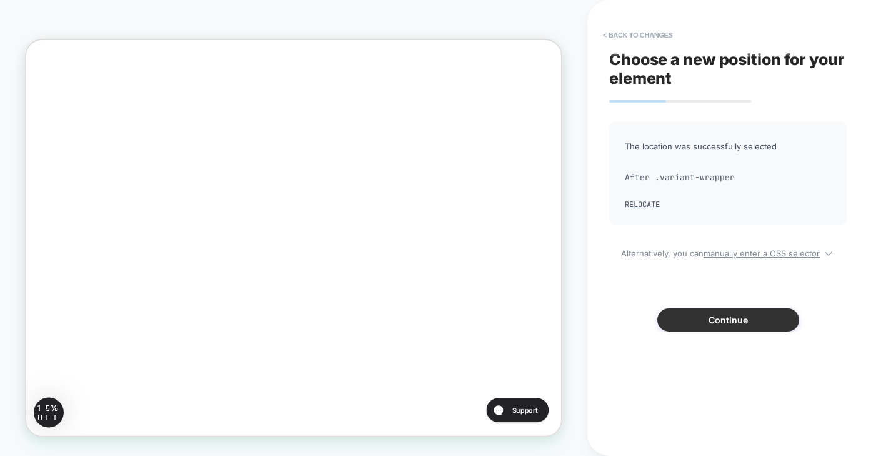
click at [682, 316] on button "Continue" at bounding box center [729, 319] width 142 height 23
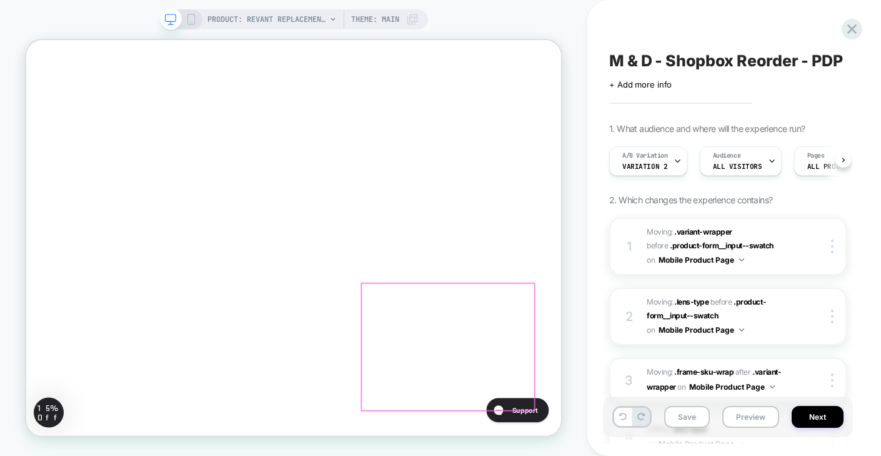
scroll to position [0, 1]
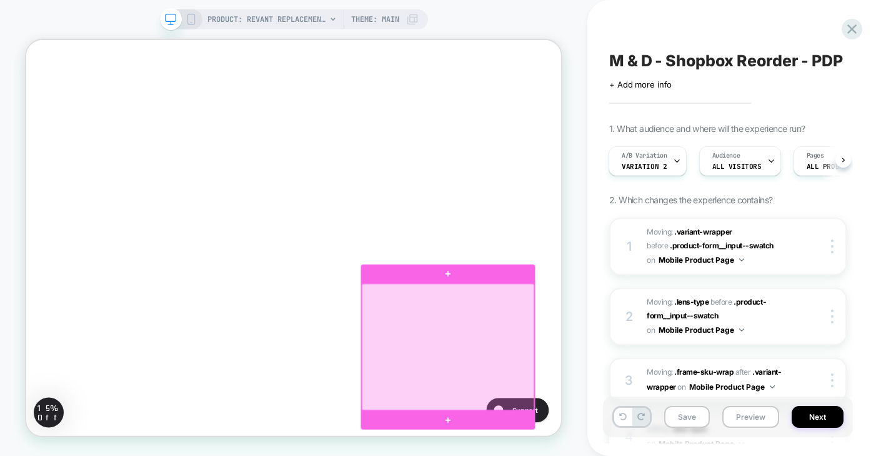
click at [599, 384] on div at bounding box center [589, 448] width 230 height 169
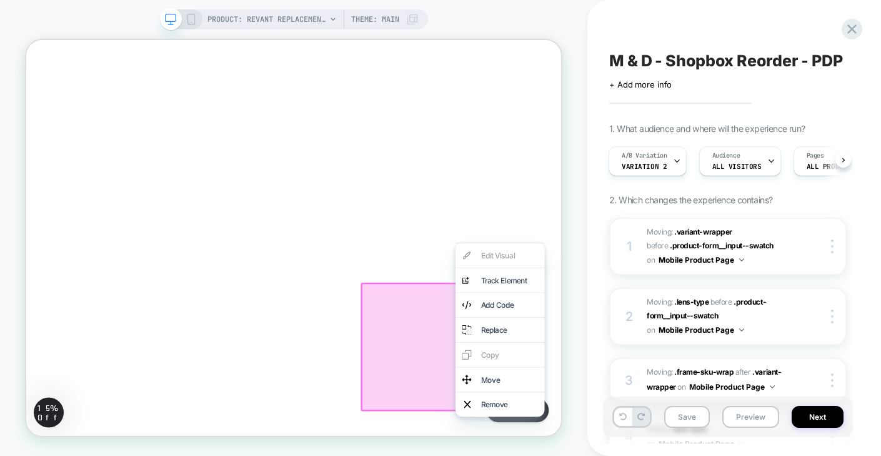
click at [673, 325] on div "Edit Visual analytics-plus-line-svgrepo-com Track Element Add Code Replace Copy…" at bounding box center [658, 426] width 119 height 232
click at [573, 261] on div "PRODUCT: Revant Replacement Lenses for Oakley Holbrook OO9102 PRODUCT: Revant R…" at bounding box center [294, 228] width 588 height 431
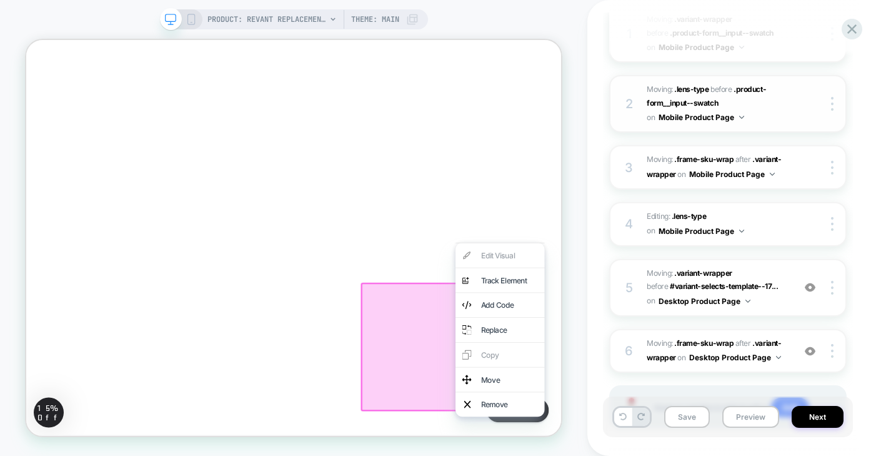
scroll to position [217, 0]
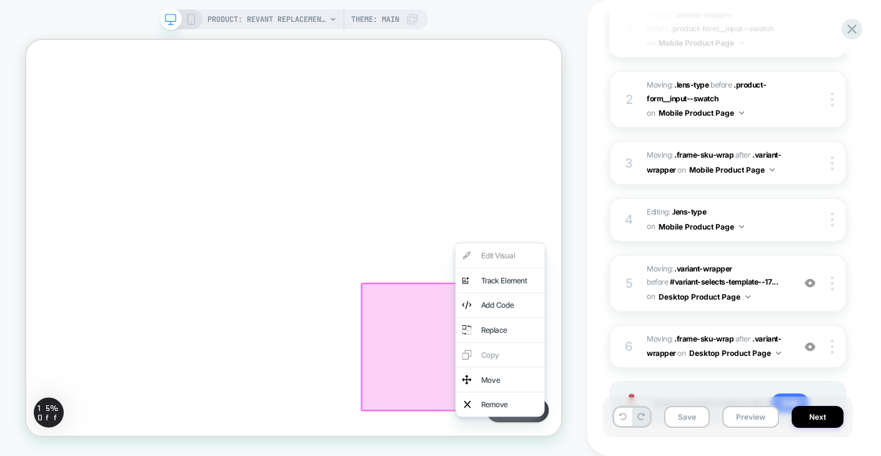
click at [578, 296] on div "PRODUCT: Revant Replacement Lenses for Oakley Holbrook OO9102 PRODUCT: Revant R…" at bounding box center [294, 228] width 588 height 431
click at [619, 419] on icon at bounding box center [623, 417] width 8 height 8
click at [644, 413] on icon at bounding box center [642, 417] width 8 height 8
click at [571, 380] on div "PRODUCT: Revant Replacement Lenses for Oakley Holbrook OO9102 PRODUCT: Revant R…" at bounding box center [294, 228] width 588 height 431
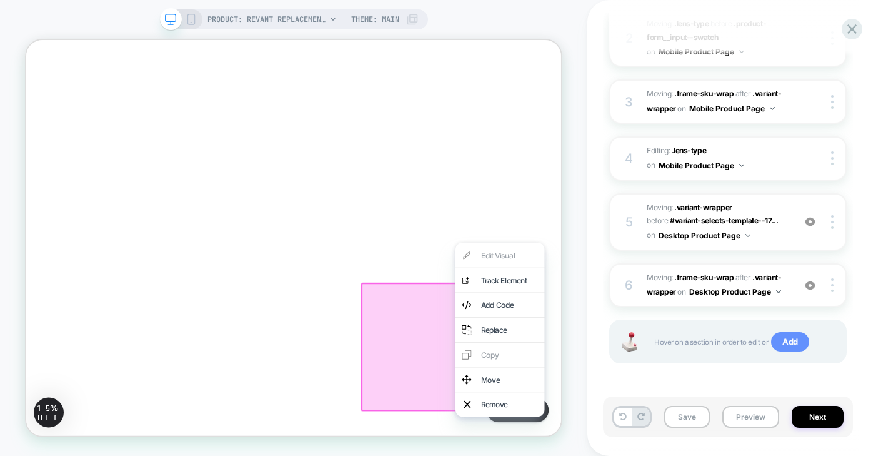
click at [790, 338] on span "Add" at bounding box center [790, 342] width 38 height 20
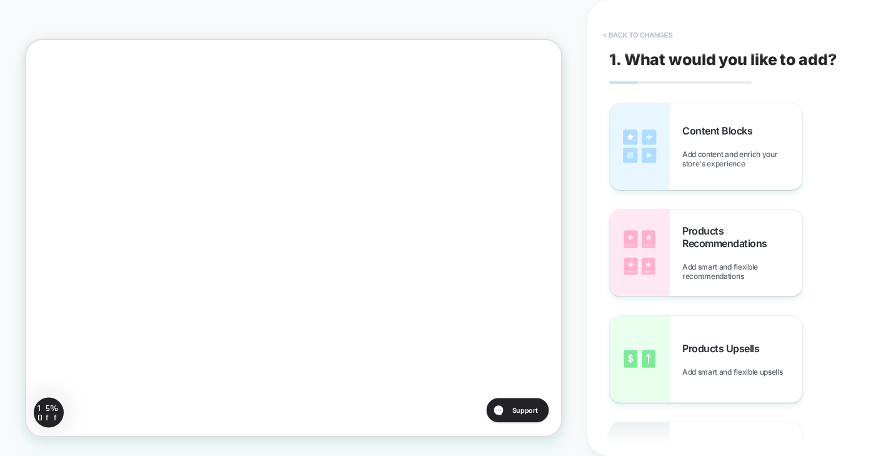
click at [634, 35] on button "< Back to changes" at bounding box center [638, 35] width 83 height 20
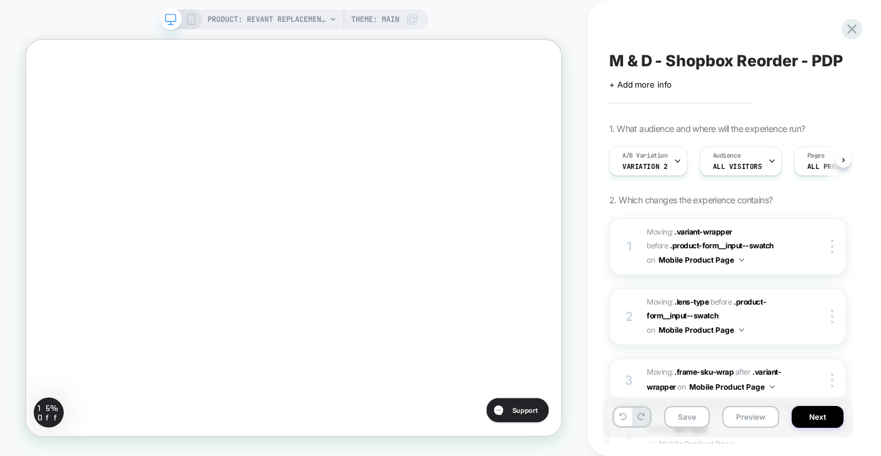
scroll to position [0, 1]
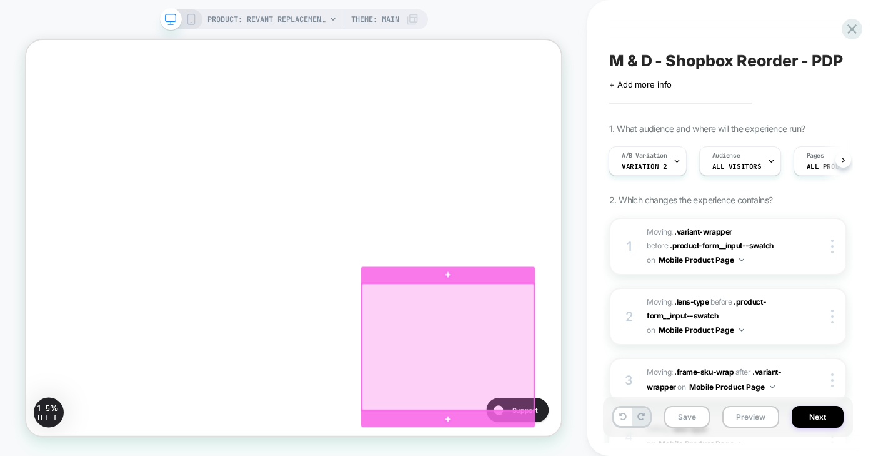
click at [611, 368] on div at bounding box center [589, 448] width 230 height 169
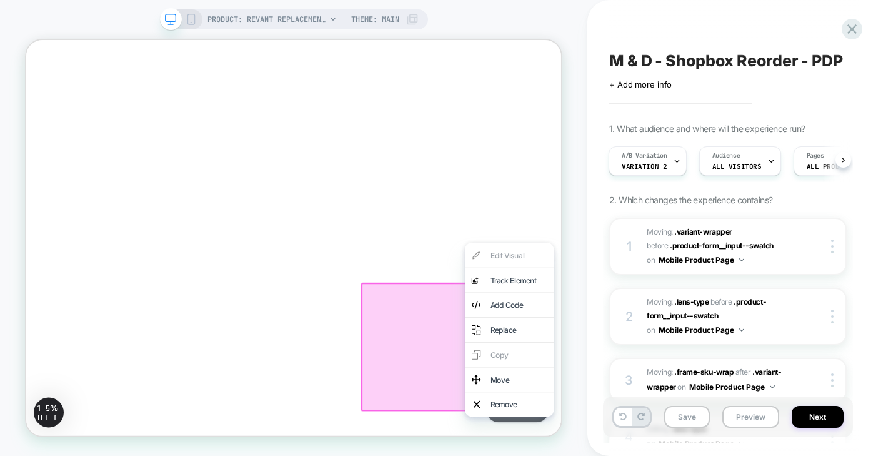
click at [579, 285] on div "PRODUCT: Revant Replacement Lenses for Oakley Holbrook OO9102 PRODUCT: Revant R…" at bounding box center [294, 228] width 588 height 431
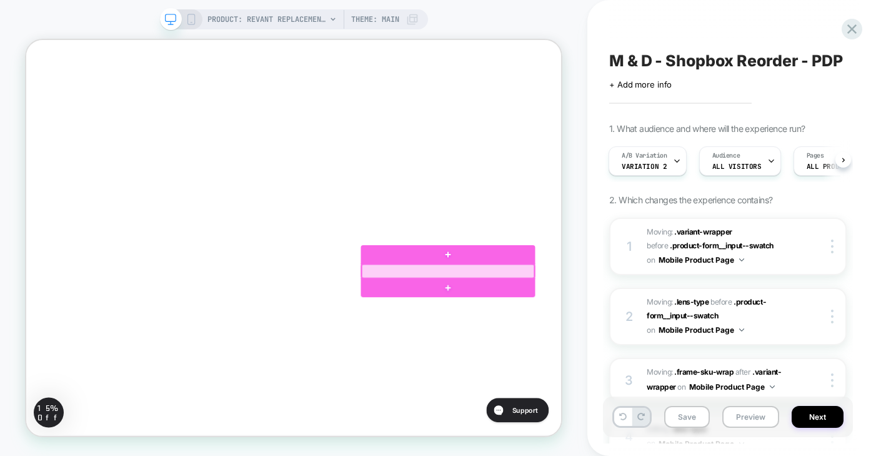
click at [609, 351] on div at bounding box center [589, 348] width 230 height 18
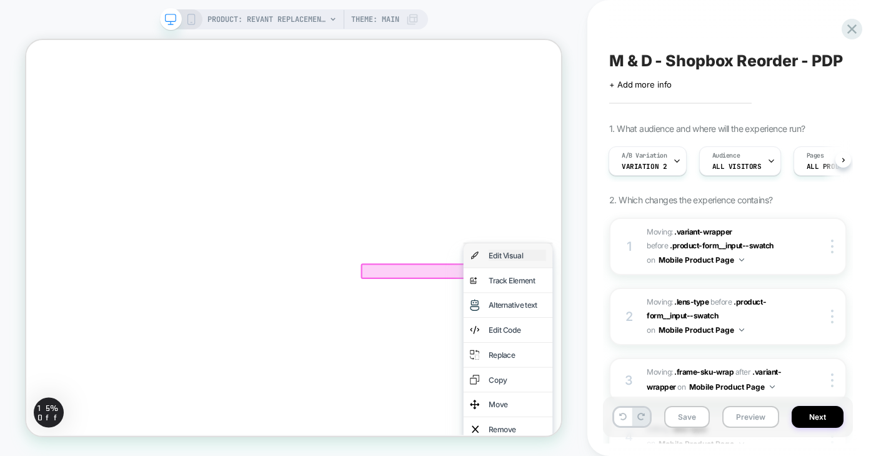
click at [644, 326] on div "Edit Visual" at bounding box center [681, 326] width 76 height 15
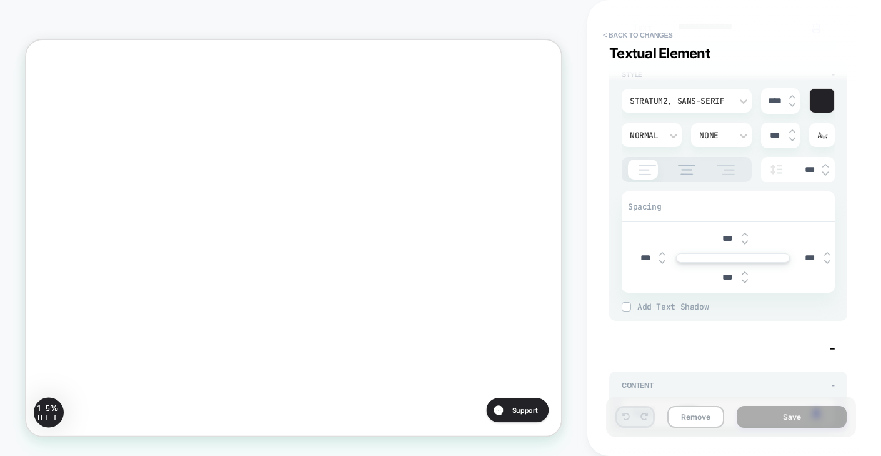
scroll to position [184, 0]
click at [745, 269] on img at bounding box center [745, 271] width 6 height 5
type textarea "*"
type input "***"
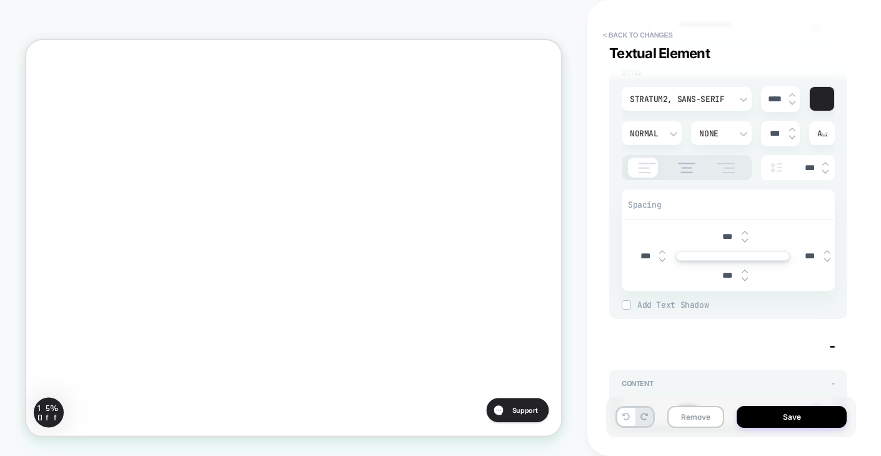
click at [745, 269] on img at bounding box center [745, 271] width 6 height 5
type textarea "*"
type input "****"
click at [745, 269] on img at bounding box center [745, 271] width 6 height 5
type textarea "*"
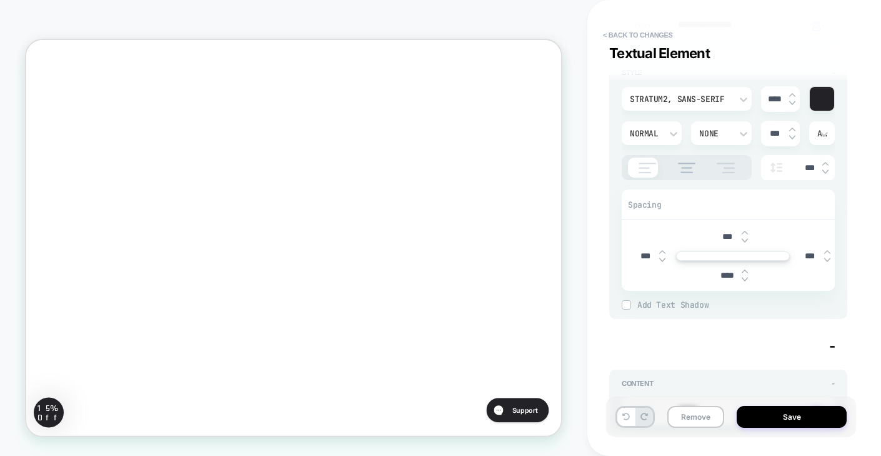
type input "****"
click at [745, 269] on img at bounding box center [745, 271] width 6 height 5
type textarea "*"
type input "****"
click at [745, 269] on img at bounding box center [745, 271] width 6 height 5
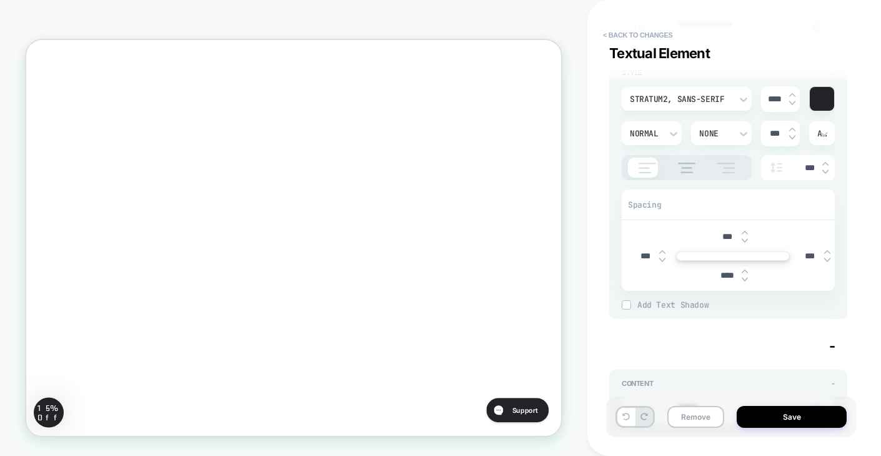
type textarea "*"
type input "****"
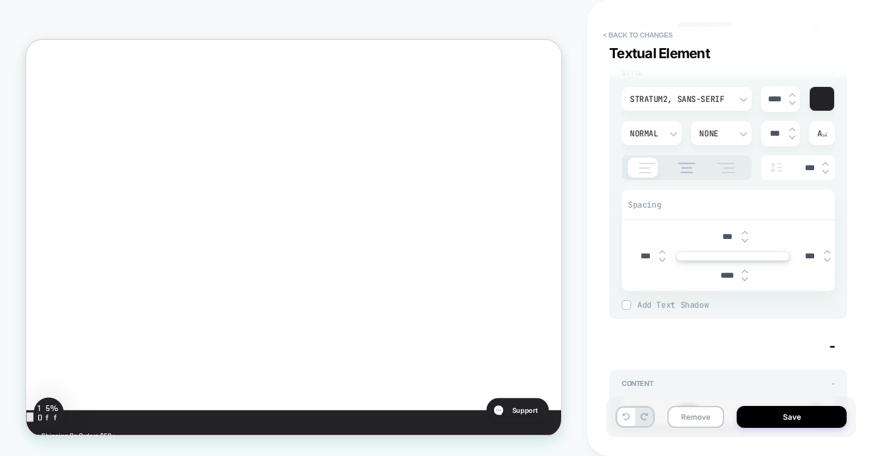
scroll to position [474, 0]
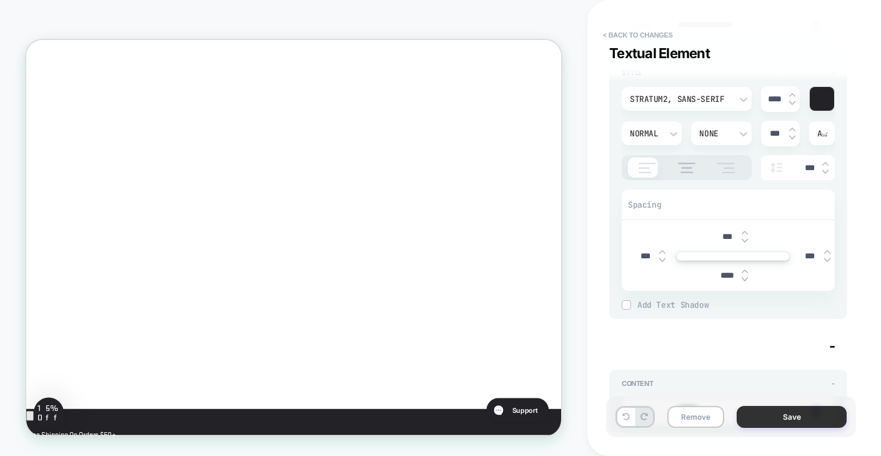
click at [760, 408] on button "Save" at bounding box center [792, 417] width 110 height 22
type textarea "*"
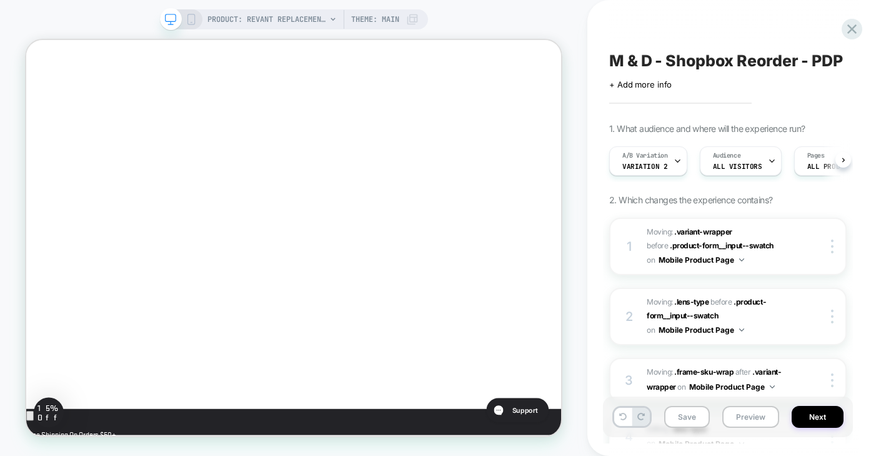
scroll to position [0, 1]
click at [679, 409] on button "Save" at bounding box center [687, 417] width 46 height 22
click at [804, 419] on button "Next" at bounding box center [818, 417] width 52 height 22
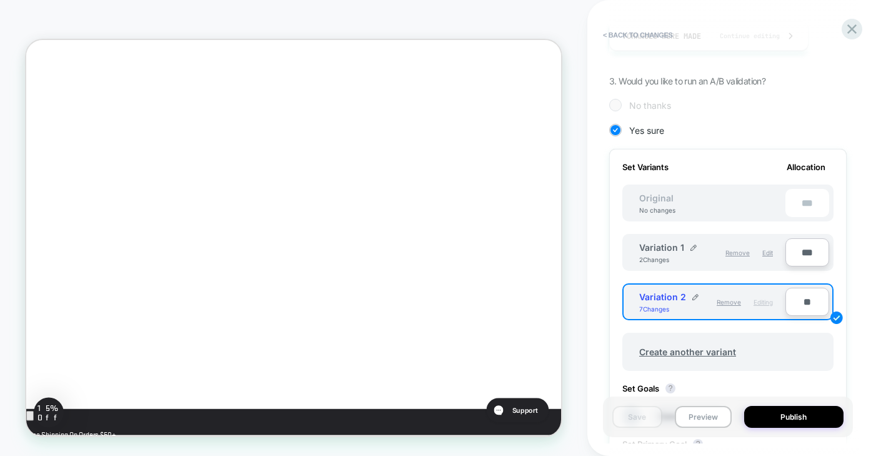
scroll to position [264, 0]
click at [694, 296] on img at bounding box center [696, 296] width 6 height 6
click at [684, 306] on input "**********" at bounding box center [684, 302] width 91 height 24
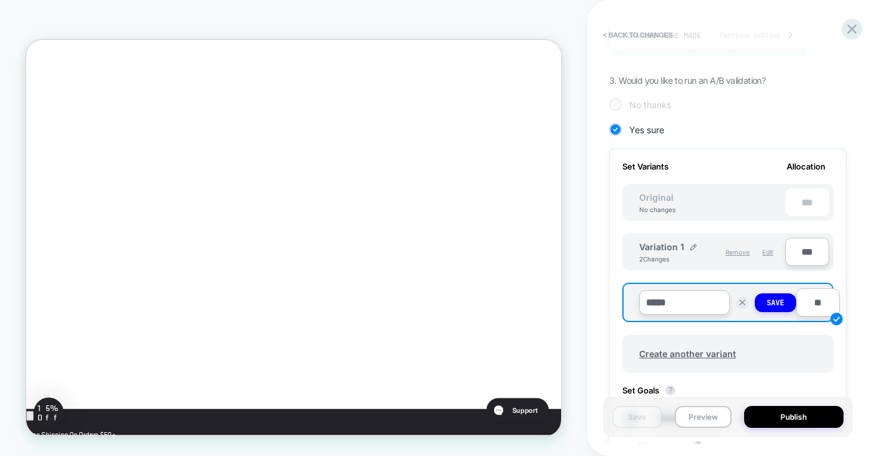
type input "*****"
click at [672, 244] on span "Variation 1" at bounding box center [661, 246] width 45 height 11
click at [763, 304] on button "Save" at bounding box center [775, 302] width 41 height 19
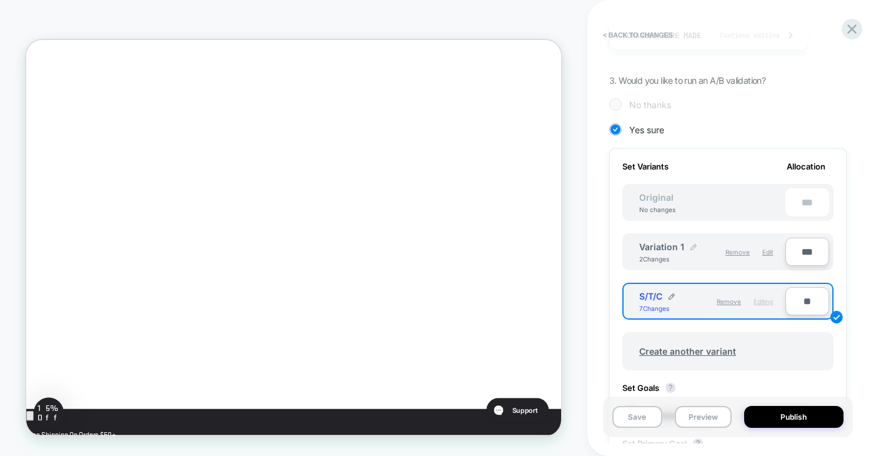
click at [693, 246] on img at bounding box center [694, 247] width 6 height 6
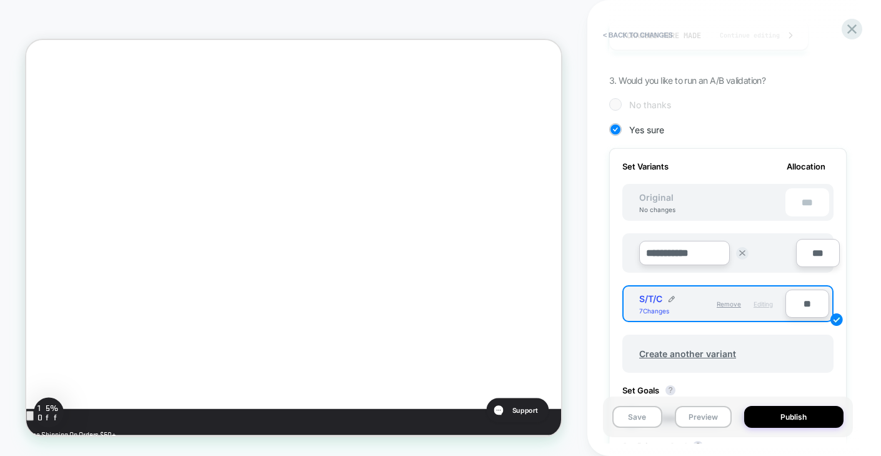
click at [686, 248] on input "**********" at bounding box center [684, 253] width 91 height 24
type input "*****"
click at [771, 253] on strong "Save" at bounding box center [776, 253] width 18 height 10
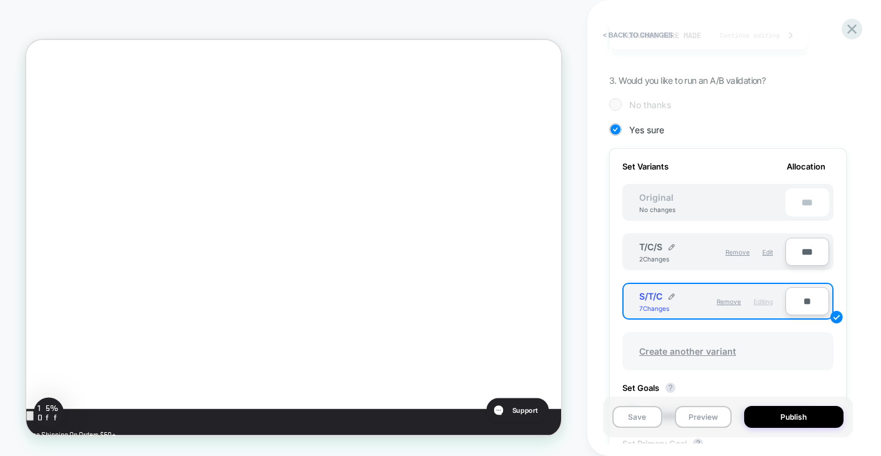
click at [704, 348] on span "Create another variant" at bounding box center [688, 350] width 122 height 29
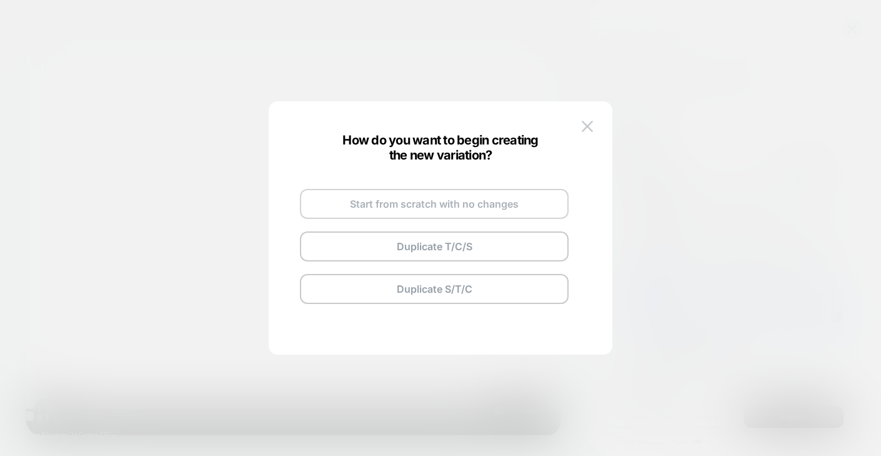
click at [502, 208] on button "Start from scratch with no changes" at bounding box center [434, 204] width 269 height 30
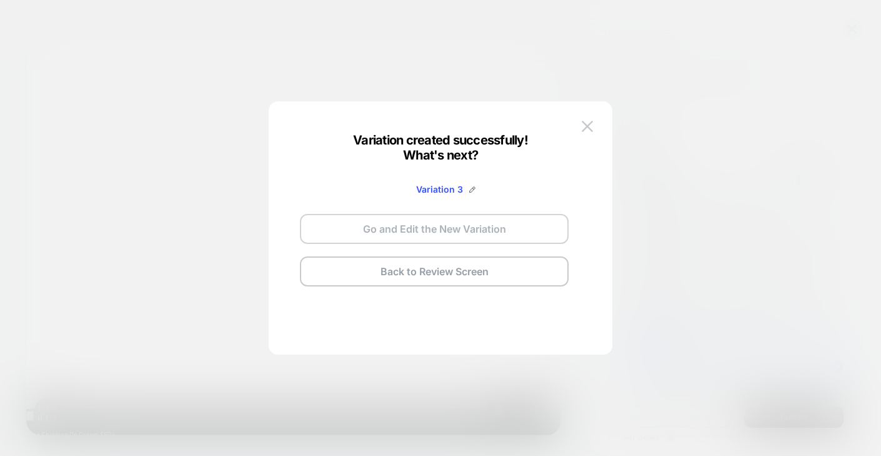
click at [479, 234] on button "Go and Edit the New Variation" at bounding box center [434, 229] width 269 height 30
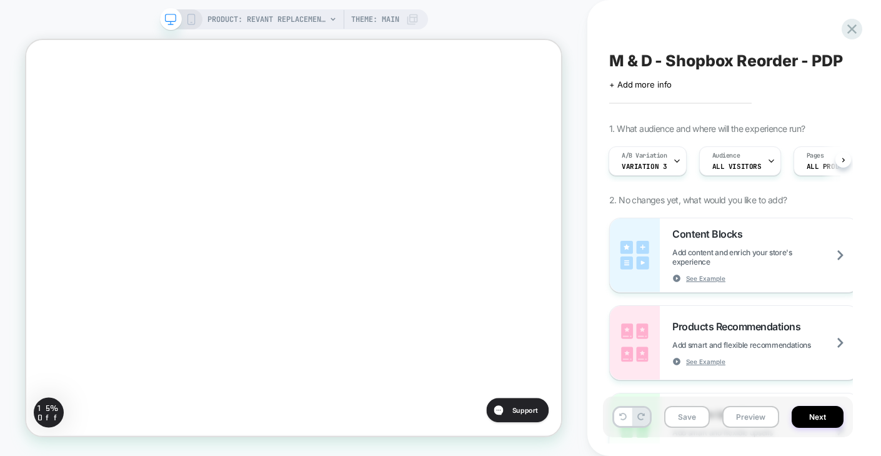
scroll to position [0, 0]
click at [193, 23] on icon at bounding box center [191, 19] width 11 height 11
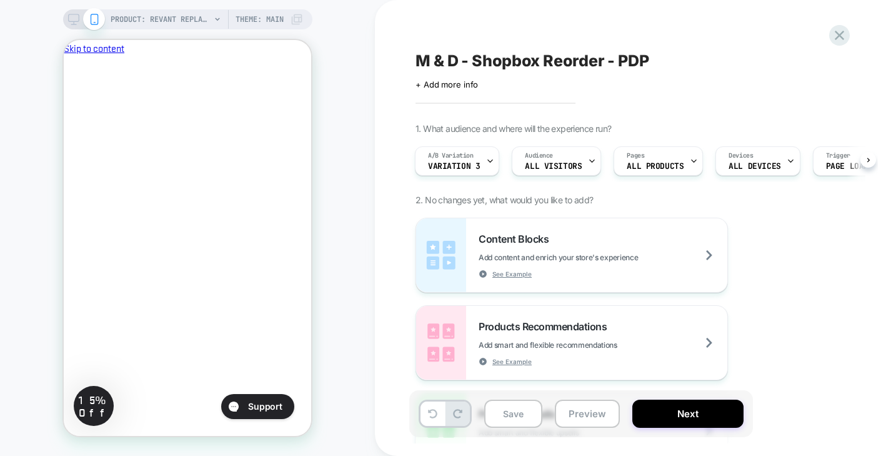
click at [820, 351] on div "Content Blocks Add content and enrich your store's experience See Example Produ…" at bounding box center [644, 387] width 456 height 338
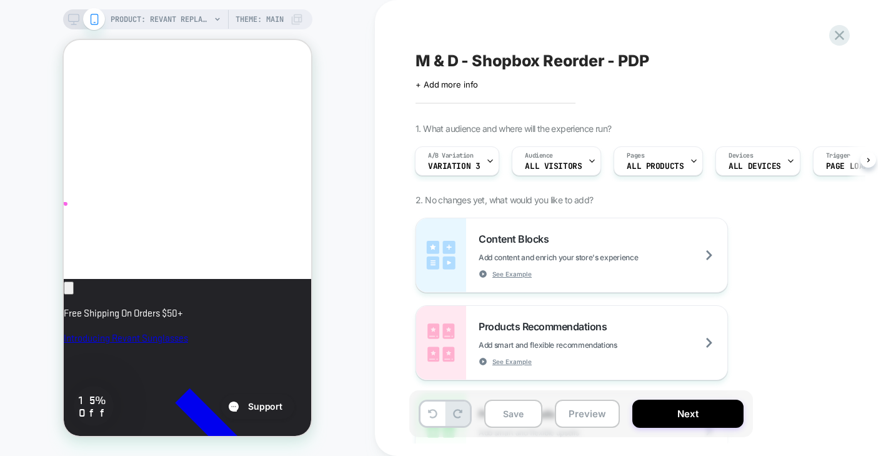
scroll to position [653, 0]
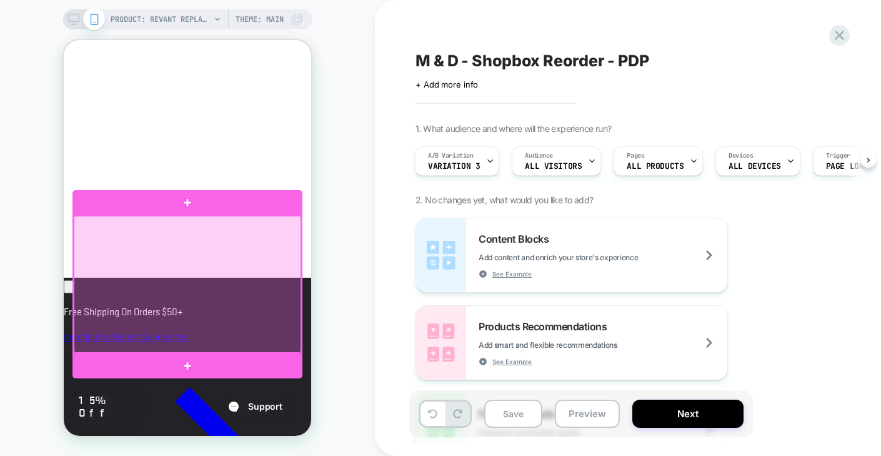
click at [261, 321] on div at bounding box center [188, 284] width 228 height 137
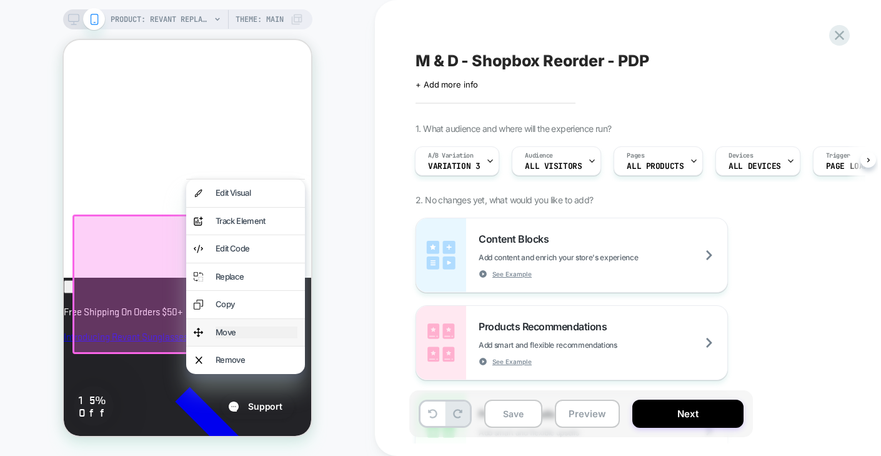
click at [249, 330] on div "Move" at bounding box center [257, 332] width 82 height 13
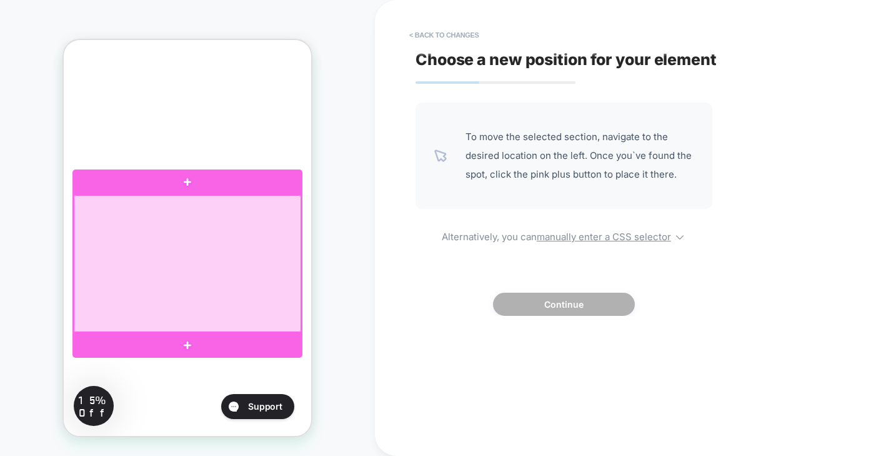
scroll to position [335, 0]
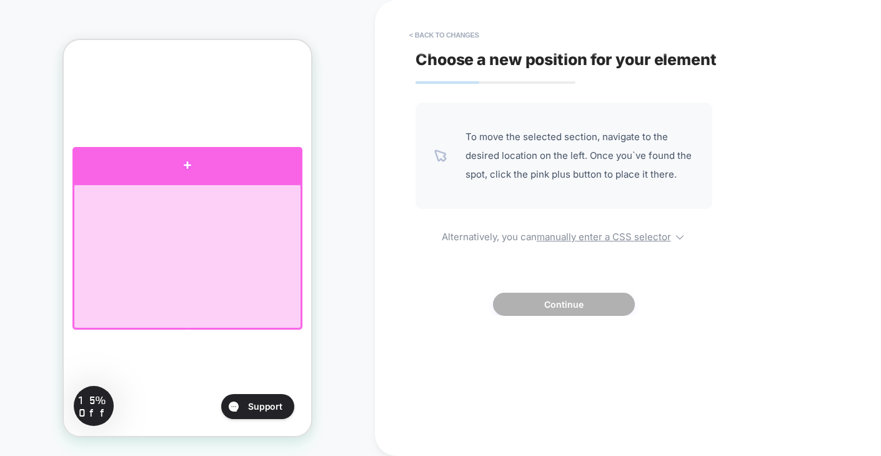
click at [220, 165] on div at bounding box center [188, 165] width 230 height 37
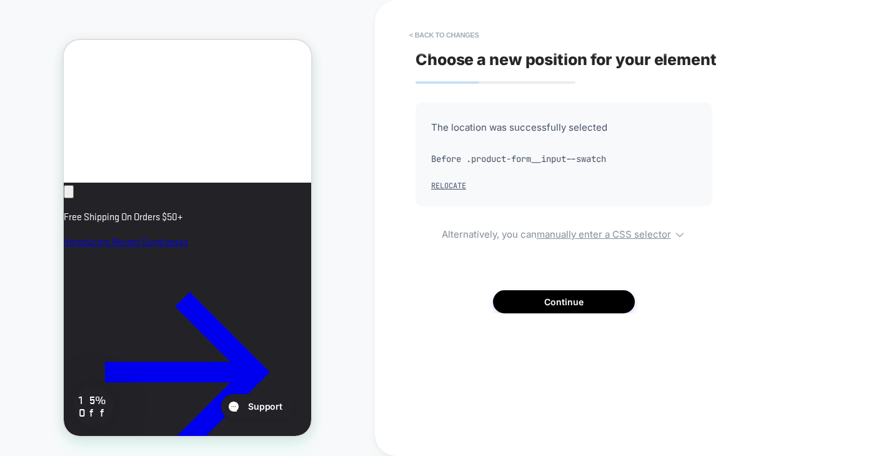
scroll to position [757, 0]
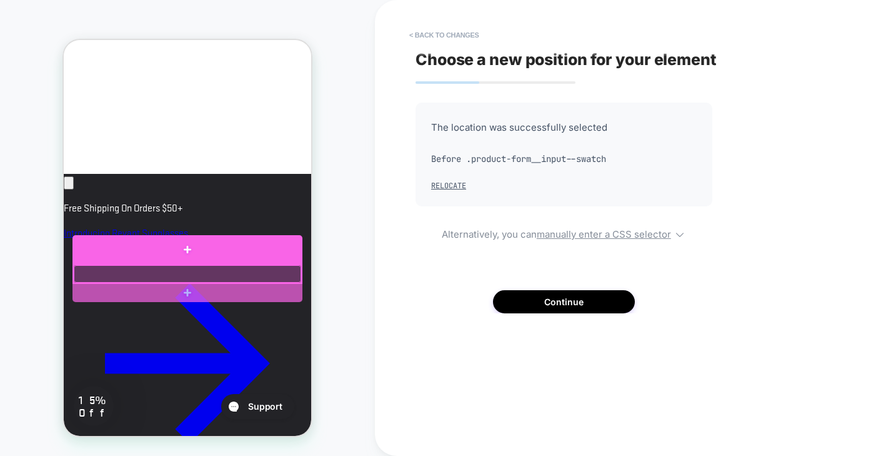
click at [218, 271] on div at bounding box center [188, 274] width 228 height 18
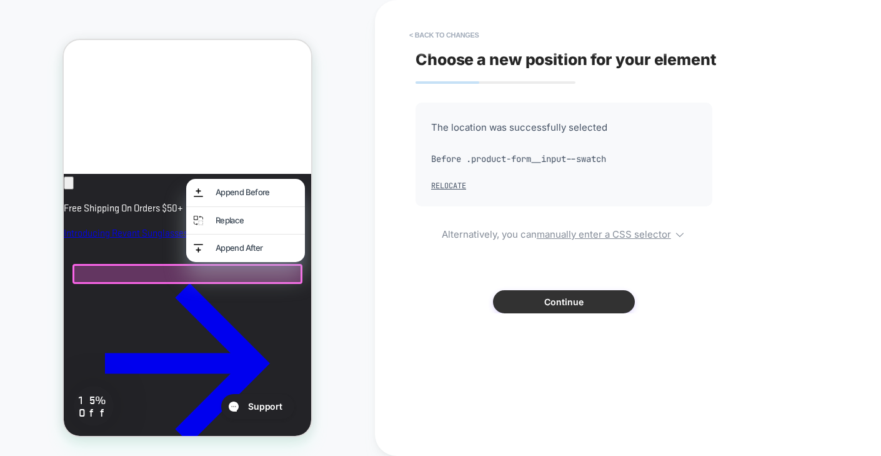
click at [551, 303] on button "Continue" at bounding box center [564, 301] width 142 height 23
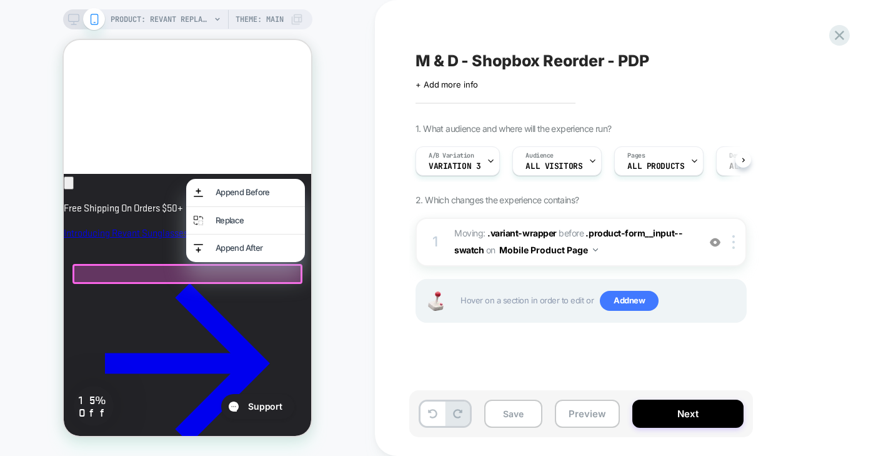
scroll to position [0, 1]
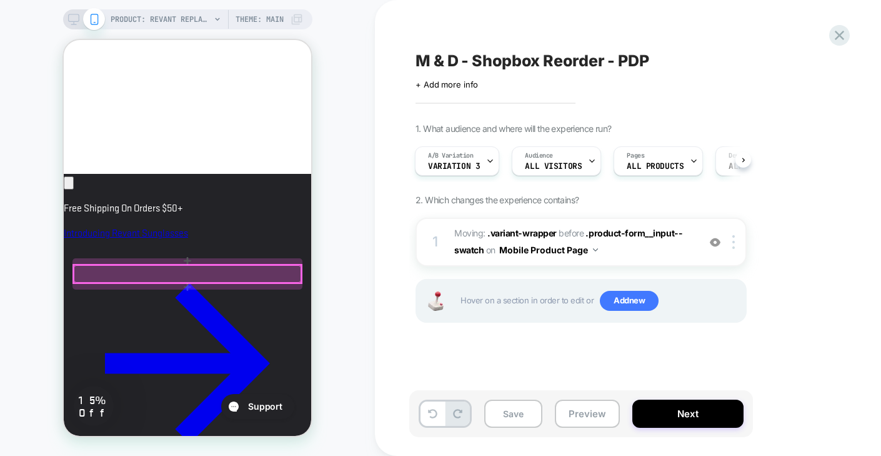
click at [204, 273] on div at bounding box center [188, 274] width 228 height 18
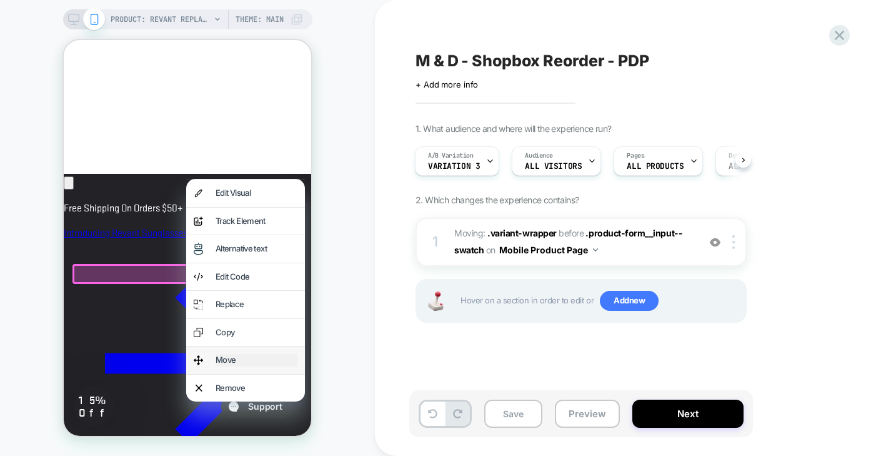
click at [244, 356] on div "Move" at bounding box center [257, 360] width 82 height 13
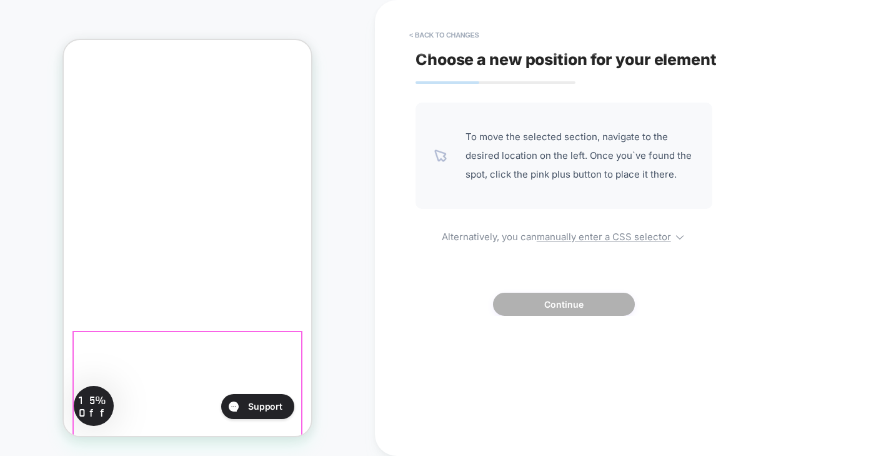
scroll to position [376, 0]
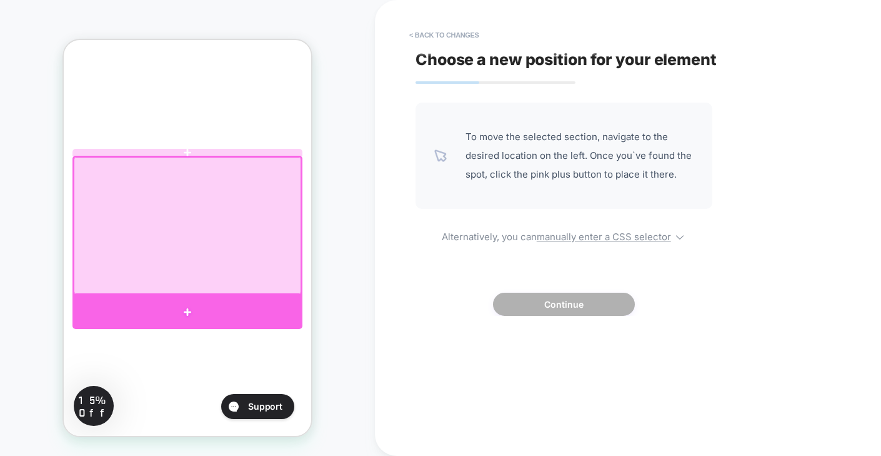
click at [233, 303] on div at bounding box center [188, 312] width 230 height 34
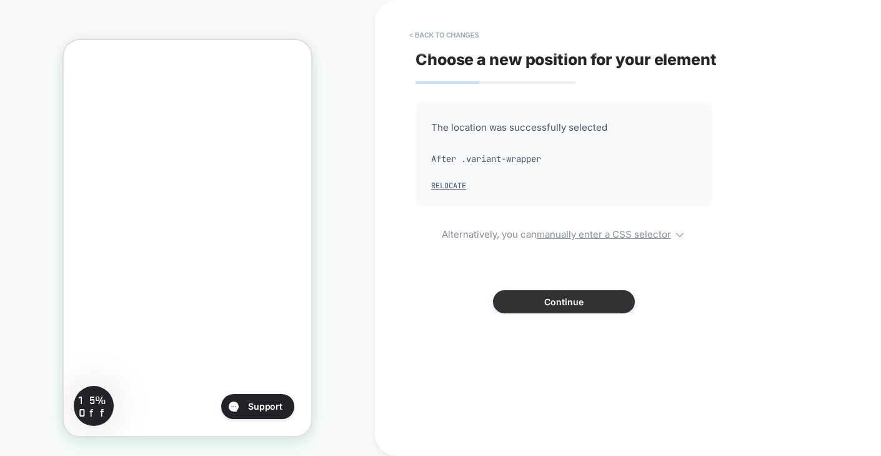
click at [538, 307] on button "Continue" at bounding box center [564, 301] width 142 height 23
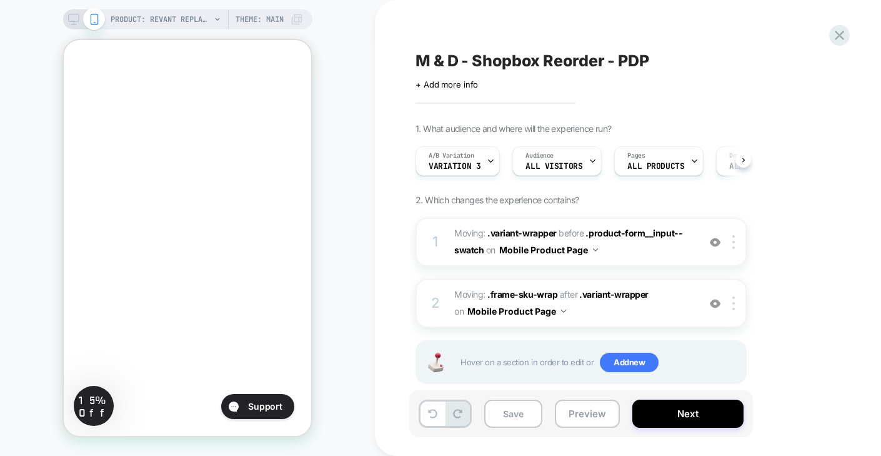
scroll to position [0, 1]
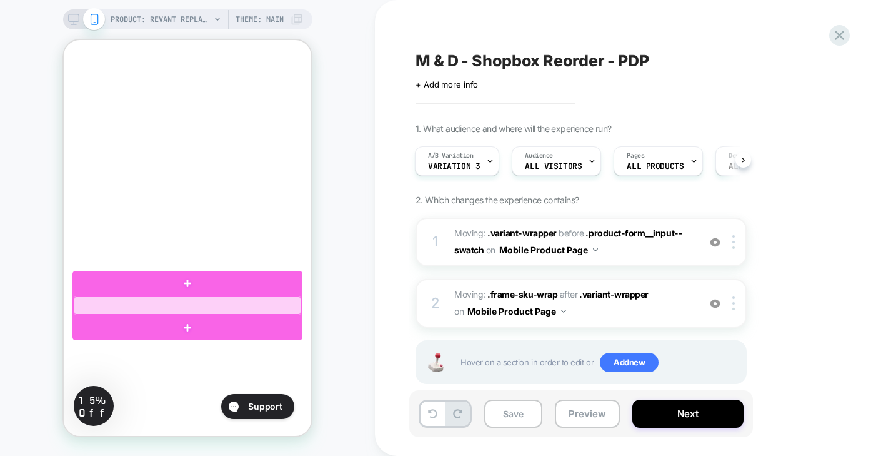
click at [242, 299] on div at bounding box center [188, 305] width 228 height 18
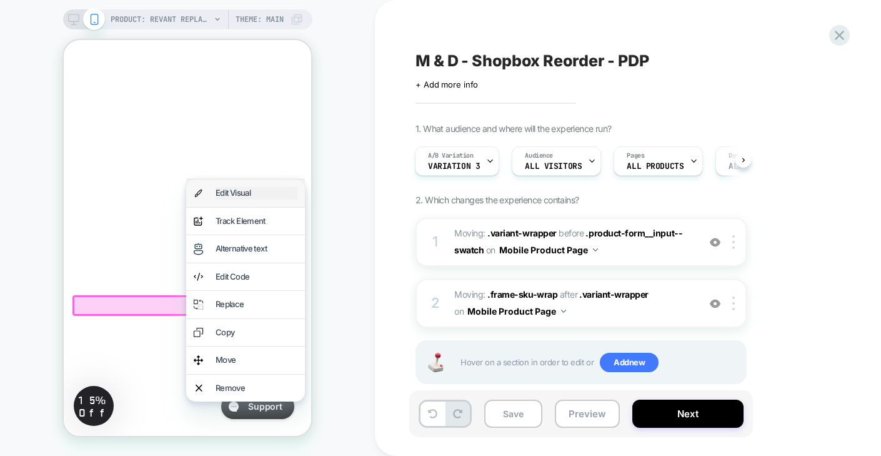
click at [254, 193] on div "Edit Visual" at bounding box center [257, 193] width 82 height 13
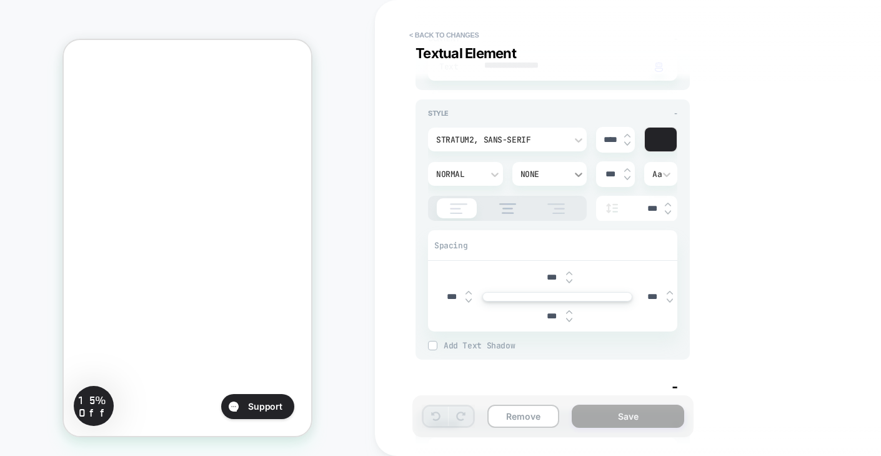
scroll to position [158, 0]
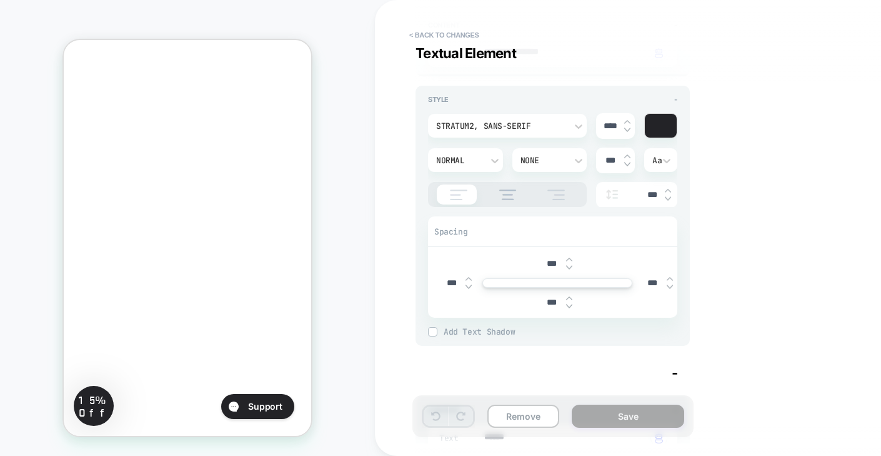
click at [547, 301] on input "***" at bounding box center [552, 302] width 28 height 11
type textarea "*"
type input "***"
type textarea "*"
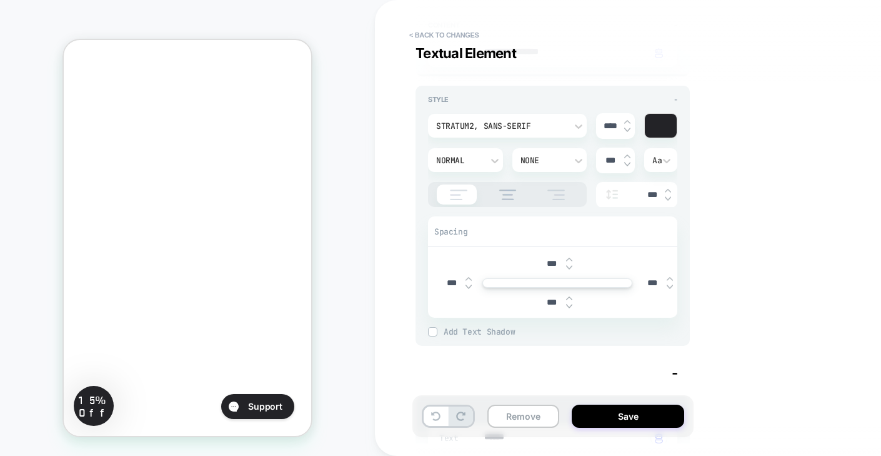
type input "****"
type textarea "*"
type input "***"
type textarea "*"
type input "****"
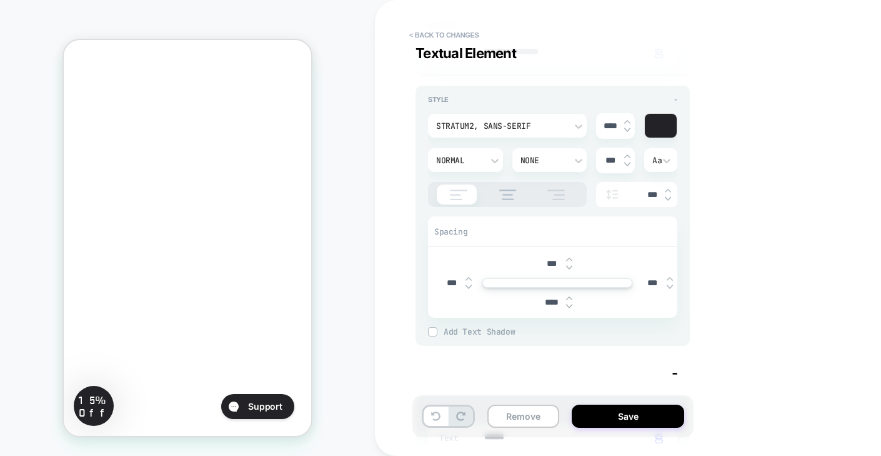
type textarea "*"
type input "***"
type textarea "*"
type input "****"
type textarea "*"
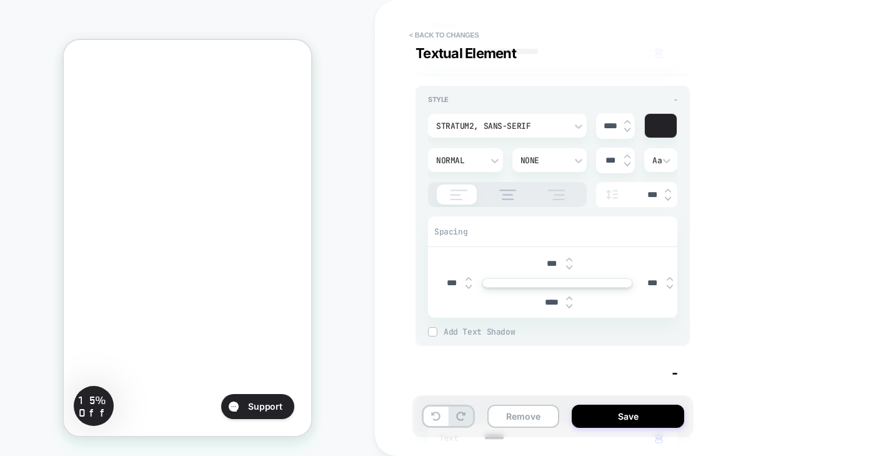
type input "***"
type textarea "*"
type input "****"
type textarea "*"
type input "***"
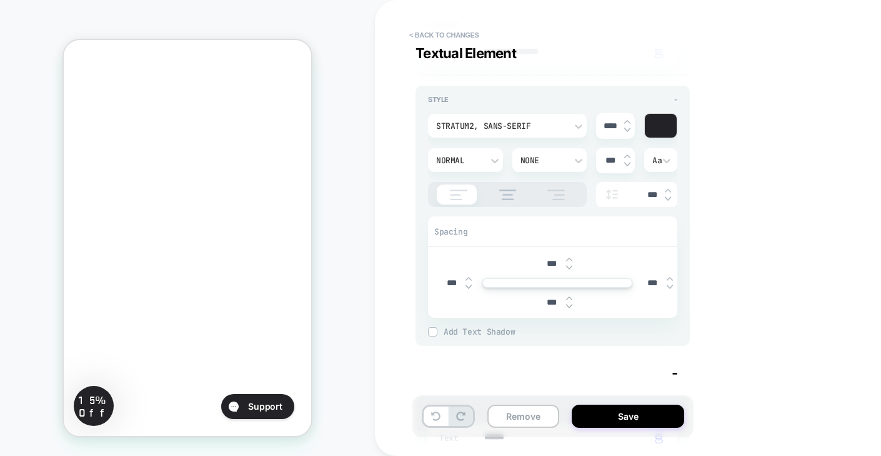
type textarea "*"
type input "***"
type textarea "*"
type input "****"
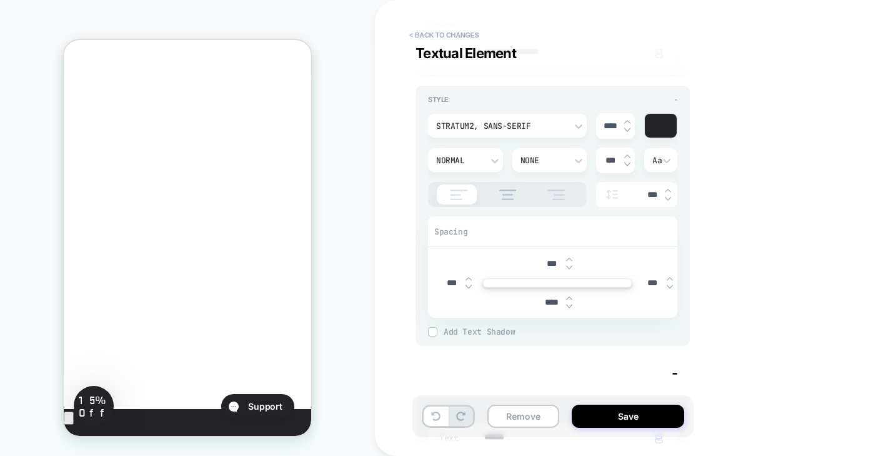
scroll to position [527, 0]
type textarea "*"
type input "***"
type textarea "*"
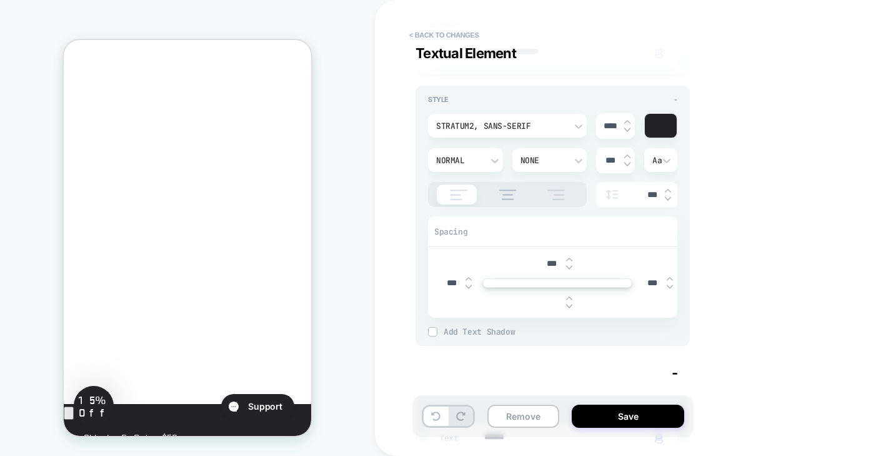
type input "***"
type textarea "*"
type input "****"
type textarea "*"
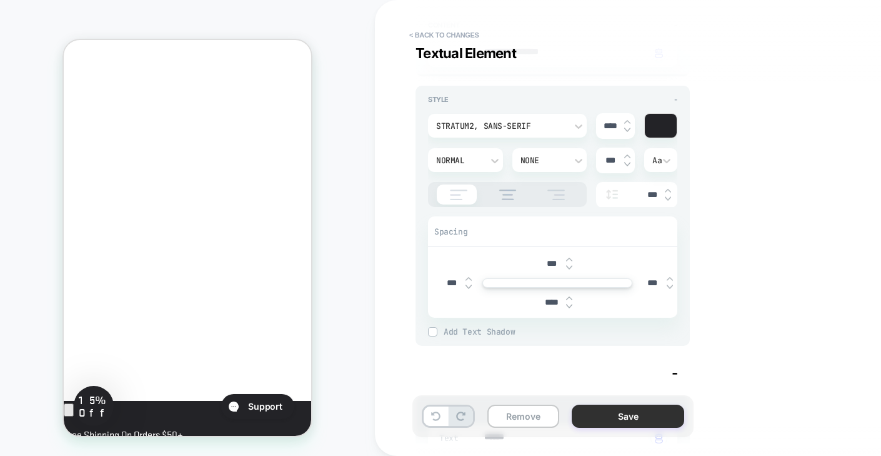
type input "****"
click at [636, 413] on button "Save" at bounding box center [628, 415] width 113 height 23
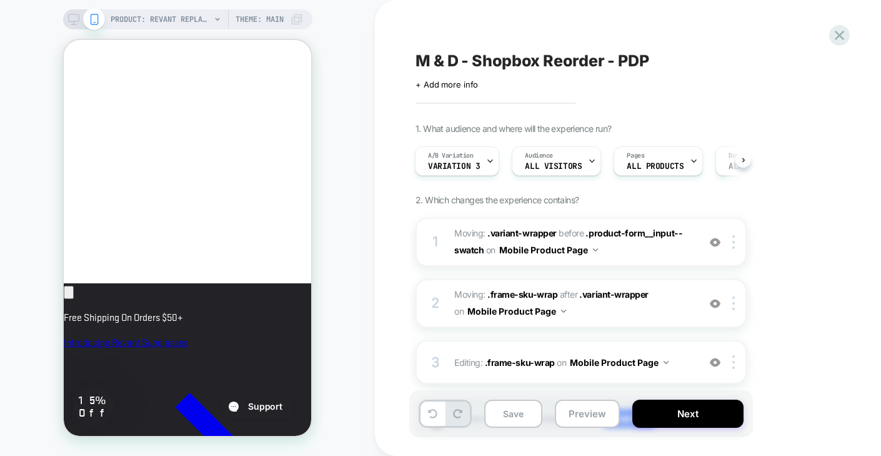
scroll to position [643, 0]
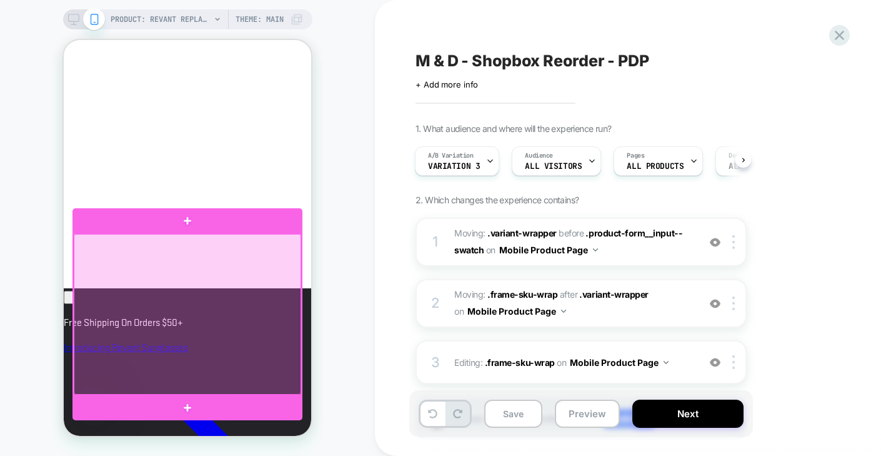
click at [191, 238] on div at bounding box center [188, 314] width 228 height 161
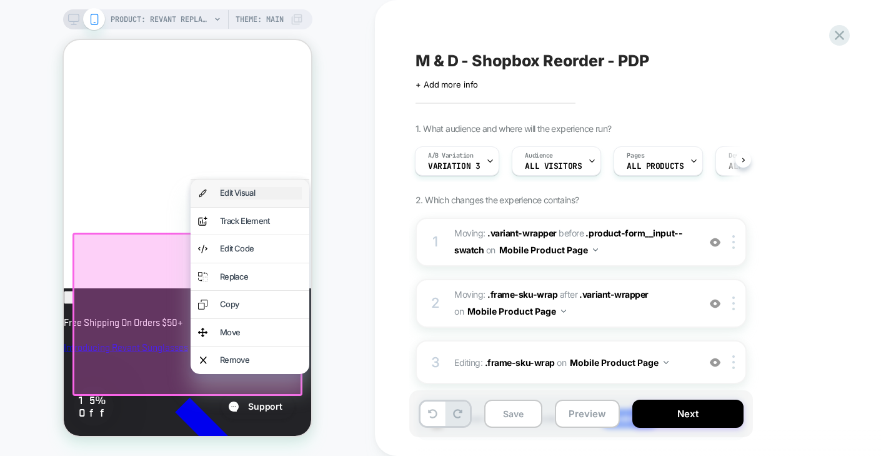
click at [244, 194] on div "Edit Visual" at bounding box center [261, 193] width 82 height 13
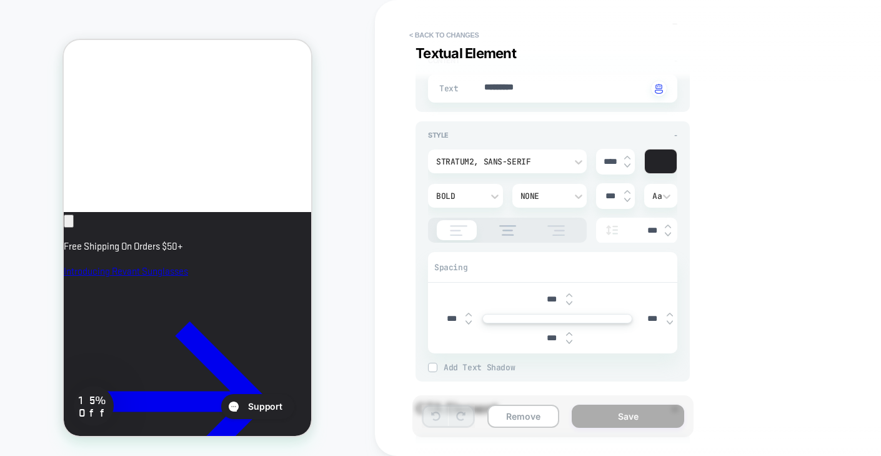
scroll to position [135, 0]
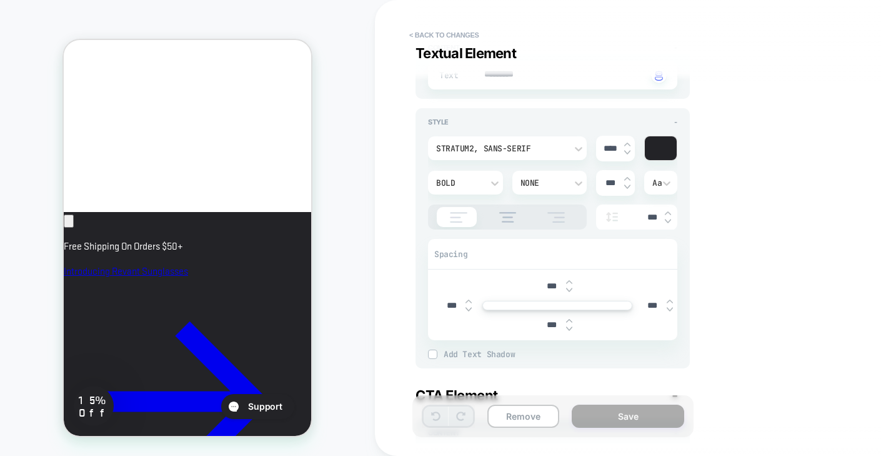
click at [569, 289] on img at bounding box center [569, 290] width 6 height 5
type textarea "*"
type input "****"
click at [569, 289] on img at bounding box center [569, 290] width 6 height 5
type textarea "*"
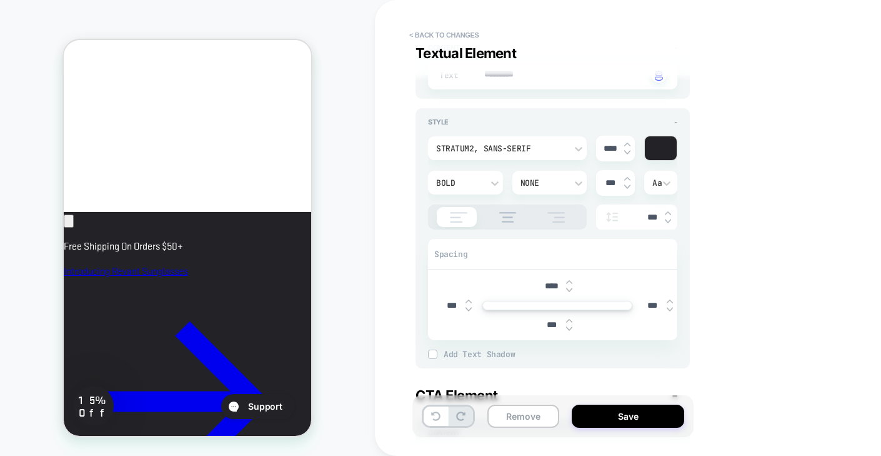
type input "****"
click at [569, 289] on img at bounding box center [569, 290] width 6 height 5
type textarea "*"
type input "****"
click at [569, 289] on img at bounding box center [569, 290] width 6 height 5
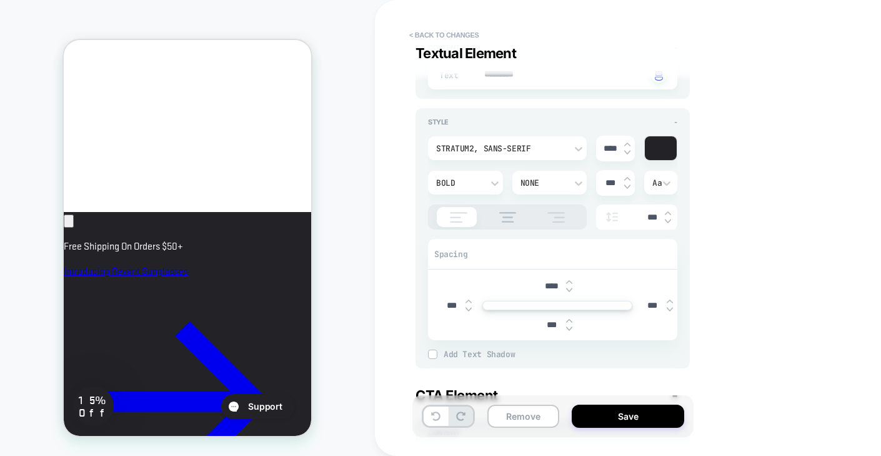
type textarea "*"
type input "****"
click at [569, 289] on img at bounding box center [569, 290] width 6 height 5
type textarea "*"
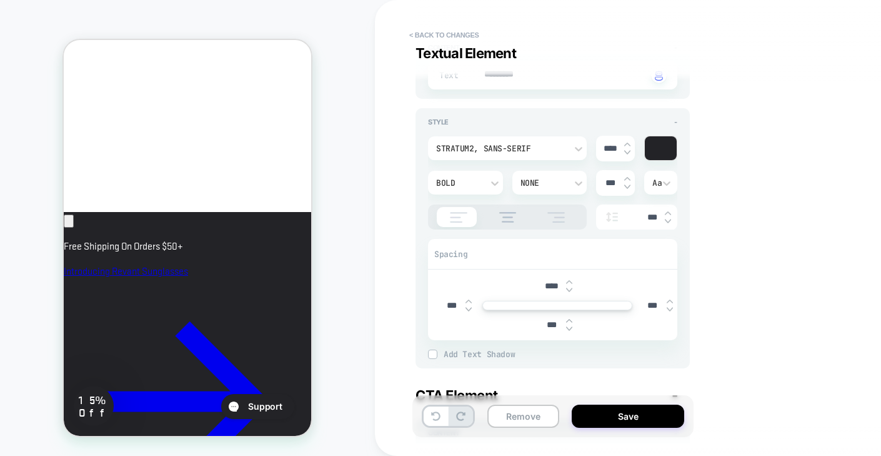
type input "****"
click at [569, 289] on img at bounding box center [569, 290] width 6 height 5
type textarea "*"
type input "****"
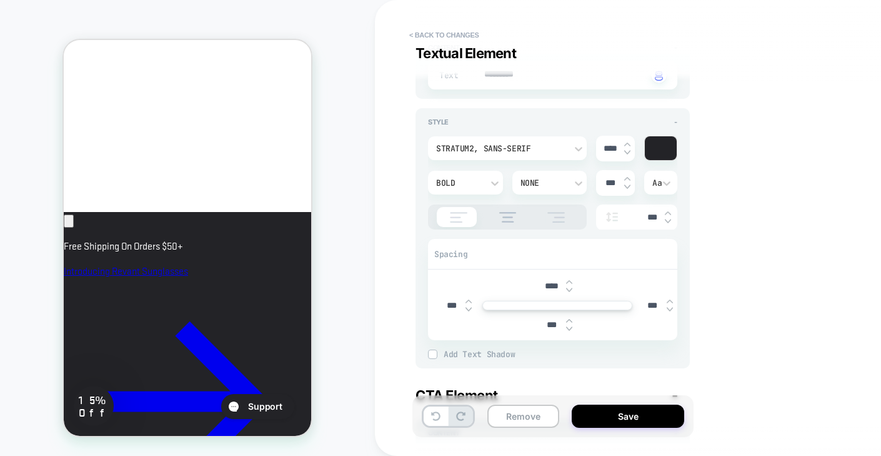
click at [569, 289] on img at bounding box center [569, 290] width 6 height 5
type textarea "*"
type input "****"
click at [569, 289] on img at bounding box center [569, 290] width 6 height 5
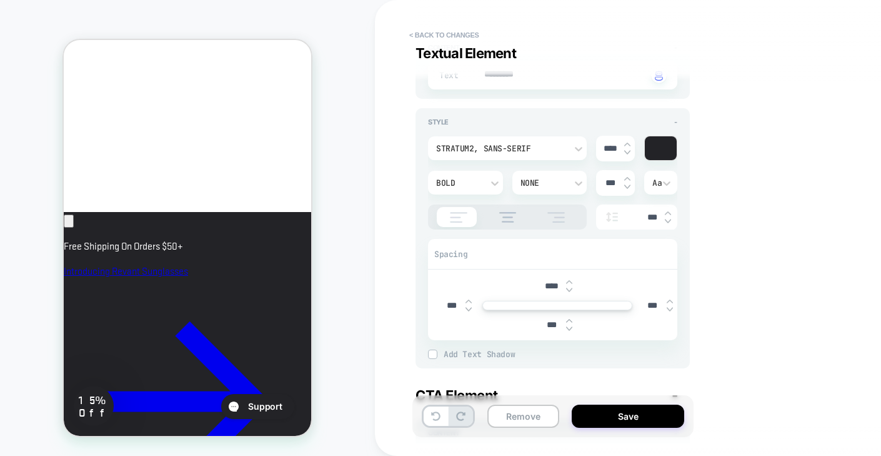
click at [569, 289] on img at bounding box center [569, 290] width 6 height 5
type textarea "*"
type input "*****"
click at [569, 289] on img at bounding box center [569, 290] width 6 height 5
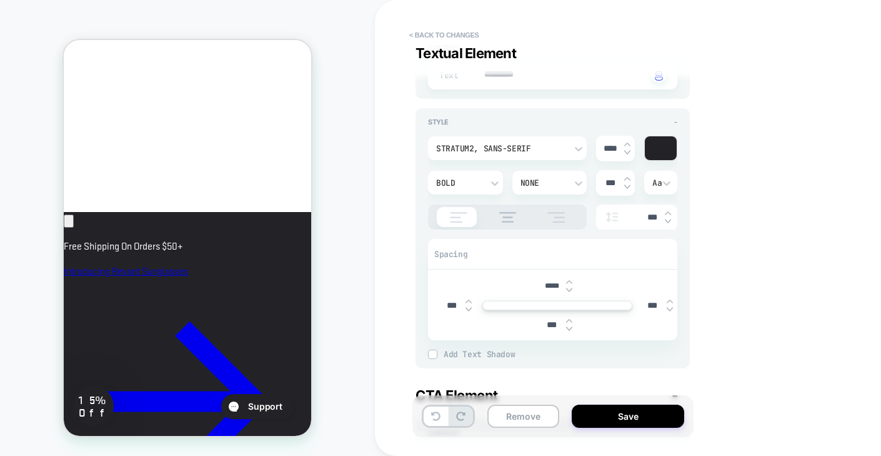
type textarea "*"
type input "*****"
click at [569, 289] on img at bounding box center [569, 290] width 6 height 5
type textarea "*"
type input "*****"
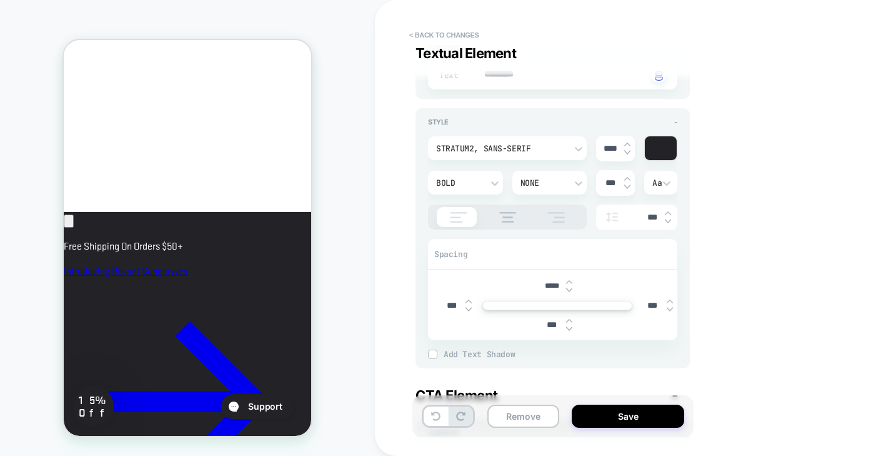
click at [569, 289] on img at bounding box center [569, 290] width 6 height 5
type textarea "*"
type input "*****"
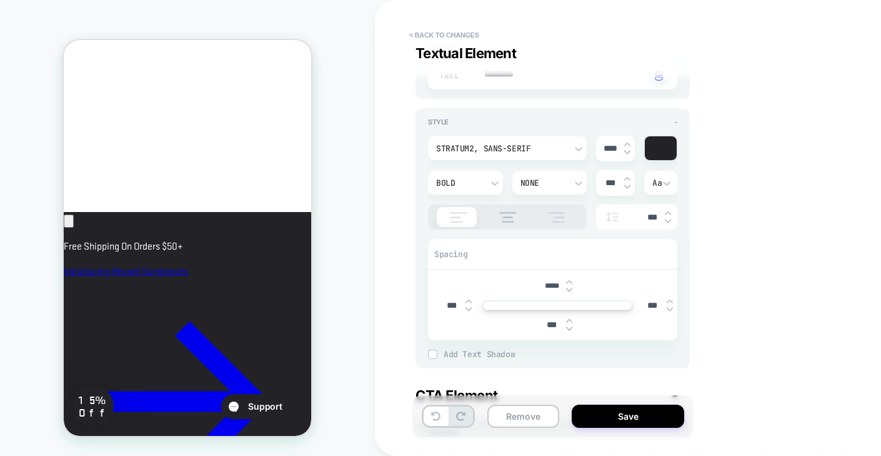
click at [569, 289] on img at bounding box center [569, 290] width 6 height 5
type textarea "*"
type input "*****"
type textarea "*"
click at [465, 32] on button "< Back to changes" at bounding box center [444, 35] width 83 height 20
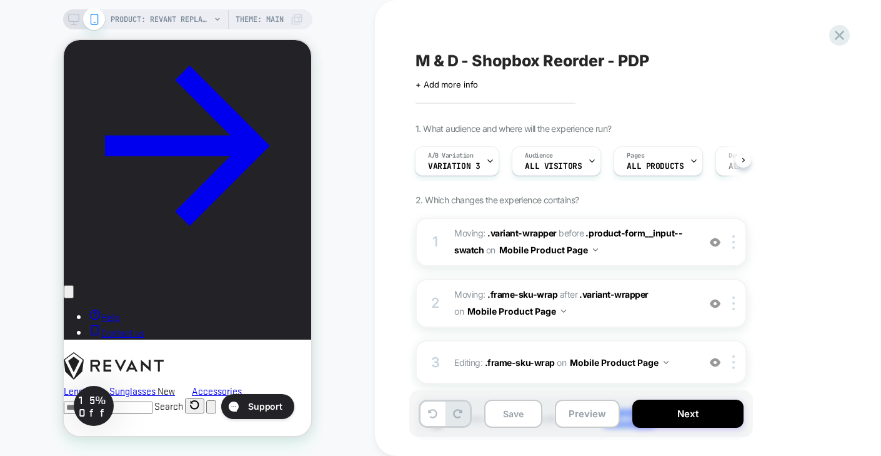
scroll to position [975, 0]
click at [73, 16] on icon at bounding box center [73, 19] width 11 height 11
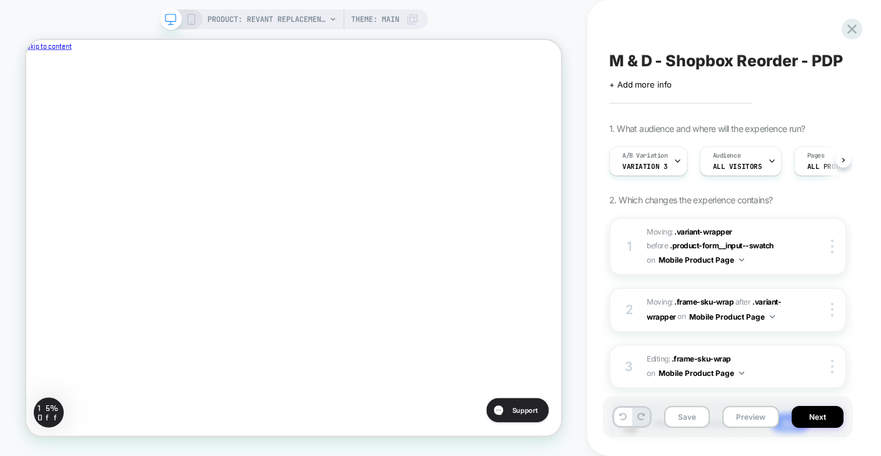
scroll to position [0, 1]
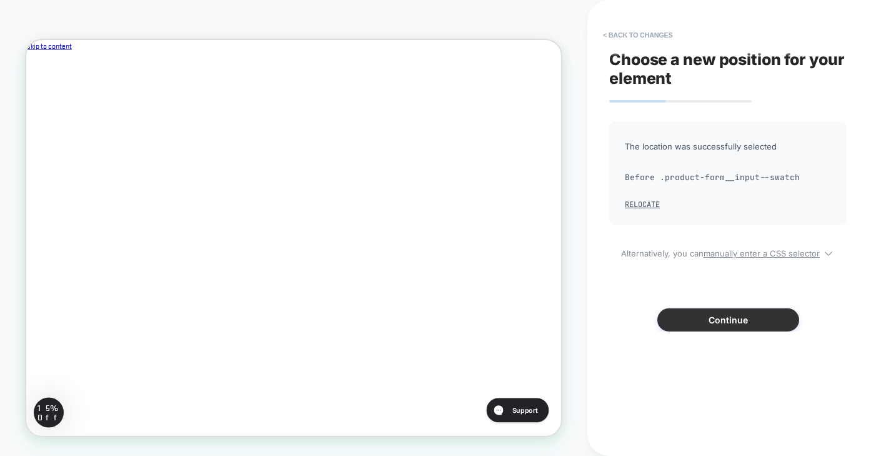
click at [695, 316] on button "Continue" at bounding box center [729, 319] width 142 height 23
click at [689, 319] on button "Continue" at bounding box center [729, 319] width 142 height 23
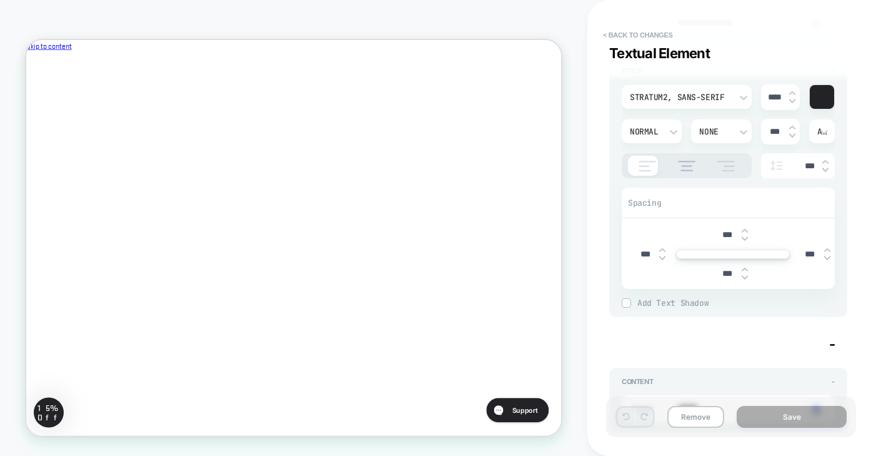
scroll to position [188, 0]
click at [727, 272] on input "***" at bounding box center [728, 272] width 28 height 11
type textarea "*"
type input "***"
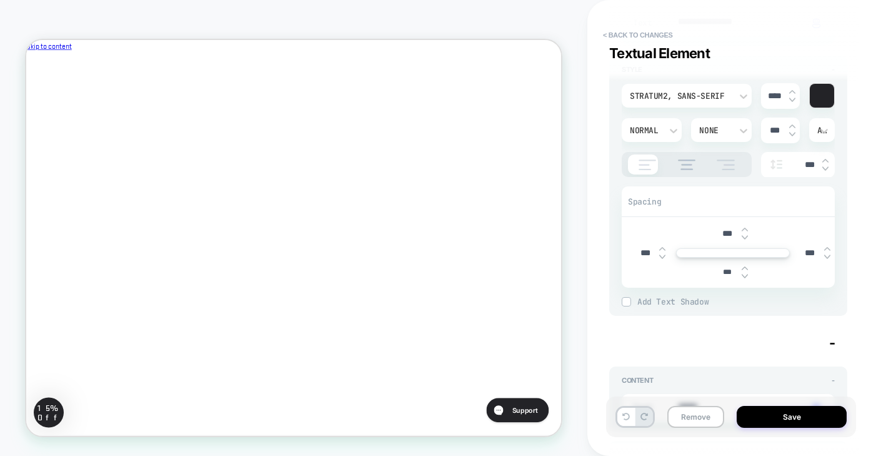
type textarea "*"
type input "****"
type textarea "*"
type input "****"
click at [803, 411] on button "Save" at bounding box center [792, 417] width 110 height 22
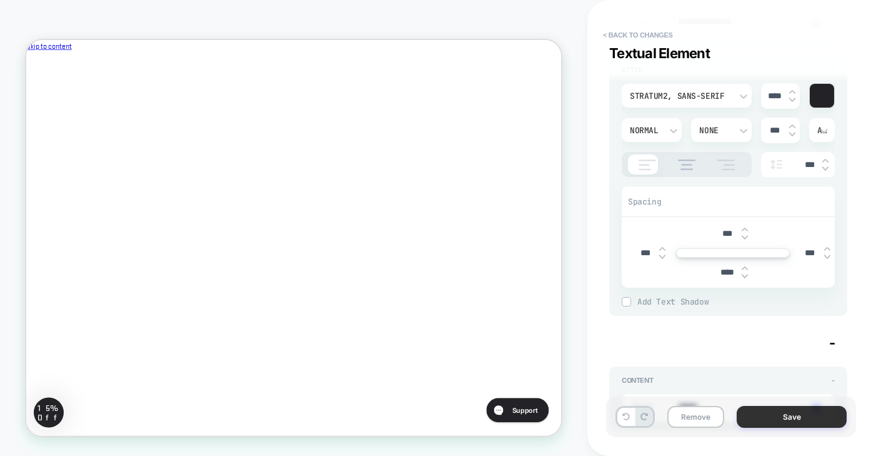
type textarea "*"
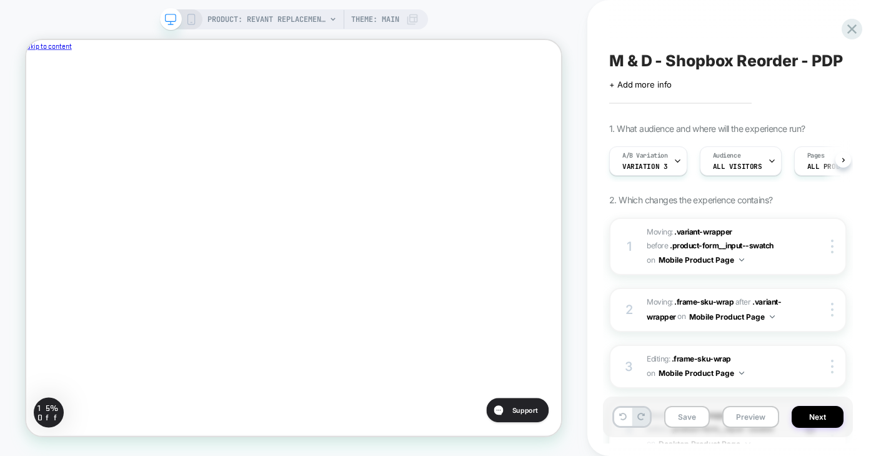
scroll to position [0, 1]
click at [696, 414] on button "Save" at bounding box center [687, 417] width 46 height 22
click at [811, 413] on button "Next" at bounding box center [818, 417] width 52 height 22
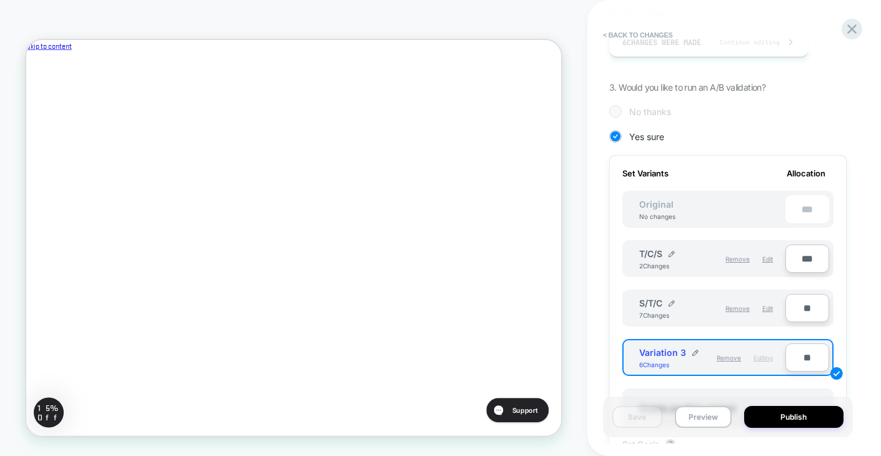
scroll to position [278, 0]
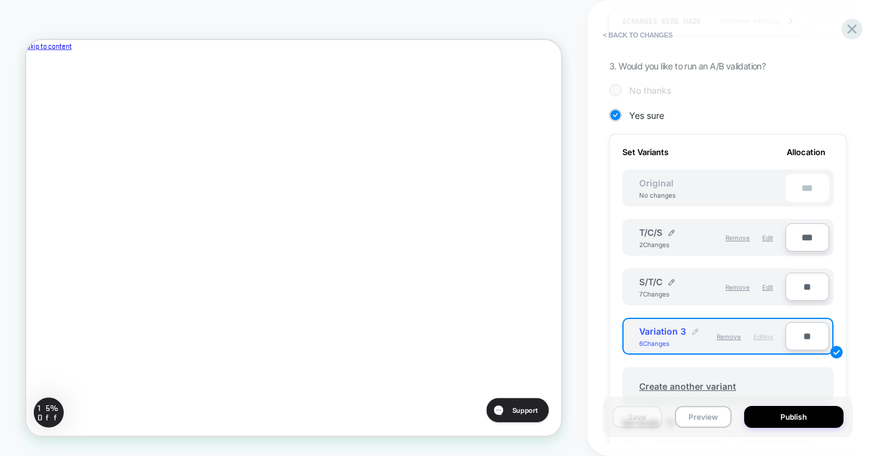
click at [694, 329] on img at bounding box center [696, 331] width 6 height 6
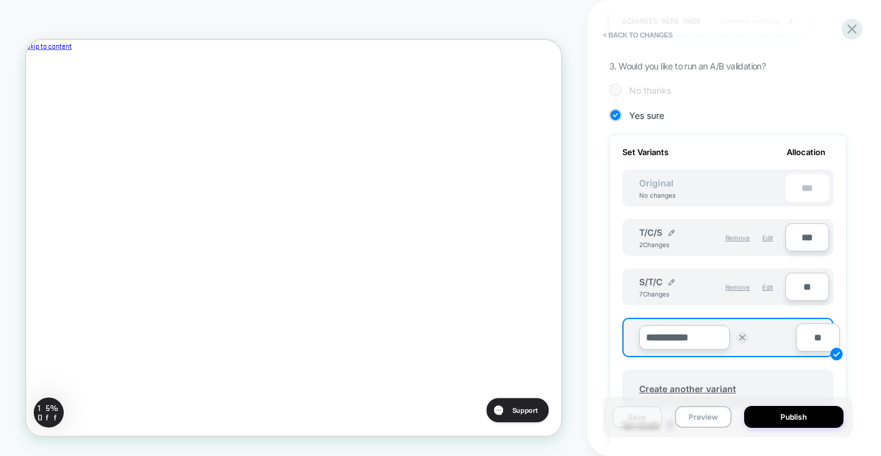
click at [694, 329] on input "**********" at bounding box center [684, 337] width 91 height 24
type input "*****"
click at [806, 233] on input "***" at bounding box center [808, 237] width 44 height 28
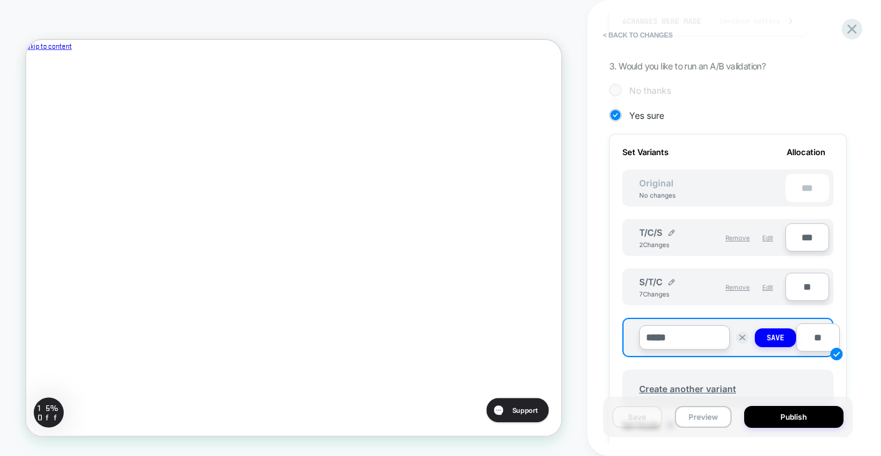
type input "**"
type input "***"
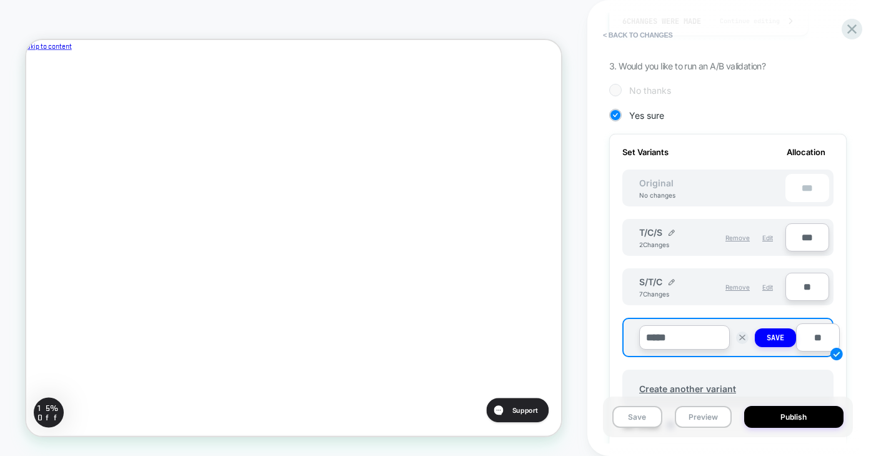
type input "***"
click at [807, 284] on input "**" at bounding box center [808, 287] width 44 height 28
type input "**"
type input "***"
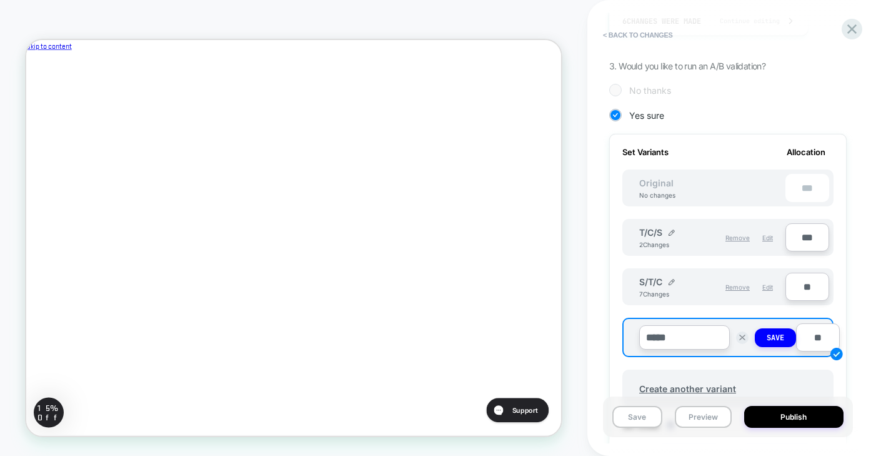
type input "***"
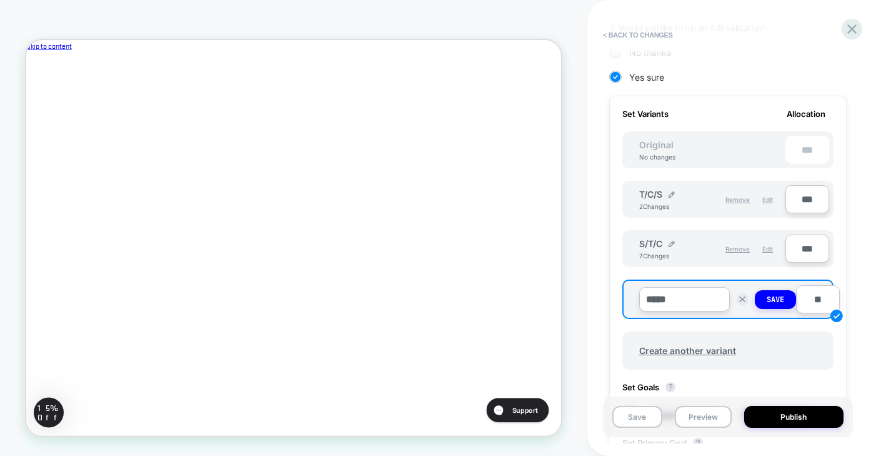
scroll to position [341, 0]
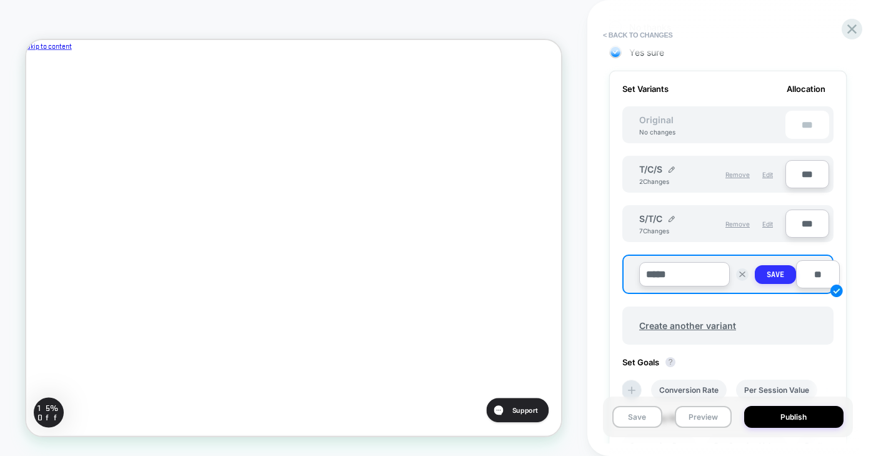
type input "***"
click at [773, 271] on strong "Save" at bounding box center [776, 274] width 18 height 10
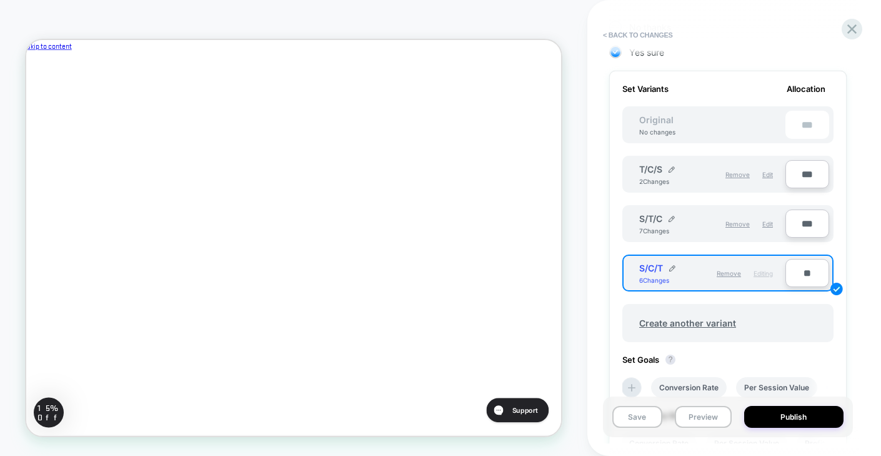
click at [808, 269] on input "**" at bounding box center [808, 273] width 44 height 28
type input "**"
type input "***"
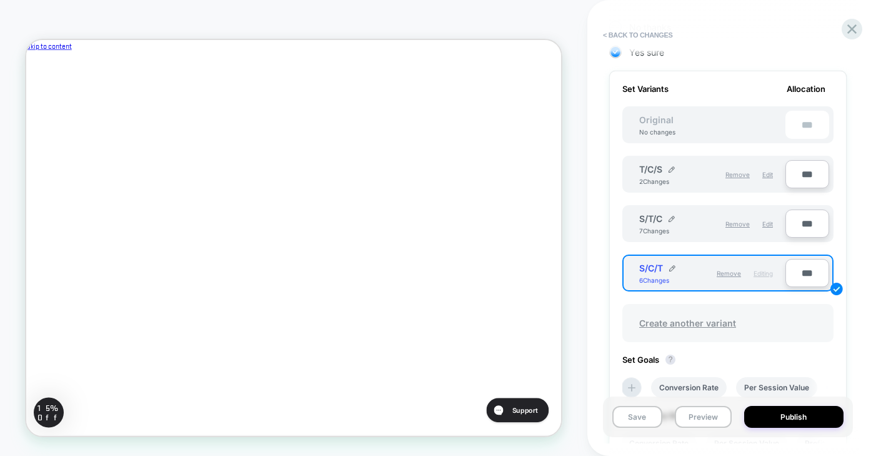
type input "**"
type input "***"
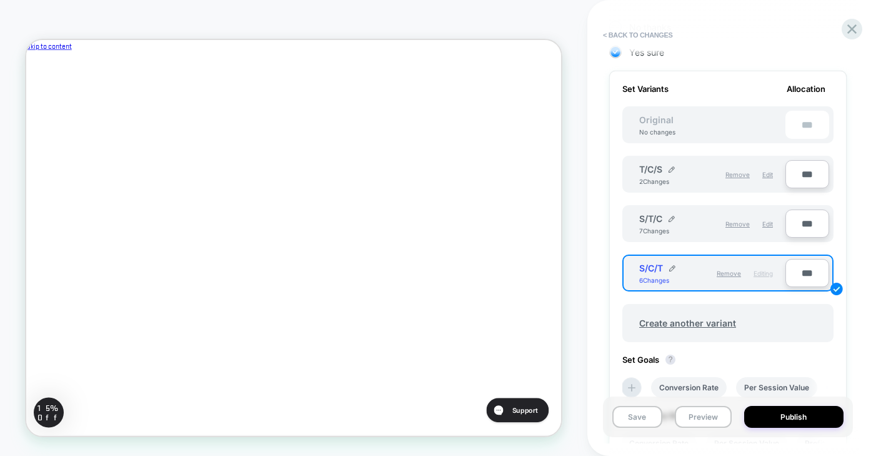
click at [855, 266] on div "Review " M & D - Shopbox Reorder - PDP " before publish Click to edit experienc…" at bounding box center [734, 228] width 250 height 456
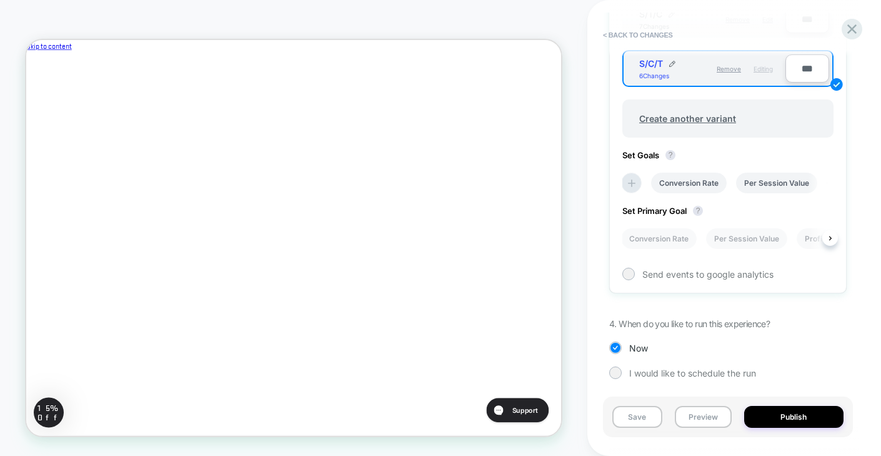
scroll to position [548, 0]
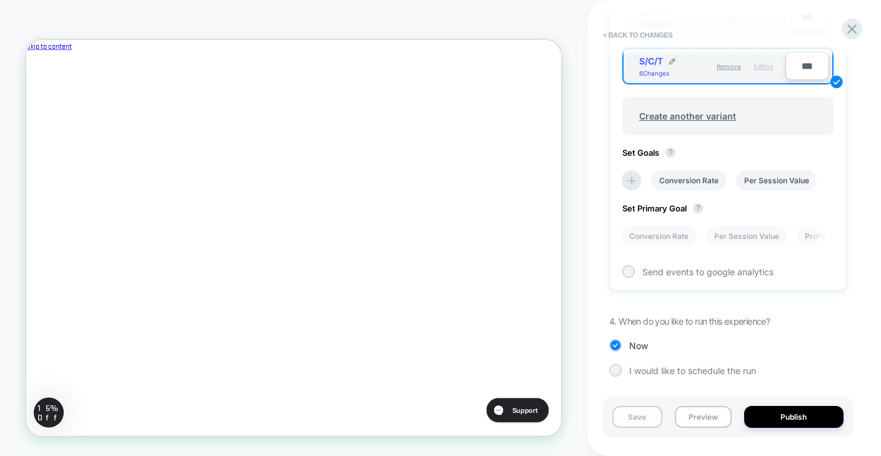
click at [639, 415] on button "Save" at bounding box center [638, 417] width 50 height 22
click at [694, 416] on button "Preview" at bounding box center [703, 417] width 57 height 22
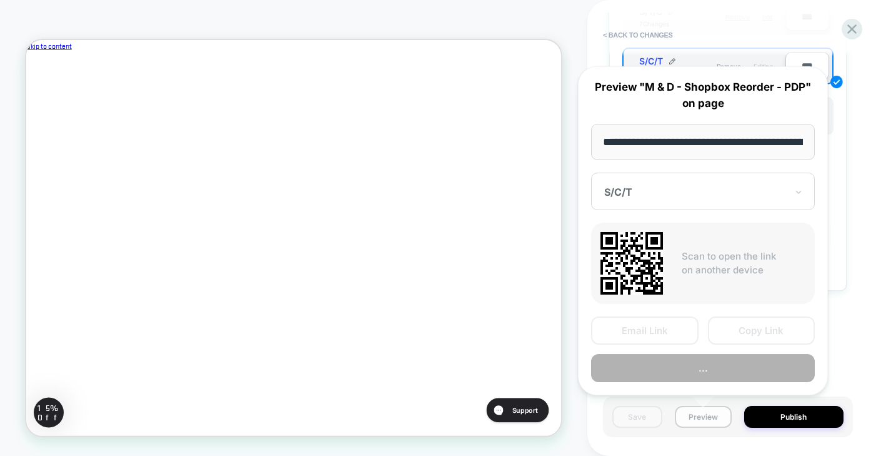
scroll to position [0, 279]
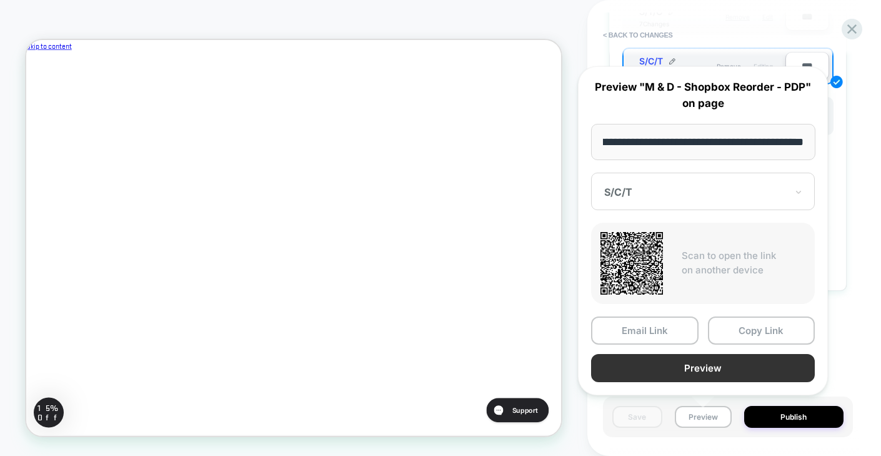
click at [686, 366] on button "Preview" at bounding box center [703, 368] width 224 height 28
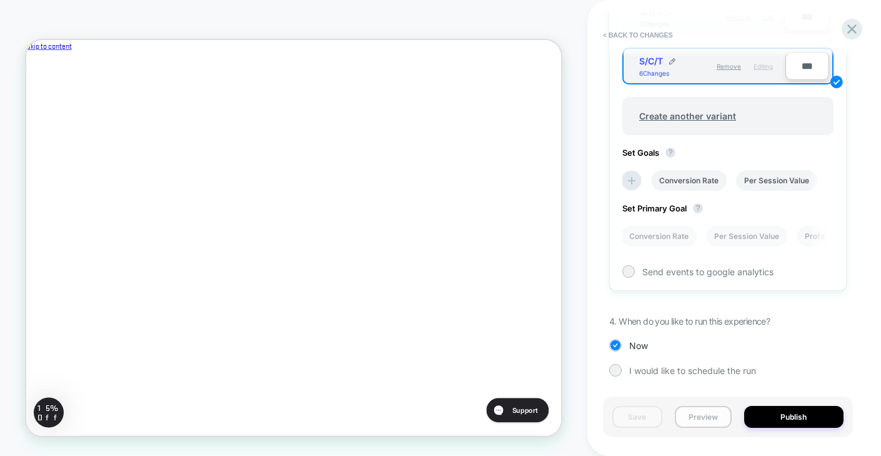
click at [694, 411] on button "Preview" at bounding box center [703, 417] width 57 height 22
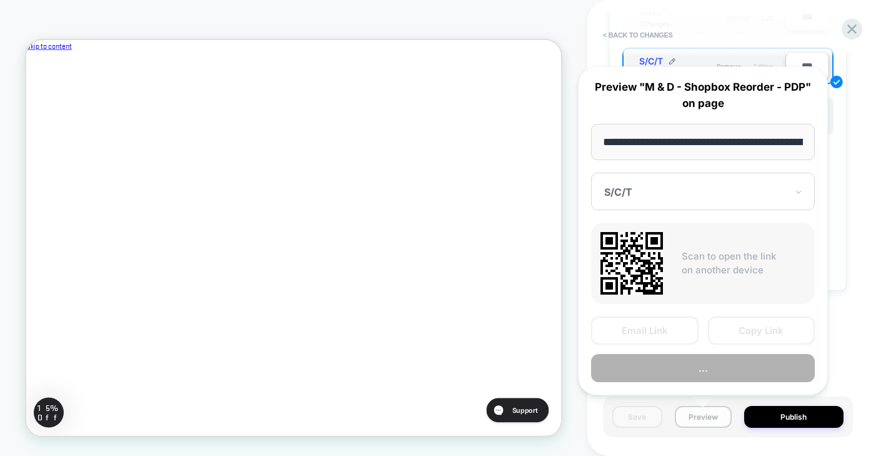
scroll to position [0, 279]
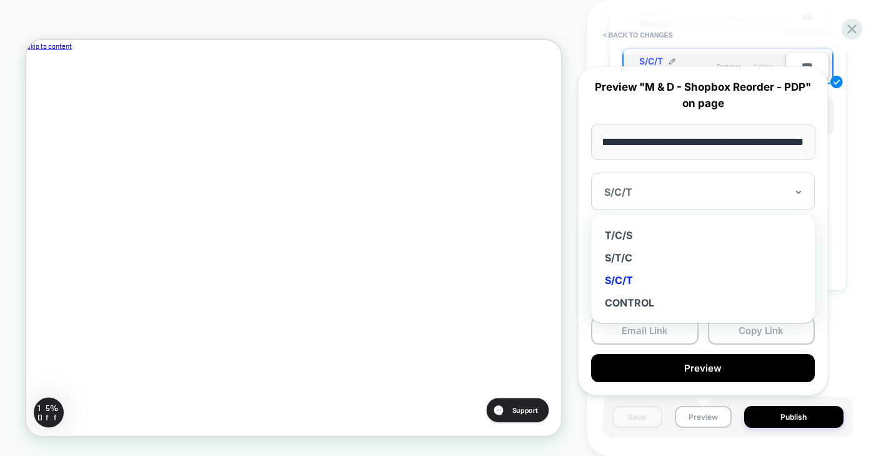
click at [699, 196] on div at bounding box center [695, 192] width 183 height 13
click at [666, 255] on div "S/T/C" at bounding box center [703, 257] width 211 height 23
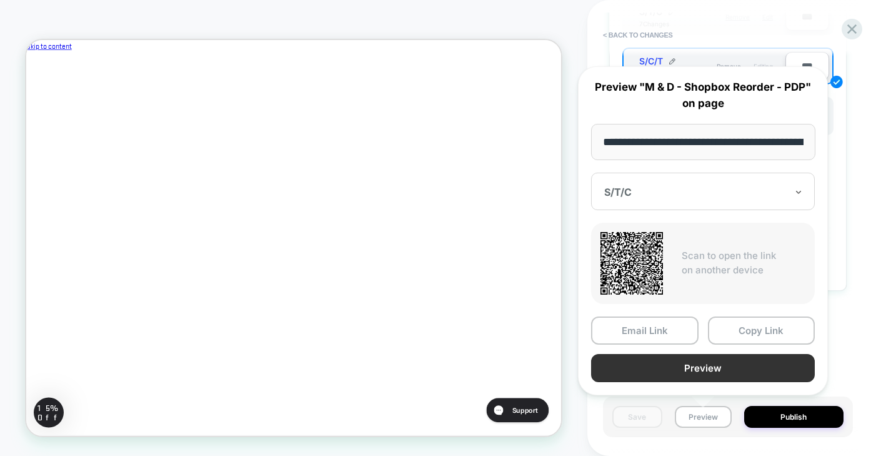
click at [708, 371] on button "Preview" at bounding box center [703, 368] width 224 height 28
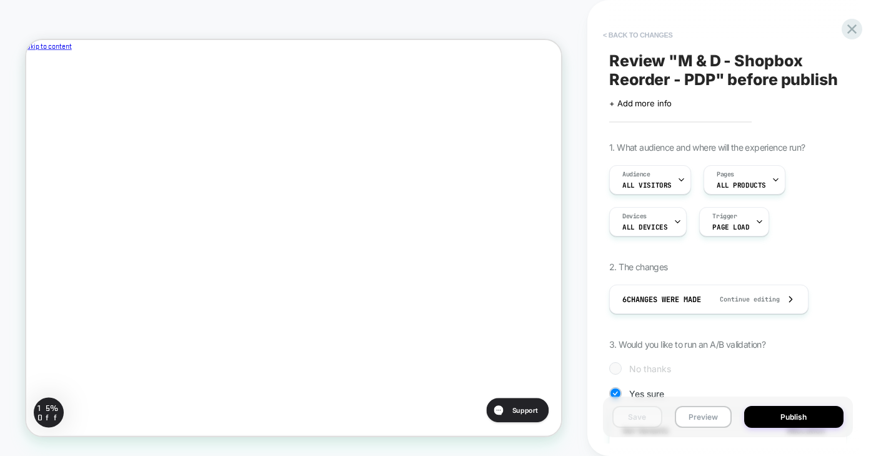
click at [638, 34] on button "< Back to changes" at bounding box center [638, 35] width 83 height 20
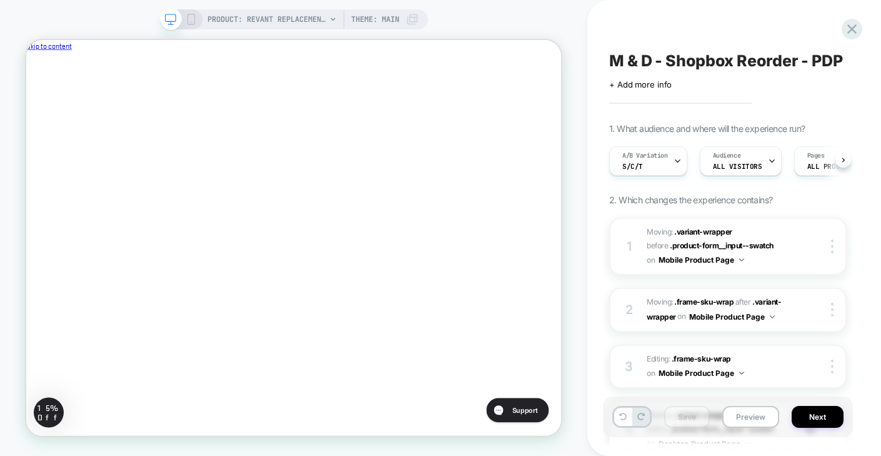
scroll to position [0, 1]
click at [675, 159] on icon at bounding box center [677, 161] width 8 height 8
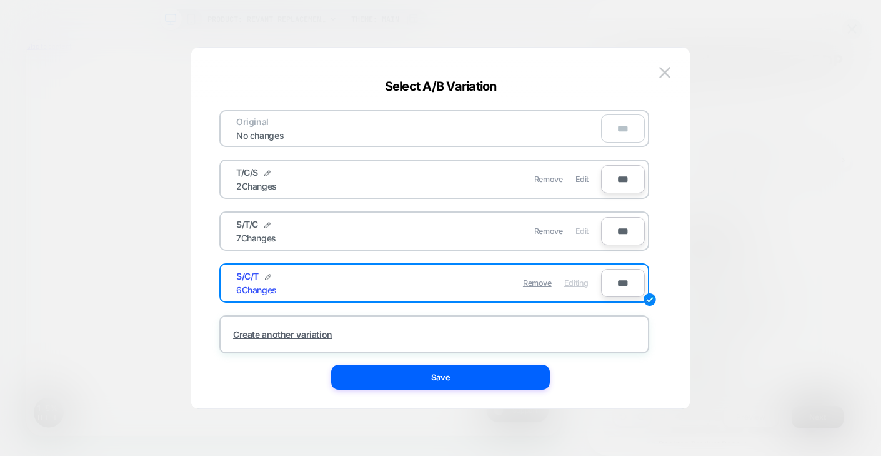
click at [580, 229] on span "Edit" at bounding box center [582, 230] width 13 height 9
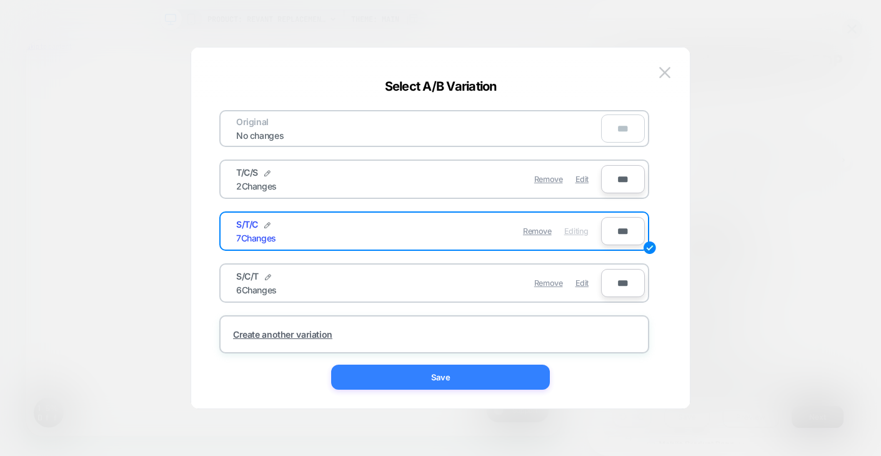
click at [504, 371] on button "Save" at bounding box center [440, 376] width 219 height 25
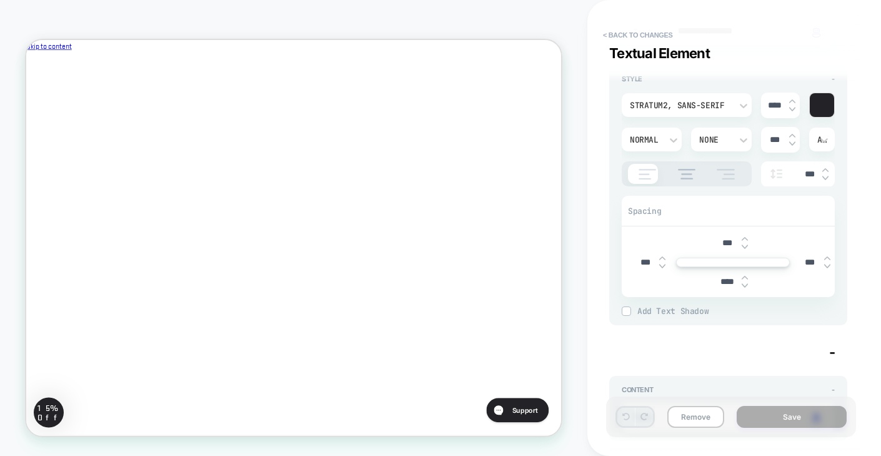
scroll to position [197, 0]
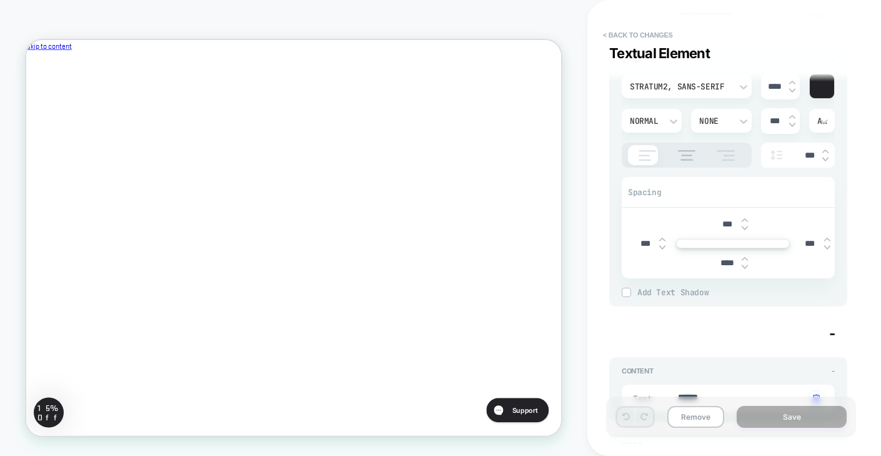
click at [727, 262] on input "****" at bounding box center [728, 263] width 28 height 11
type textarea "*"
type input "***"
type textarea "*"
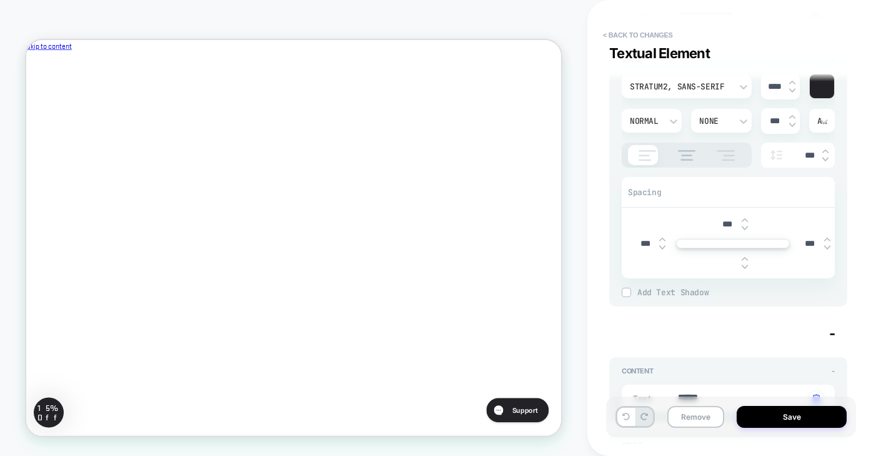
type input "***"
type textarea "*"
type input "****"
type textarea "*"
type input "****"
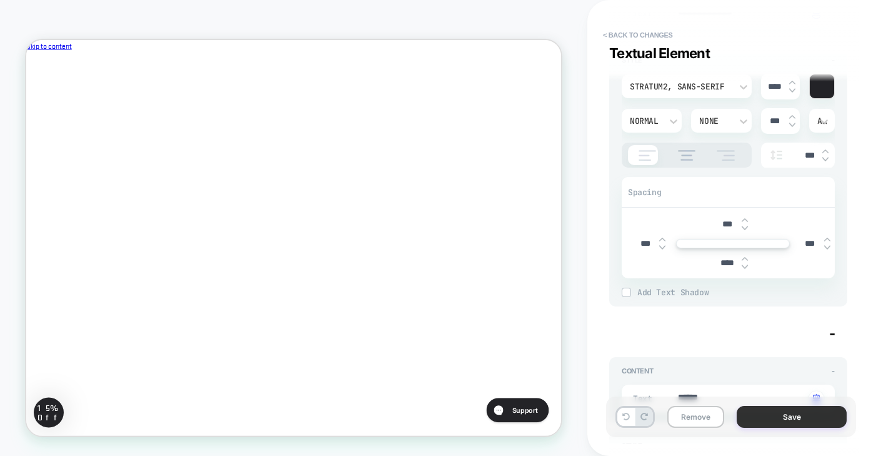
click at [804, 413] on button "Save" at bounding box center [792, 417] width 110 height 22
type textarea "*"
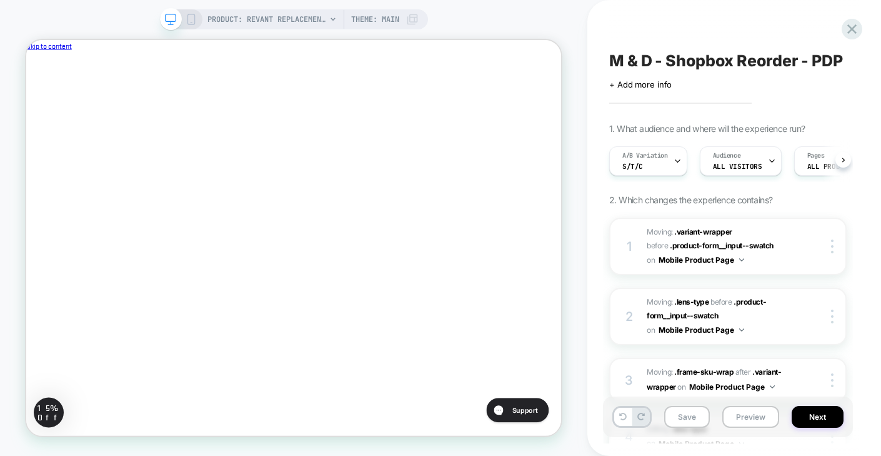
scroll to position [0, 1]
click at [689, 416] on button "Save" at bounding box center [687, 417] width 46 height 22
click at [655, 161] on div "A/B Variation S/T/C" at bounding box center [644, 161] width 71 height 28
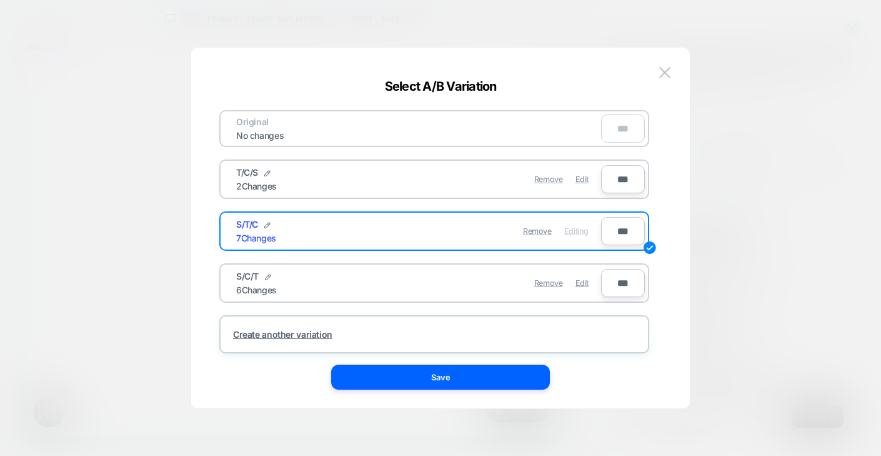
click at [469, 180] on div "Remove Edit" at bounding box center [507, 179] width 176 height 24
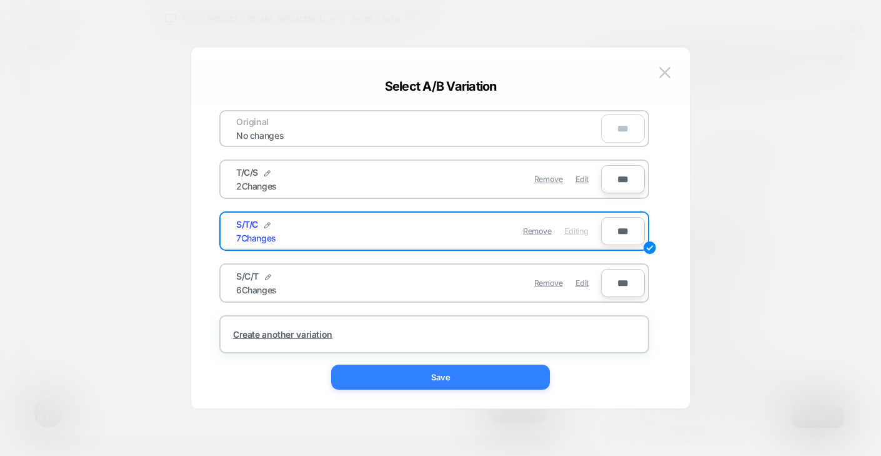
click at [487, 372] on button "Save" at bounding box center [440, 376] width 219 height 25
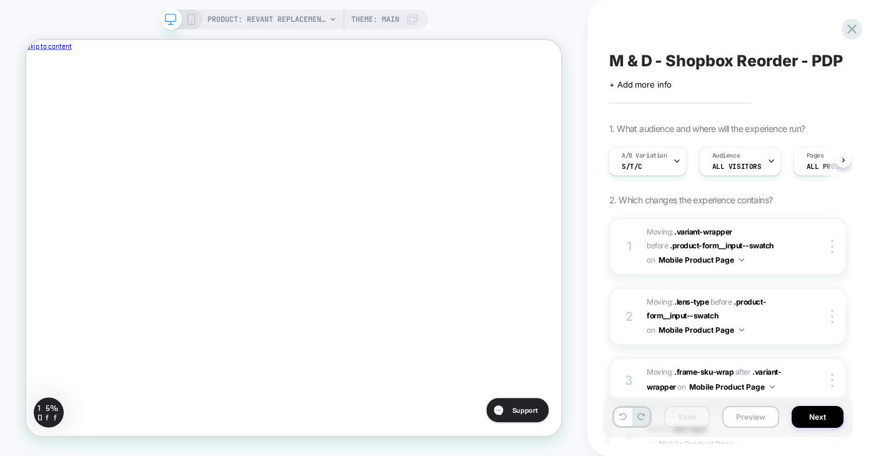
click at [759, 414] on button "Preview" at bounding box center [751, 417] width 57 height 22
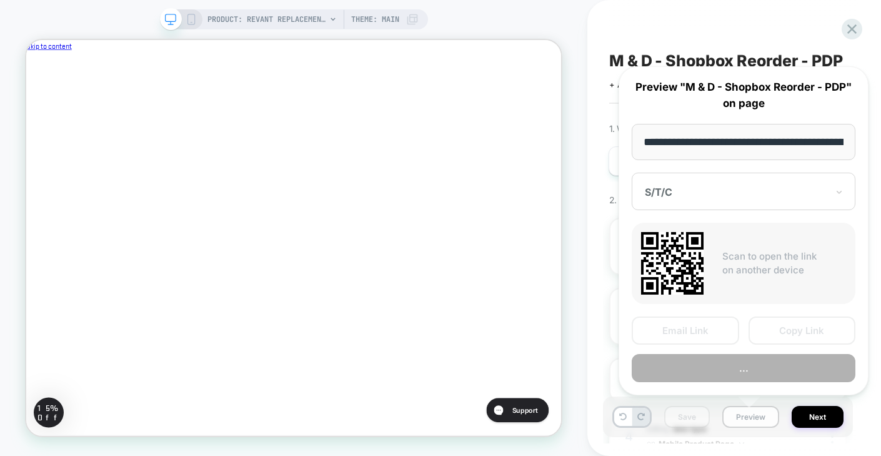
scroll to position [0, 279]
click at [734, 188] on div at bounding box center [736, 192] width 183 height 13
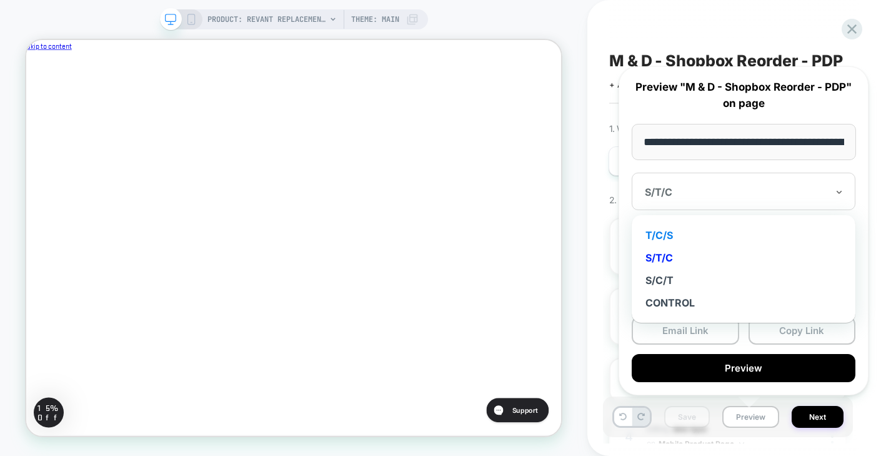
click at [701, 231] on div "T/C/S" at bounding box center [743, 235] width 211 height 23
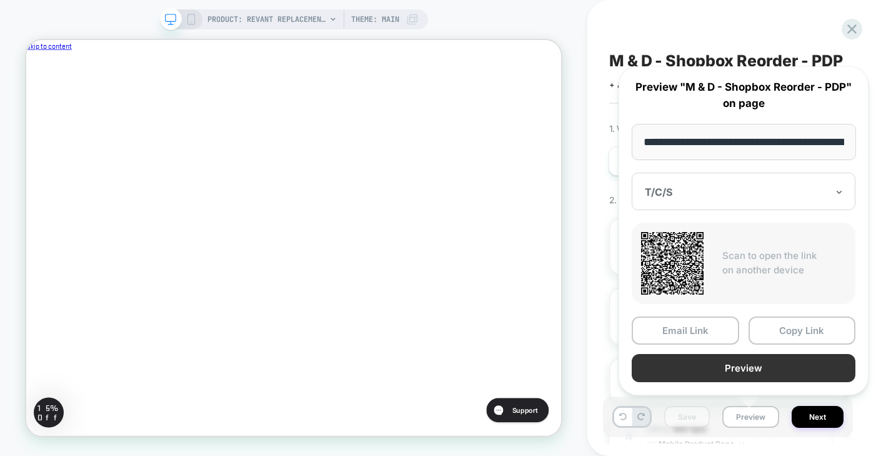
click at [741, 372] on button "Preview" at bounding box center [744, 368] width 224 height 28
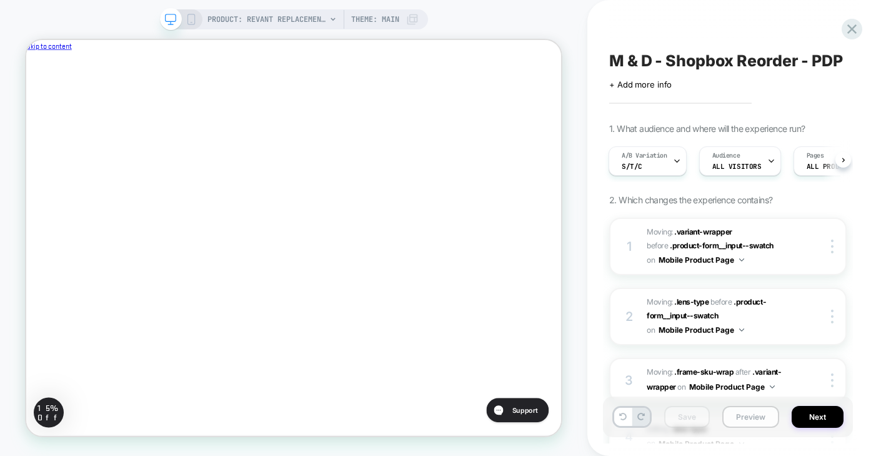
click at [751, 419] on button "Preview" at bounding box center [751, 417] width 57 height 22
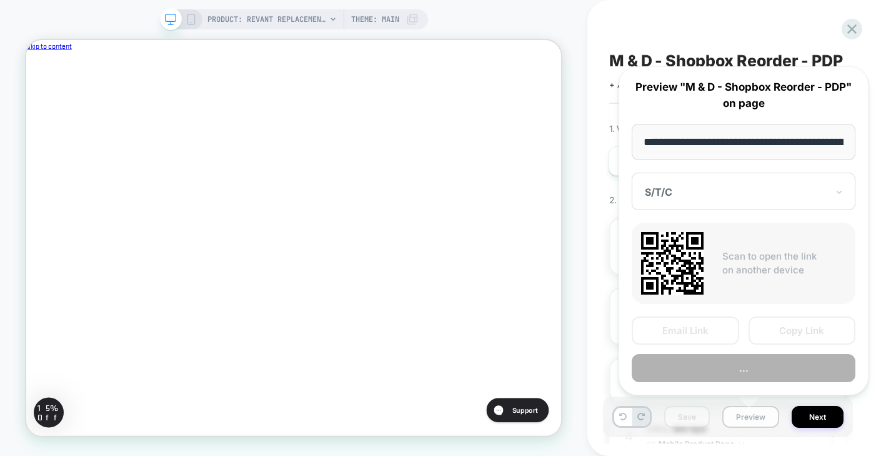
scroll to position [0, 279]
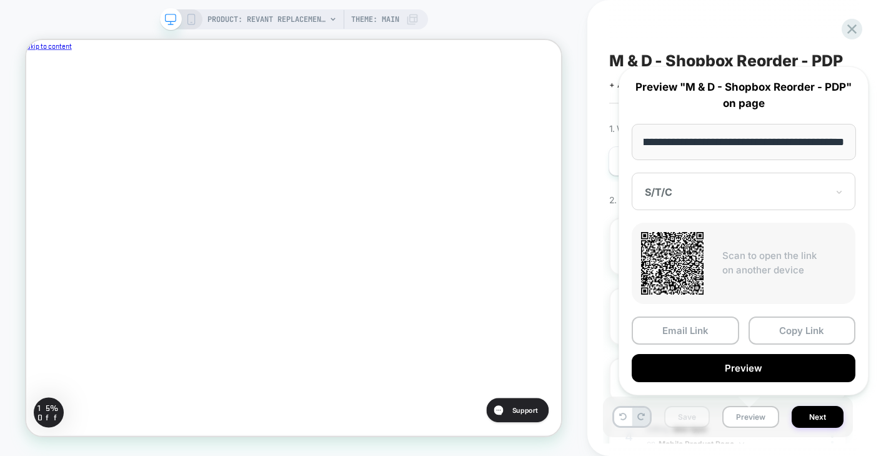
click at [691, 184] on div "S/T/C" at bounding box center [736, 191] width 185 height 15
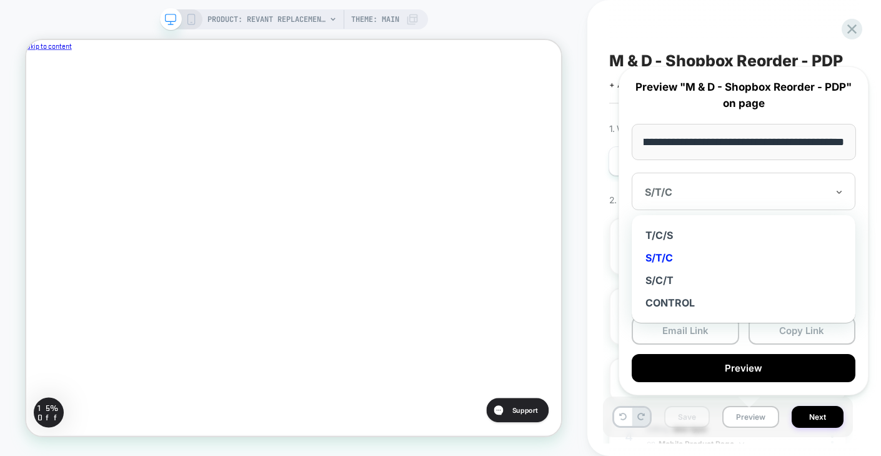
scroll to position [0, 0]
click at [683, 237] on div "T/C/S" at bounding box center [743, 235] width 211 height 23
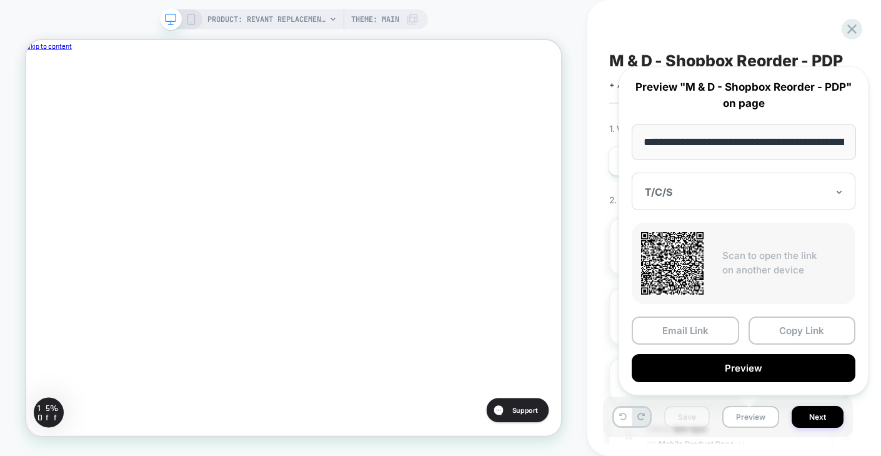
click at [738, 178] on div "T/C/S" at bounding box center [744, 192] width 224 height 38
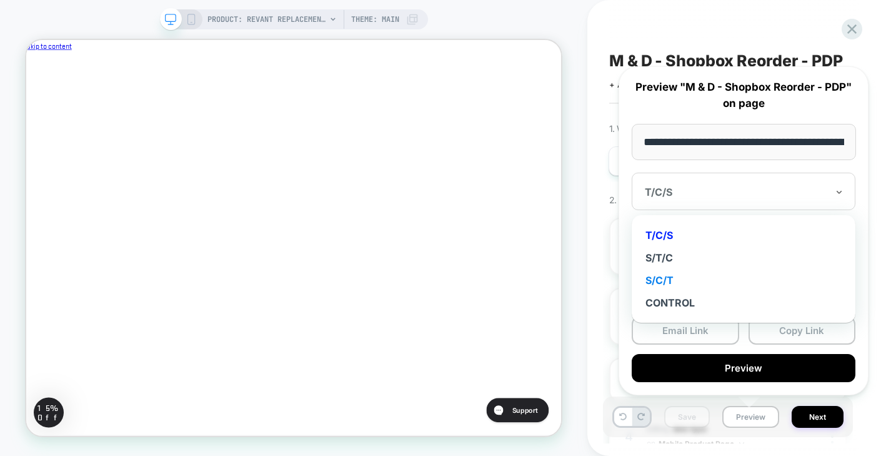
click at [704, 275] on div "S/C/T" at bounding box center [743, 280] width 211 height 23
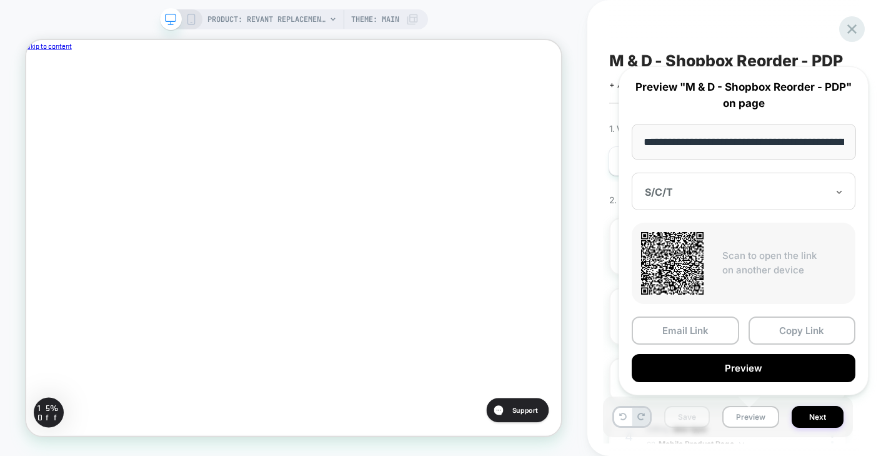
click at [846, 29] on icon at bounding box center [852, 29] width 17 height 17
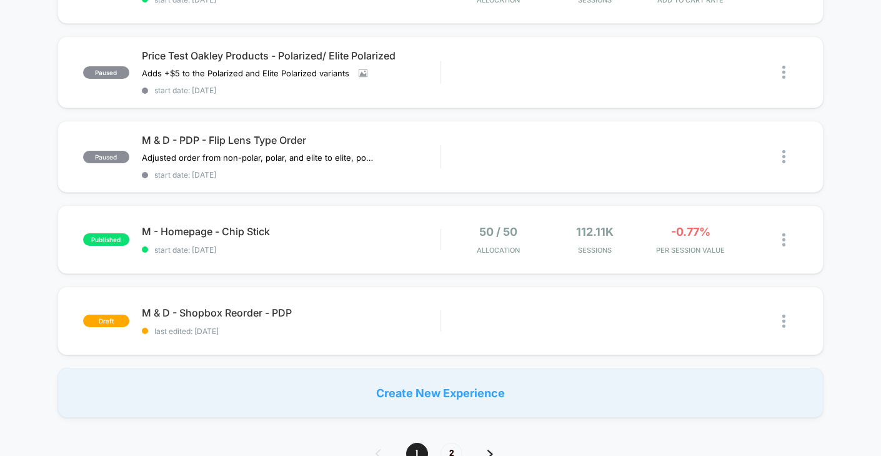
scroll to position [761, 0]
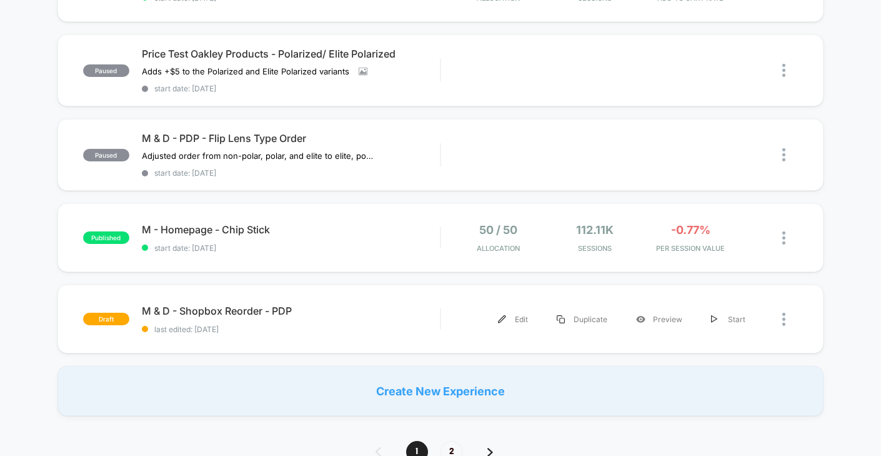
scroll to position [776, 0]
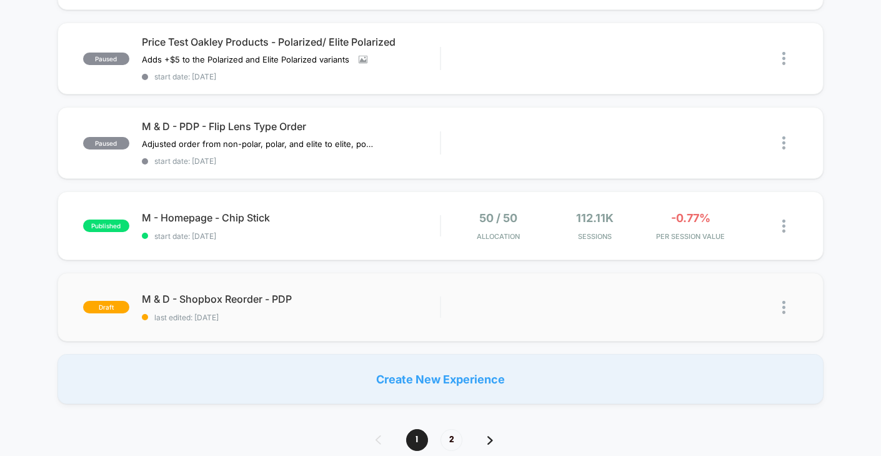
click at [784, 302] on img at bounding box center [784, 307] width 3 height 13
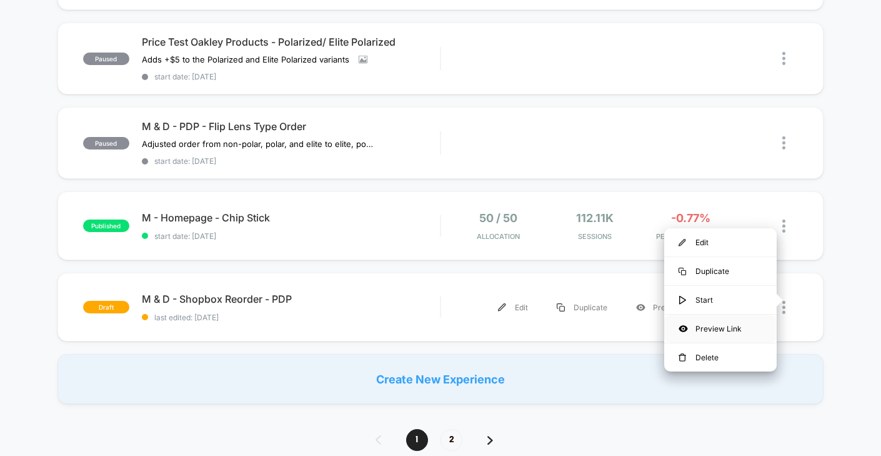
click at [741, 332] on div "Preview Link" at bounding box center [720, 328] width 113 height 28
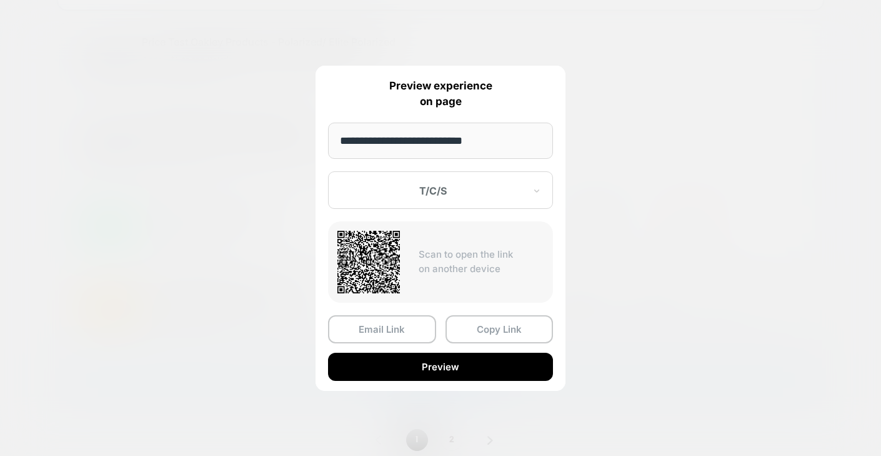
click at [678, 254] on div at bounding box center [440, 228] width 881 height 456
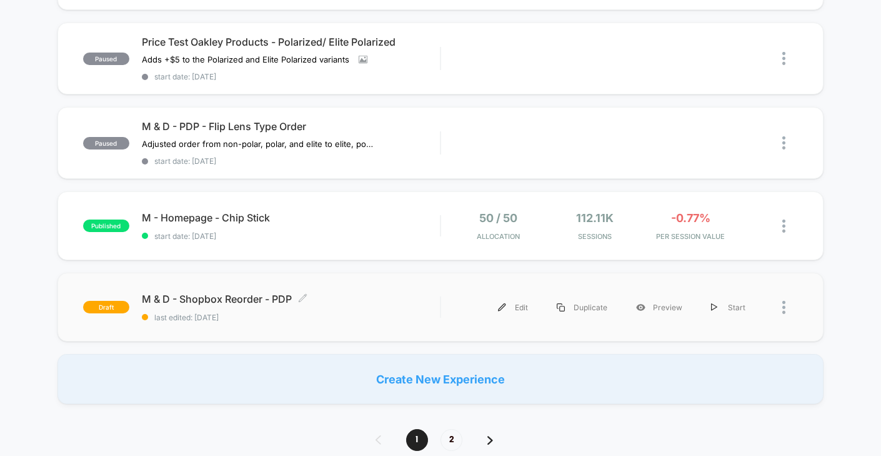
click at [193, 293] on span "M & D - Shopbox Reorder - PDP Click to edit experience details" at bounding box center [291, 299] width 299 height 13
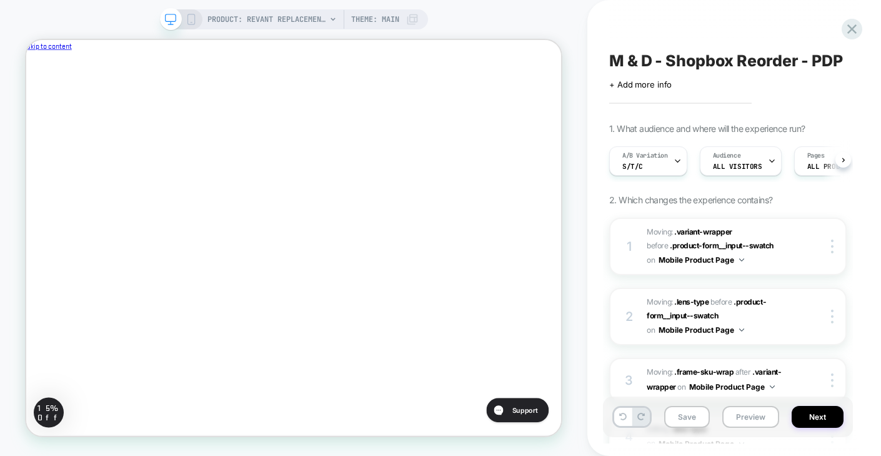
scroll to position [0, 1]
